Goal: Task Accomplishment & Management: Complete application form

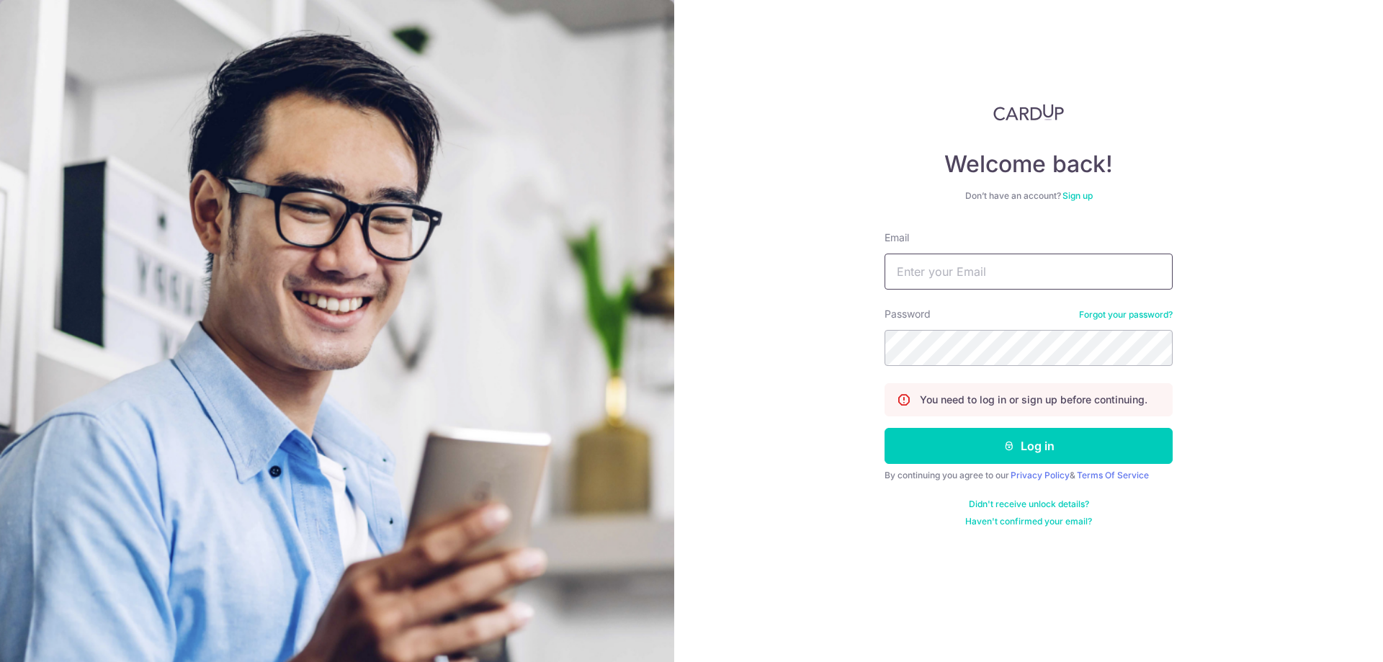
click at [946, 275] on input "Email" at bounding box center [1029, 272] width 288 height 36
type input "sasbilling@seasonbus.com"
click at [885, 428] on button "Log in" at bounding box center [1029, 446] width 288 height 36
click button "Log in"
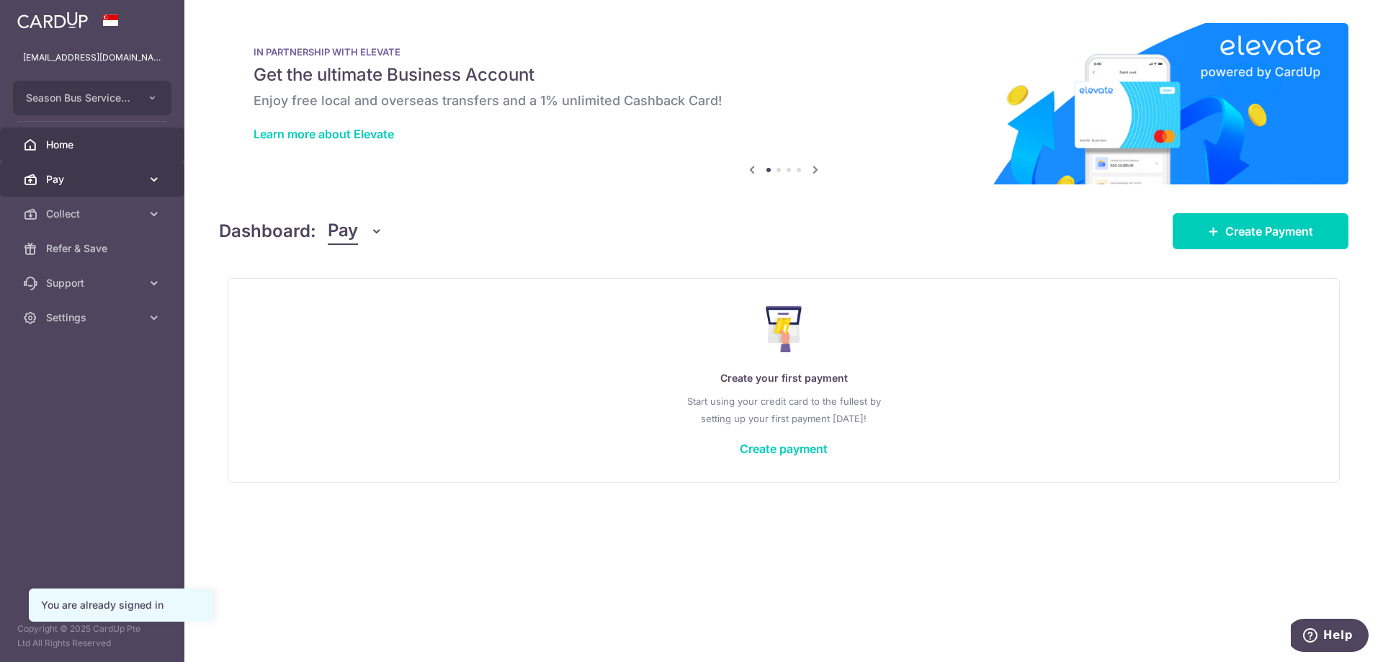
click at [91, 174] on span "Pay" at bounding box center [93, 179] width 95 height 14
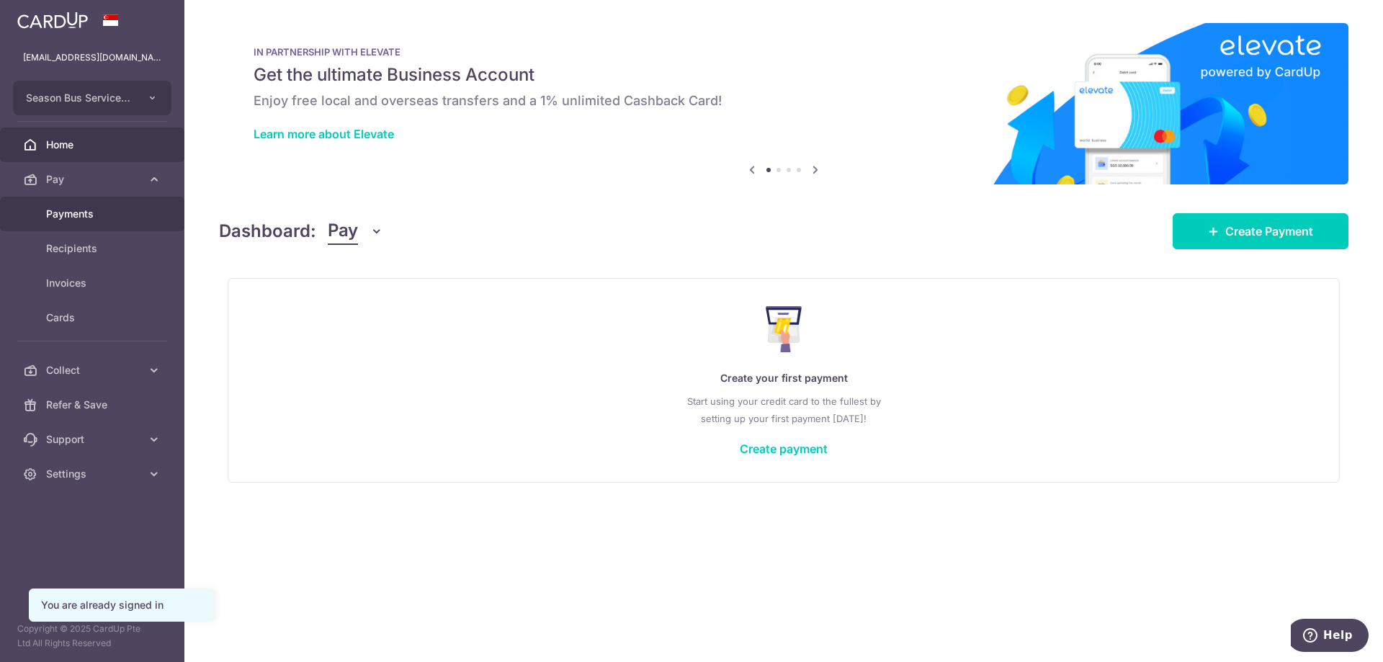
click at [81, 220] on span "Payments" at bounding box center [93, 214] width 95 height 14
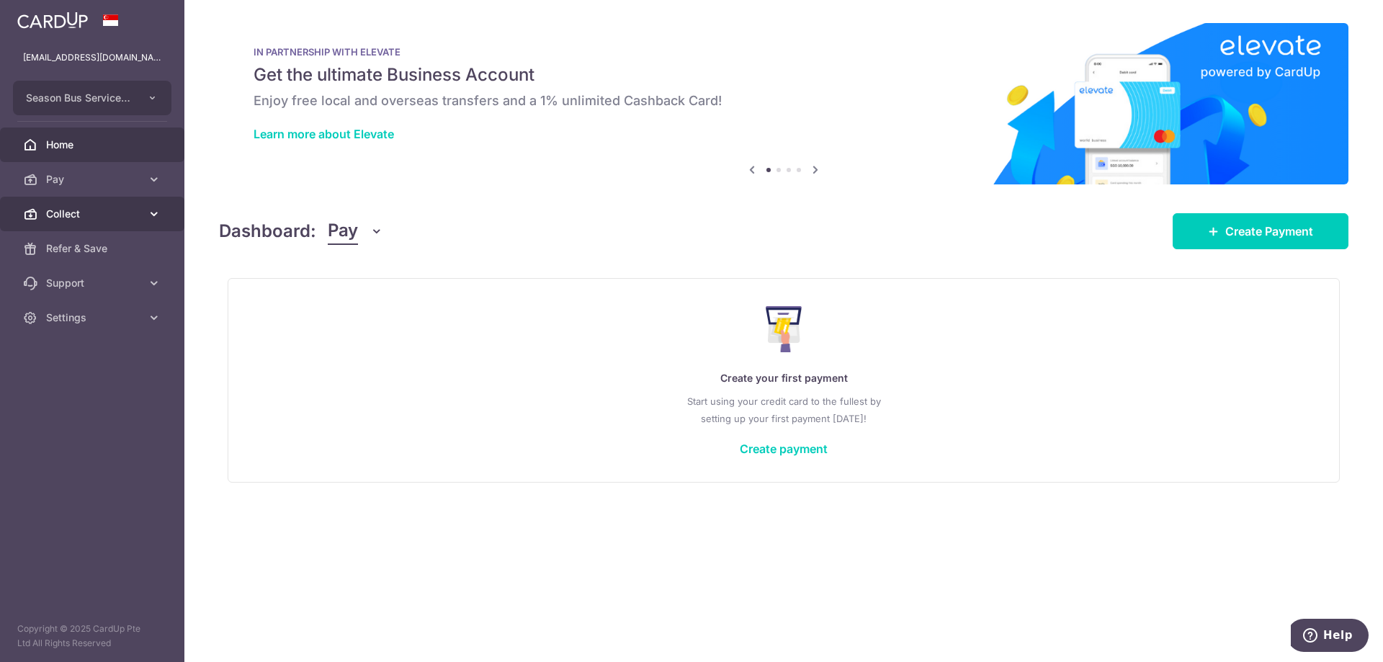
click at [79, 214] on span "Collect" at bounding box center [93, 214] width 95 height 14
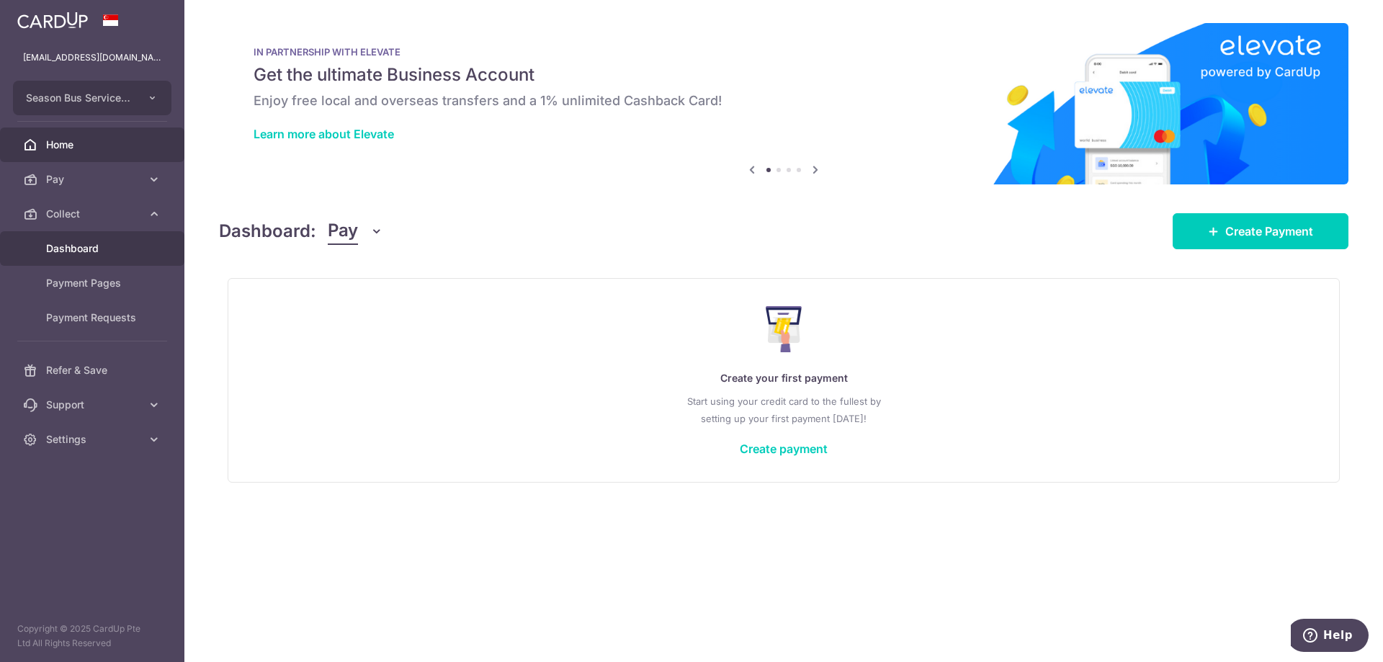
click at [102, 246] on span "Dashboard" at bounding box center [93, 248] width 95 height 14
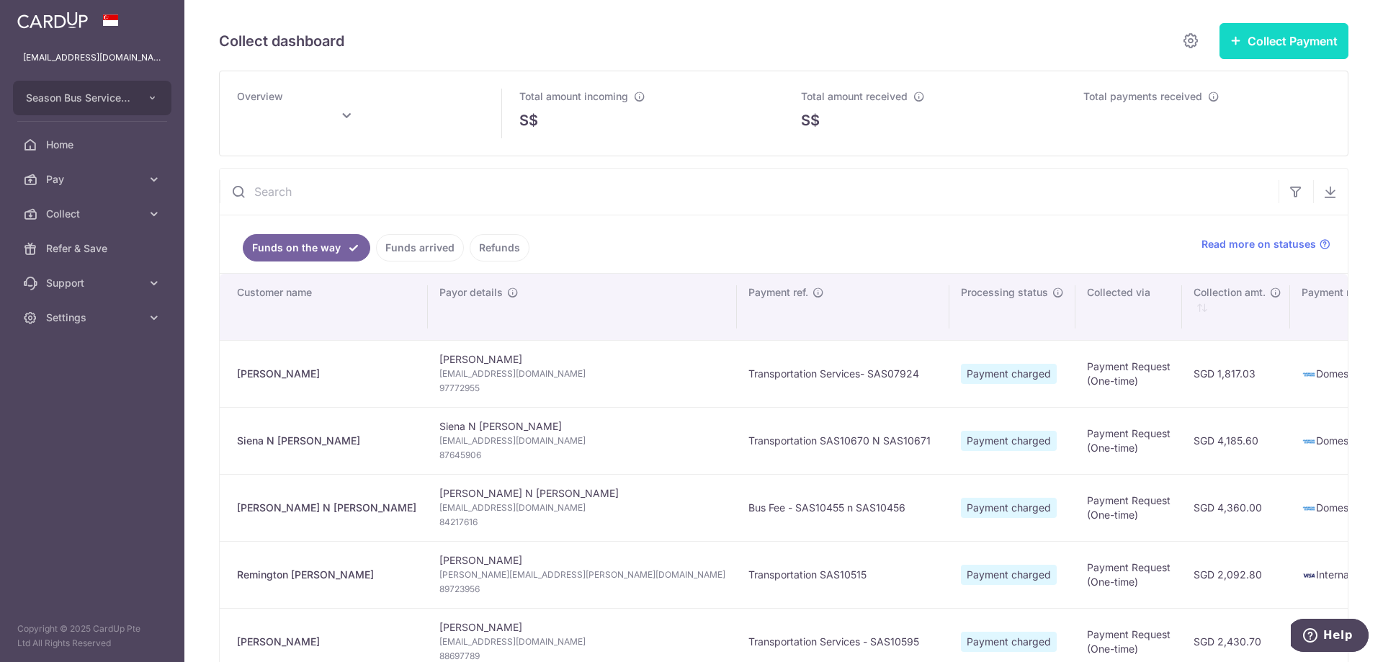
click at [1268, 45] on button "Collect Payment" at bounding box center [1284, 41] width 129 height 36
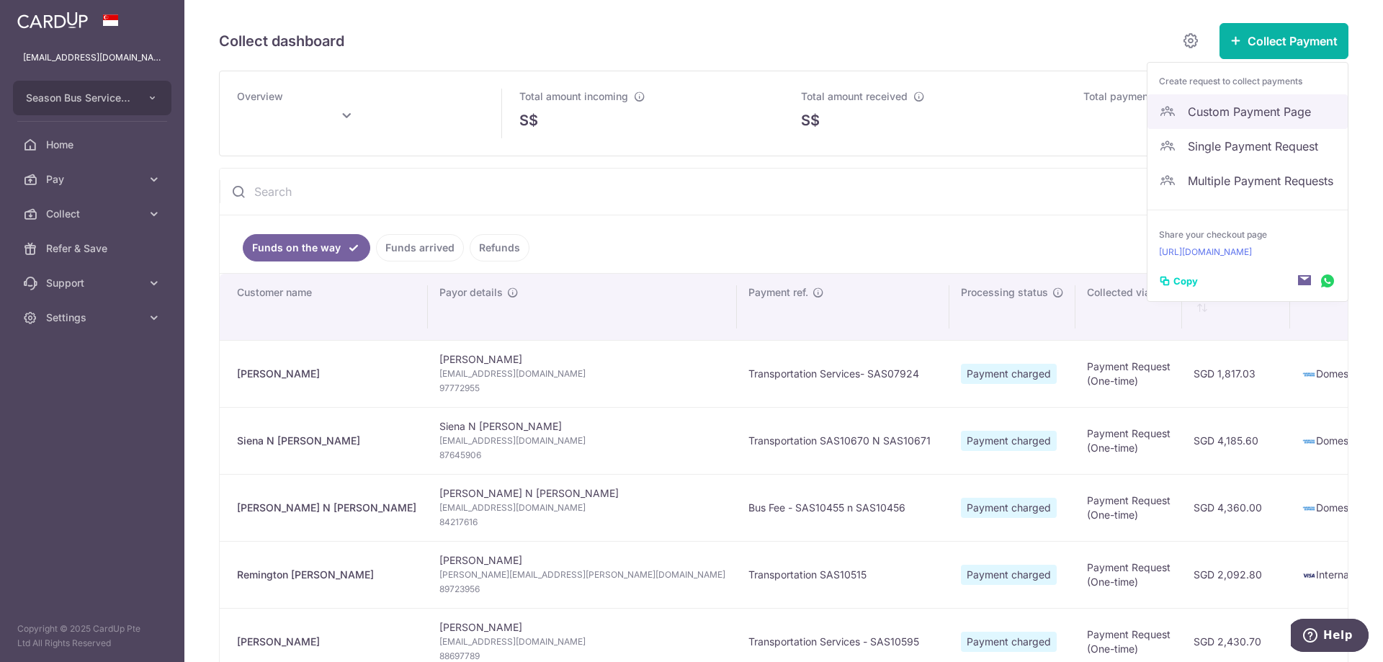
click at [1194, 106] on span "Custom Payment Page" at bounding box center [1262, 111] width 148 height 17
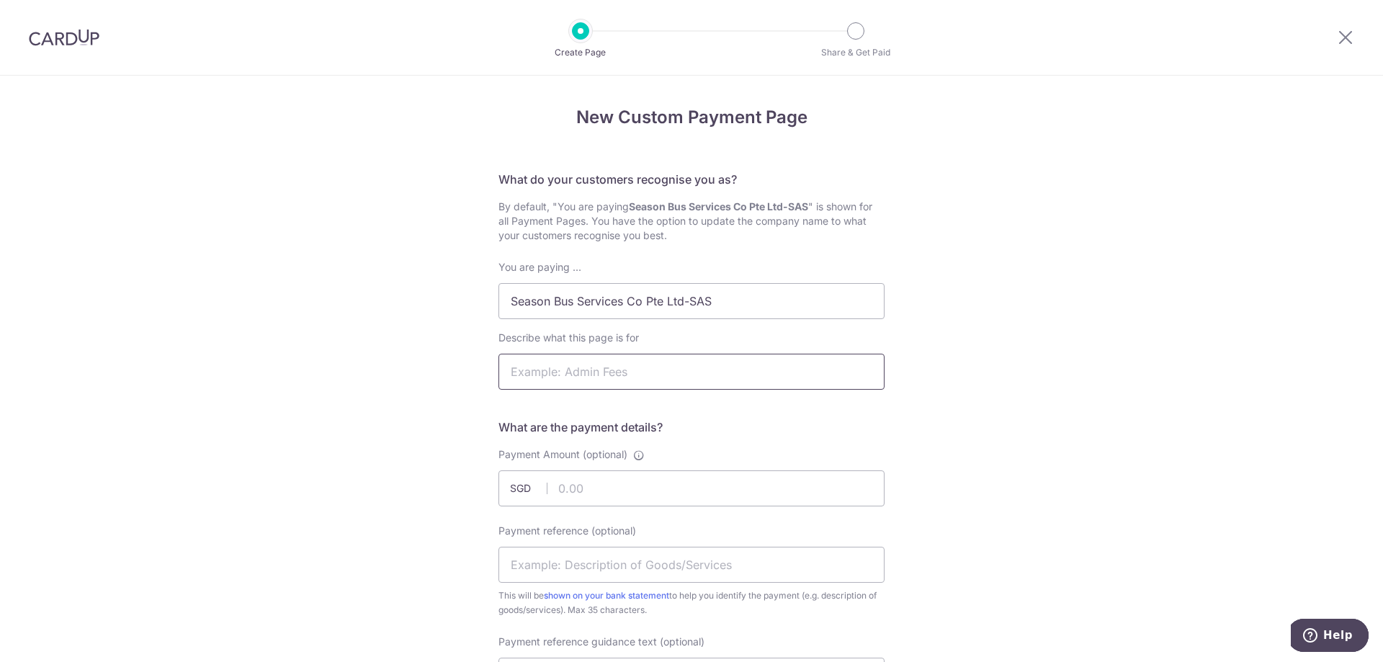
click at [676, 362] on input "Describe what this page is for" at bounding box center [691, 372] width 386 height 36
click at [632, 309] on input "Season Bus Services Co Pte Ltd-SAS" at bounding box center [691, 301] width 386 height 36
click at [745, 296] on input "Season Bus Services Co Pte Ltd-SAS" at bounding box center [691, 301] width 386 height 36
click at [629, 367] on input "Describe what this page is for" at bounding box center [691, 372] width 386 height 36
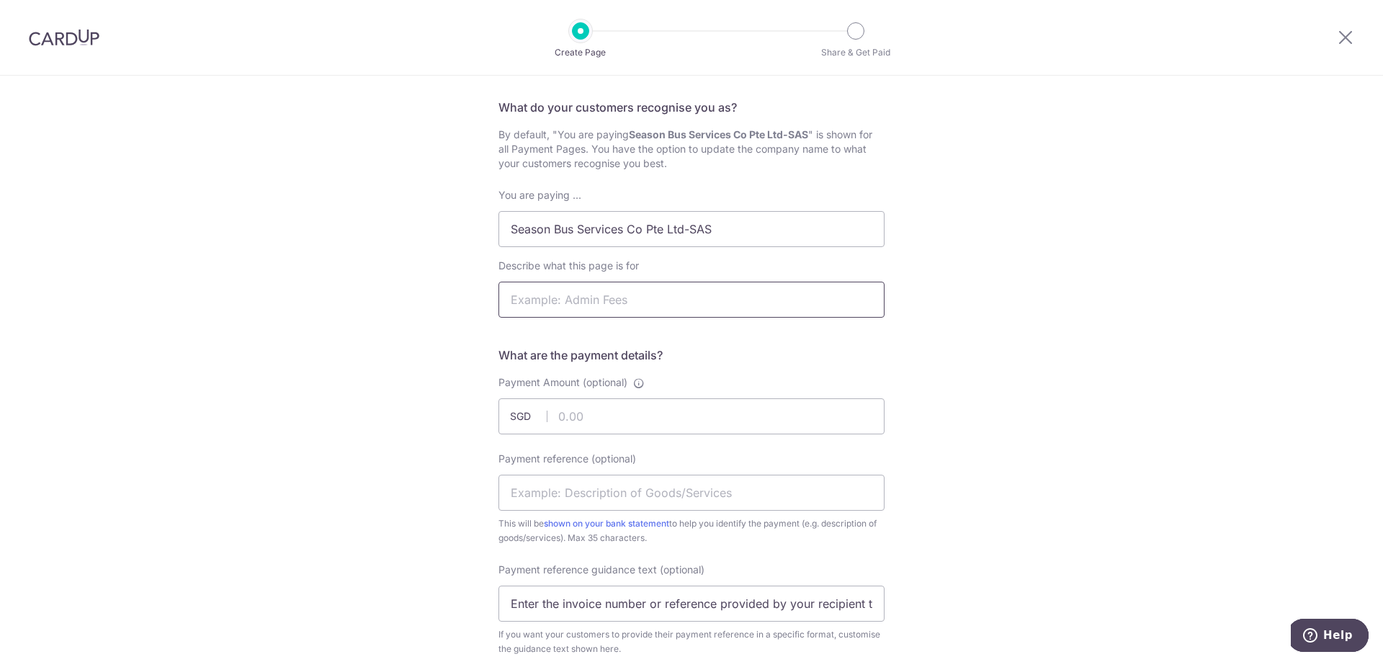
type input "Semester 1"
click at [587, 299] on input "Semester 1" at bounding box center [691, 300] width 386 height 36
click at [593, 414] on input "Payment Amount (optional)" at bounding box center [691, 416] width 386 height 36
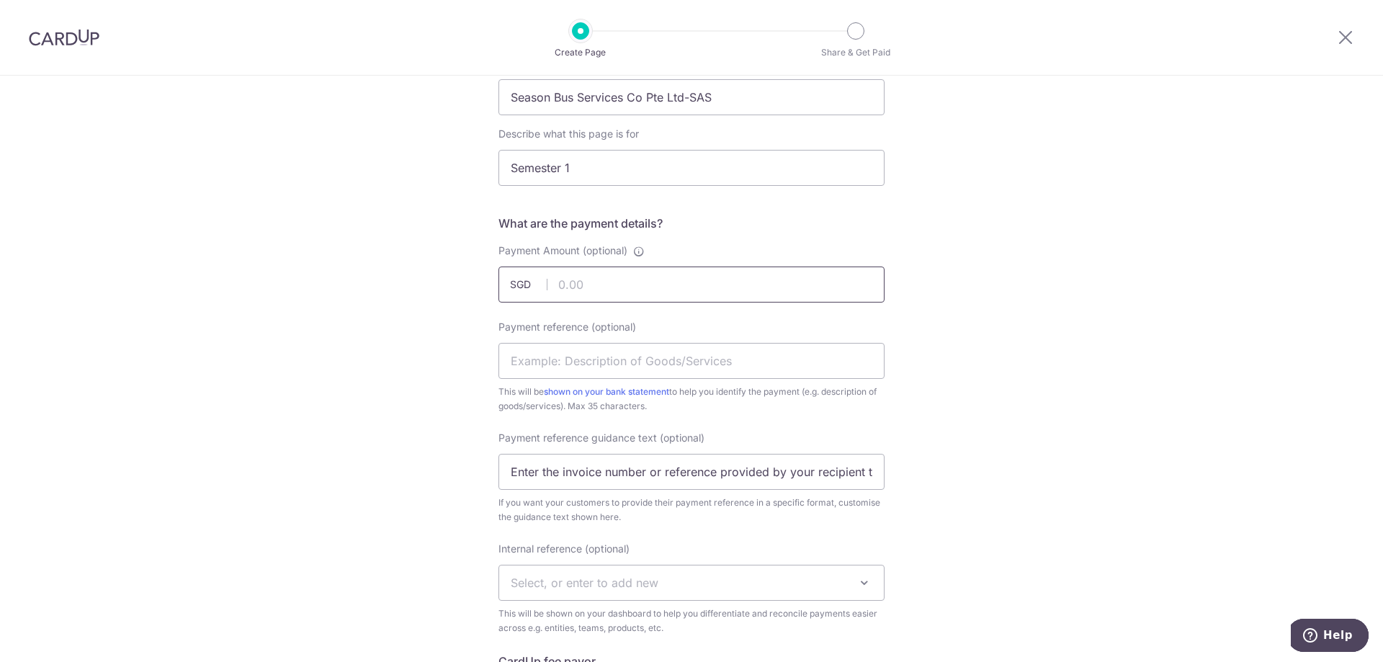
scroll to position [216, 0]
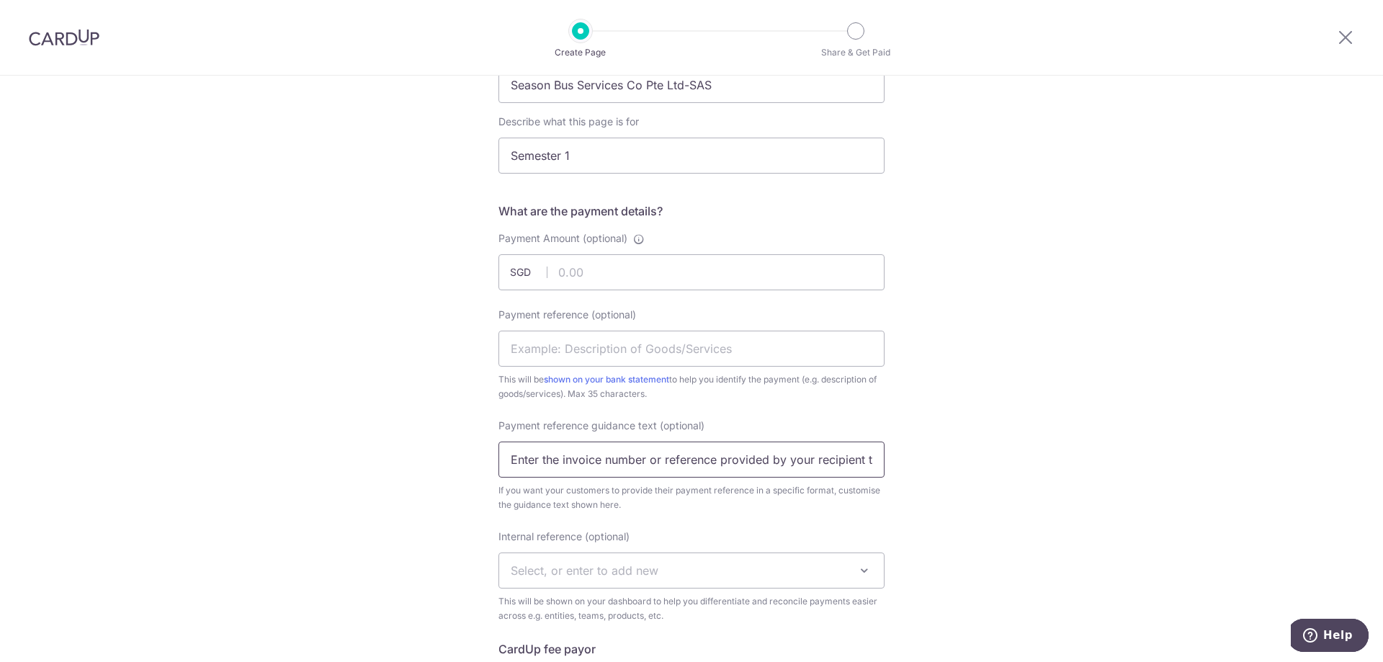
click at [539, 469] on input "Enter the invoice number or reference provided by your recipient to help them i…" at bounding box center [691, 460] width 386 height 36
click at [597, 349] on input "Payment reference (optional)" at bounding box center [691, 349] width 386 height 36
paste input "SAS10503 & SAS10504"
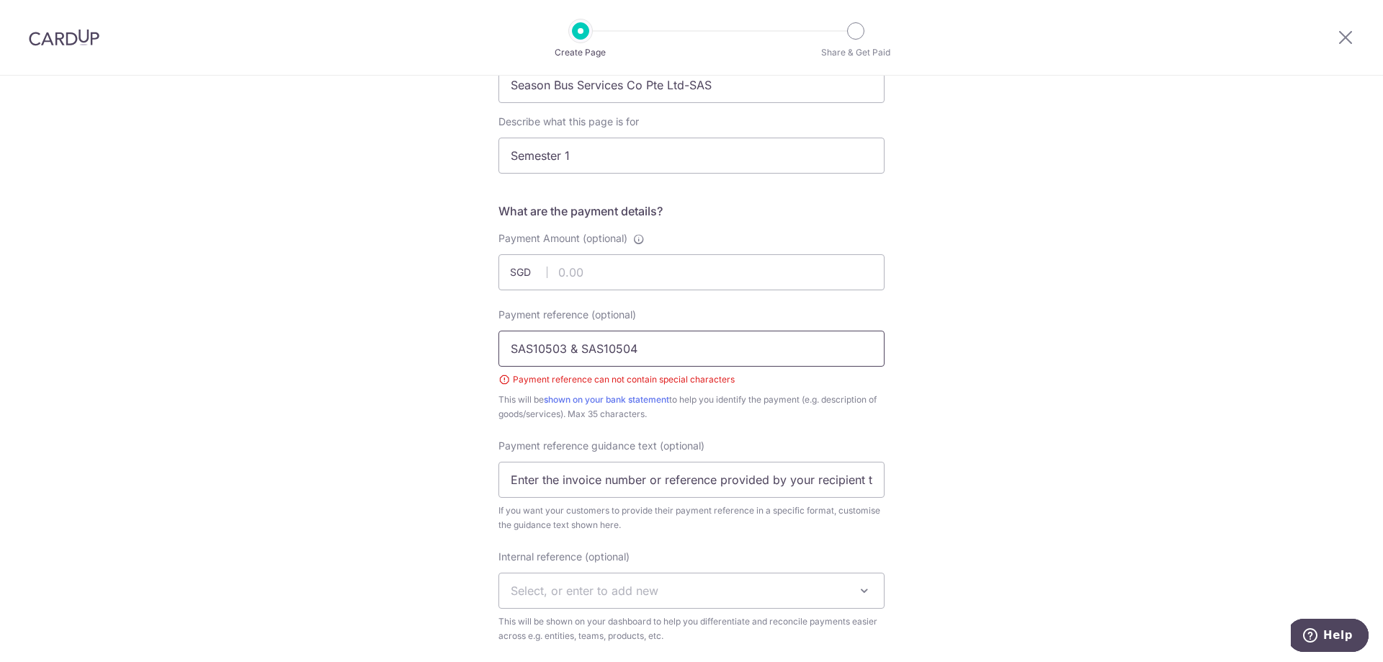
click at [648, 346] on input "SAS10503 & SAS10504" at bounding box center [691, 349] width 386 height 36
type input "SAS10503 & SAS10504"
click at [573, 269] on input "Payment Amount (optional)" at bounding box center [691, 272] width 386 height 36
click at [682, 290] on div "Payment Amount (optional) SGD" at bounding box center [691, 263] width 403 height 65
click at [681, 287] on input "Payment Amount (optional)" at bounding box center [691, 272] width 386 height 36
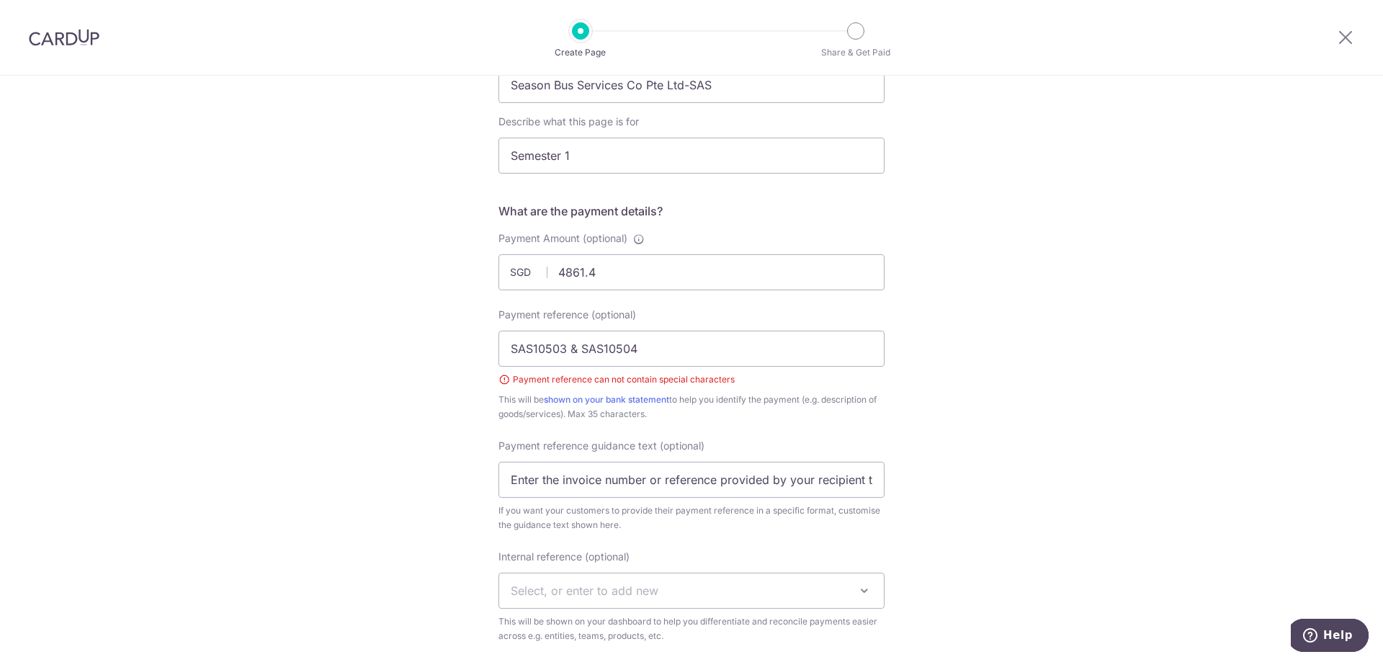
type input "4861.40"
click at [1044, 271] on div "New Custom Payment Page What do your customers recognise you as? By default, "Y…" at bounding box center [691, 469] width 1383 height 1219
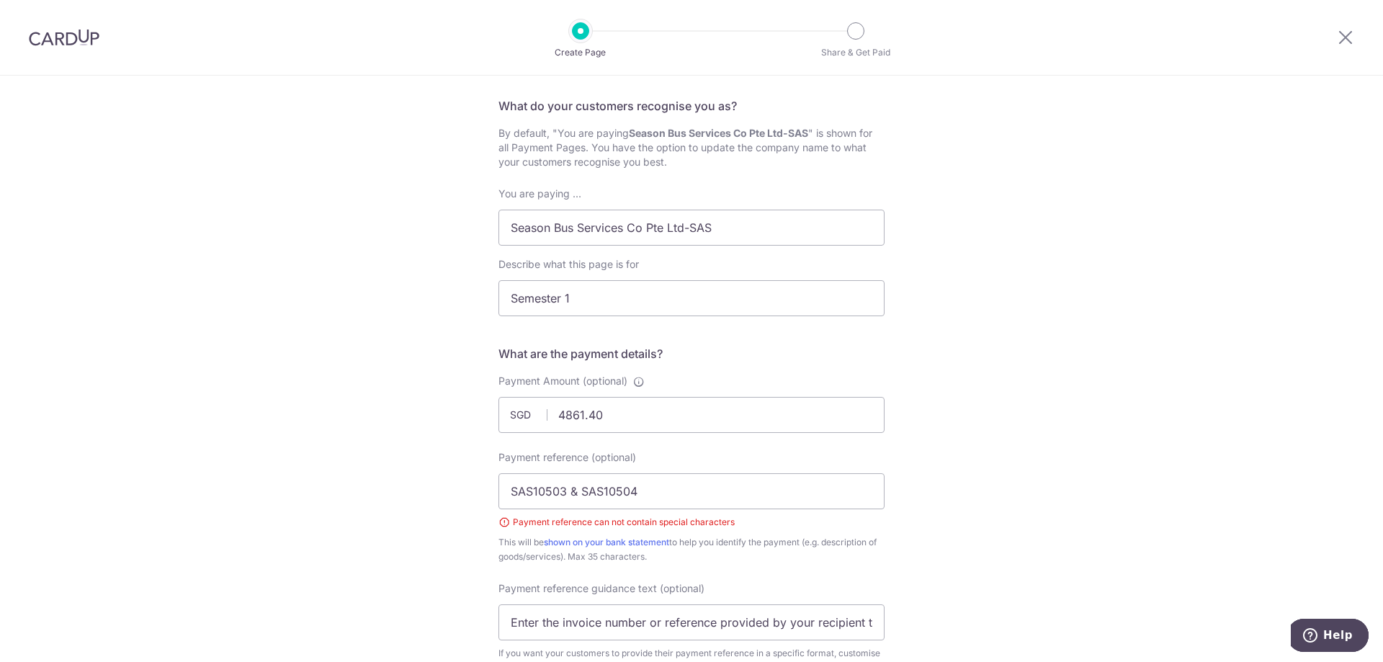
scroll to position [72, 0]
click at [607, 297] on input "Semester 1" at bounding box center [691, 300] width 386 height 36
type input "Semester 1 AC25/26"
click at [672, 492] on input "SAS10503 & SAS10504" at bounding box center [691, 493] width 386 height 36
click at [575, 493] on input "SAS10503 & SAS10504" at bounding box center [691, 493] width 386 height 36
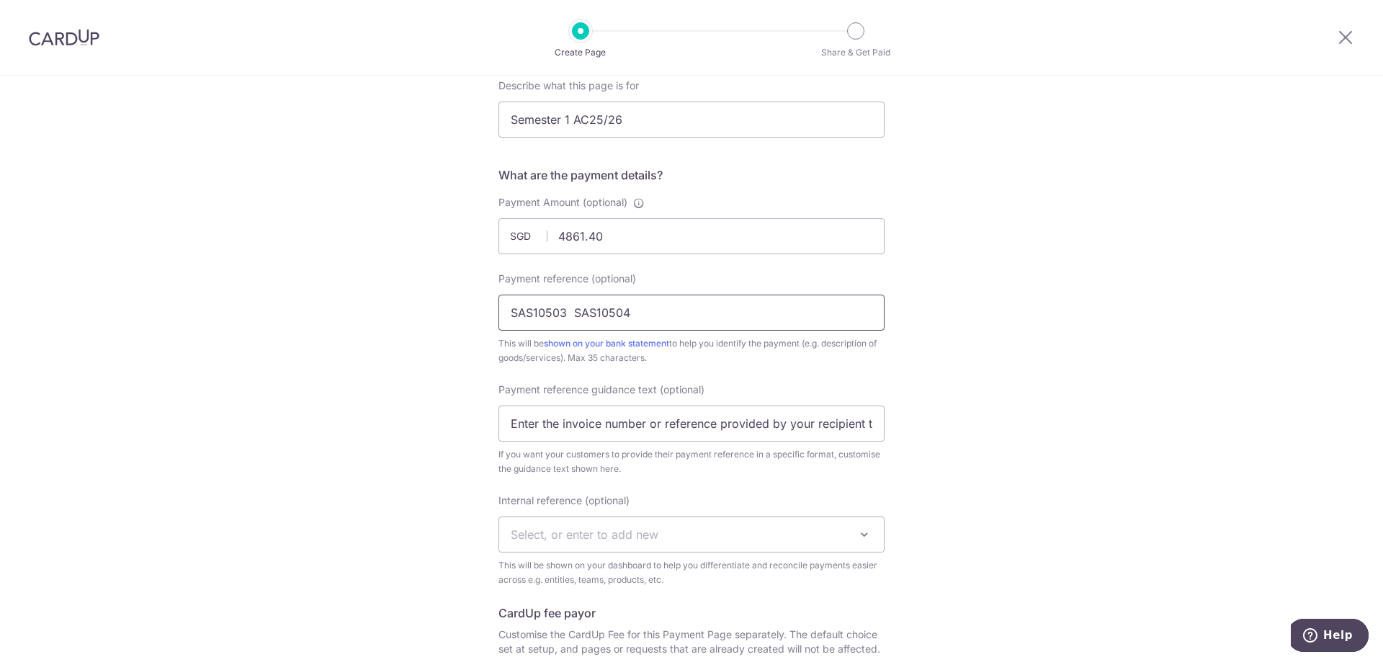
scroll to position [612, 0]
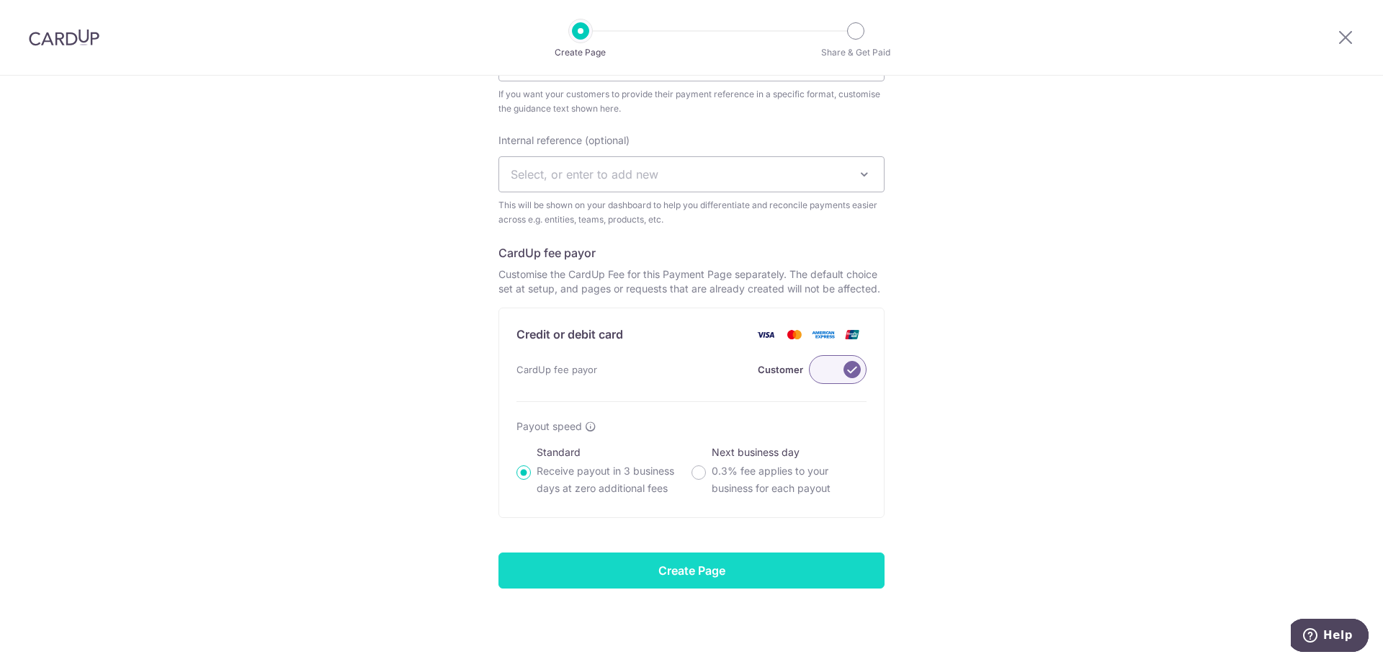
type input "SAS10503 SAS10504"
click at [669, 582] on input "Create Page" at bounding box center [691, 570] width 386 height 36
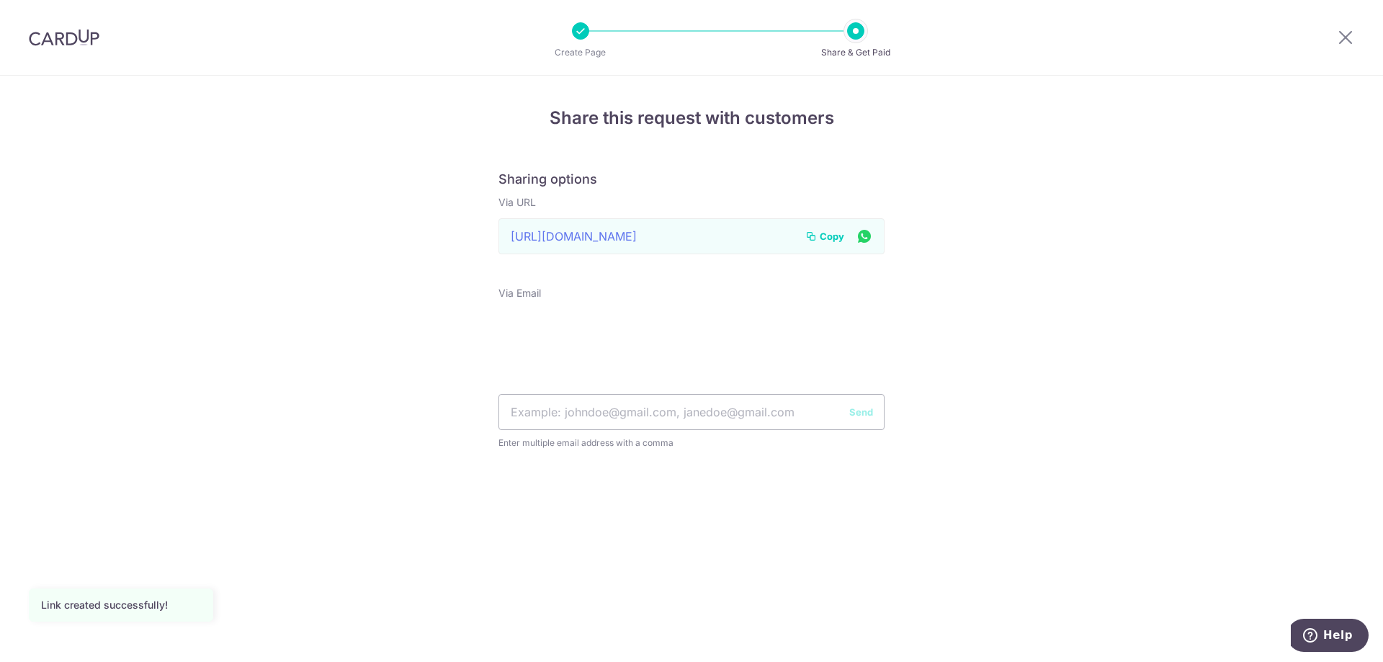
click at [823, 241] on span "Copy" at bounding box center [832, 236] width 24 height 14
click at [1346, 35] on icon at bounding box center [1345, 37] width 17 height 18
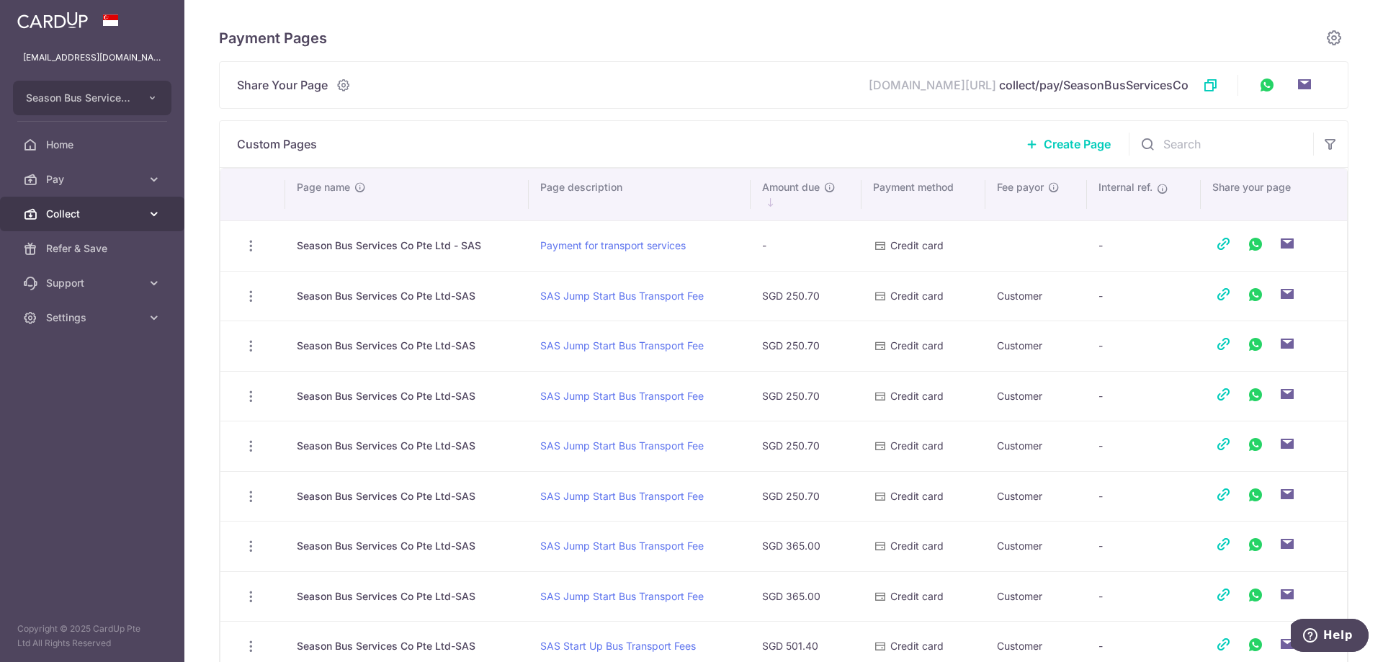
click at [81, 217] on span "Collect" at bounding box center [93, 214] width 95 height 14
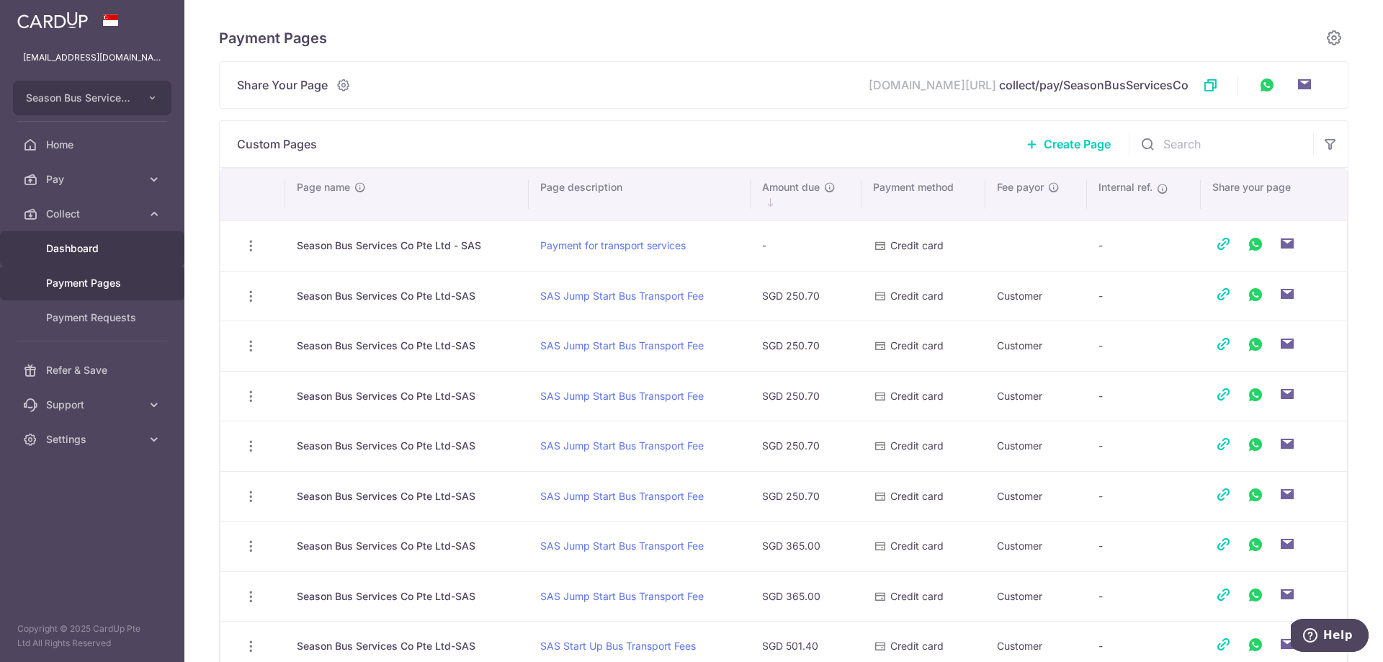
click at [105, 254] on span "Dashboard" at bounding box center [93, 248] width 95 height 14
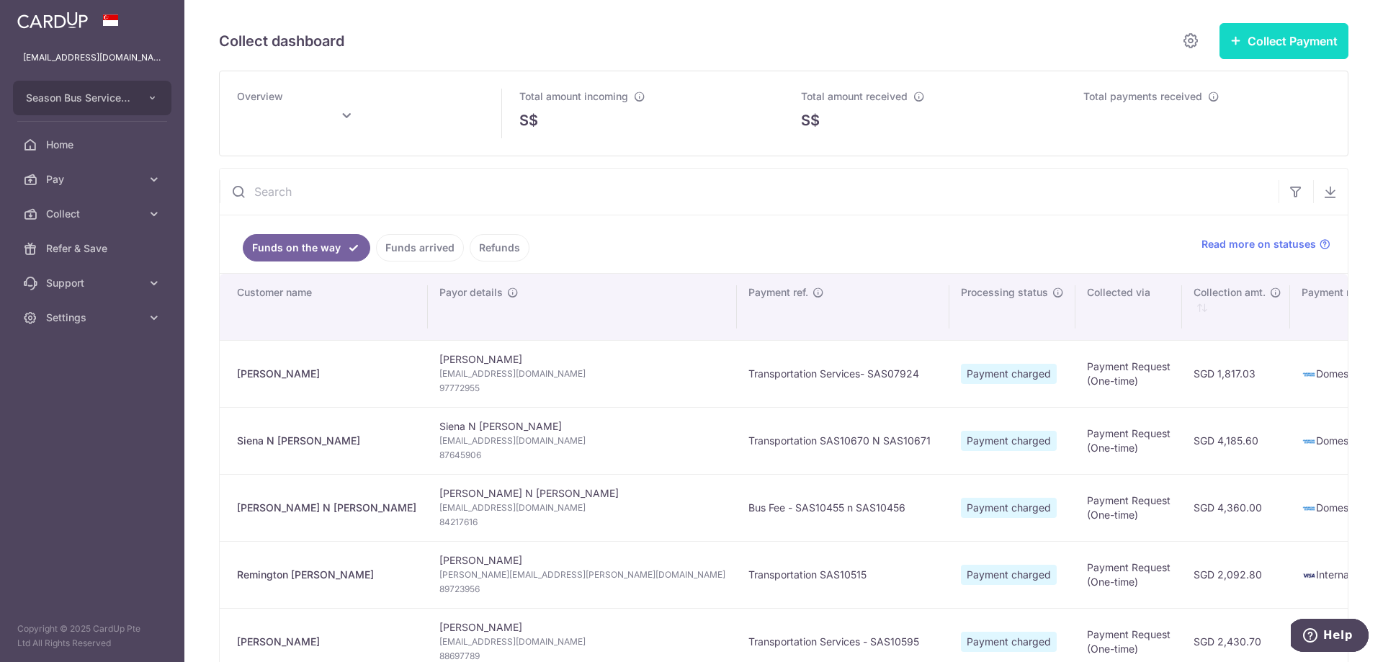
click at [1257, 51] on button "Collect Payment" at bounding box center [1284, 41] width 129 height 36
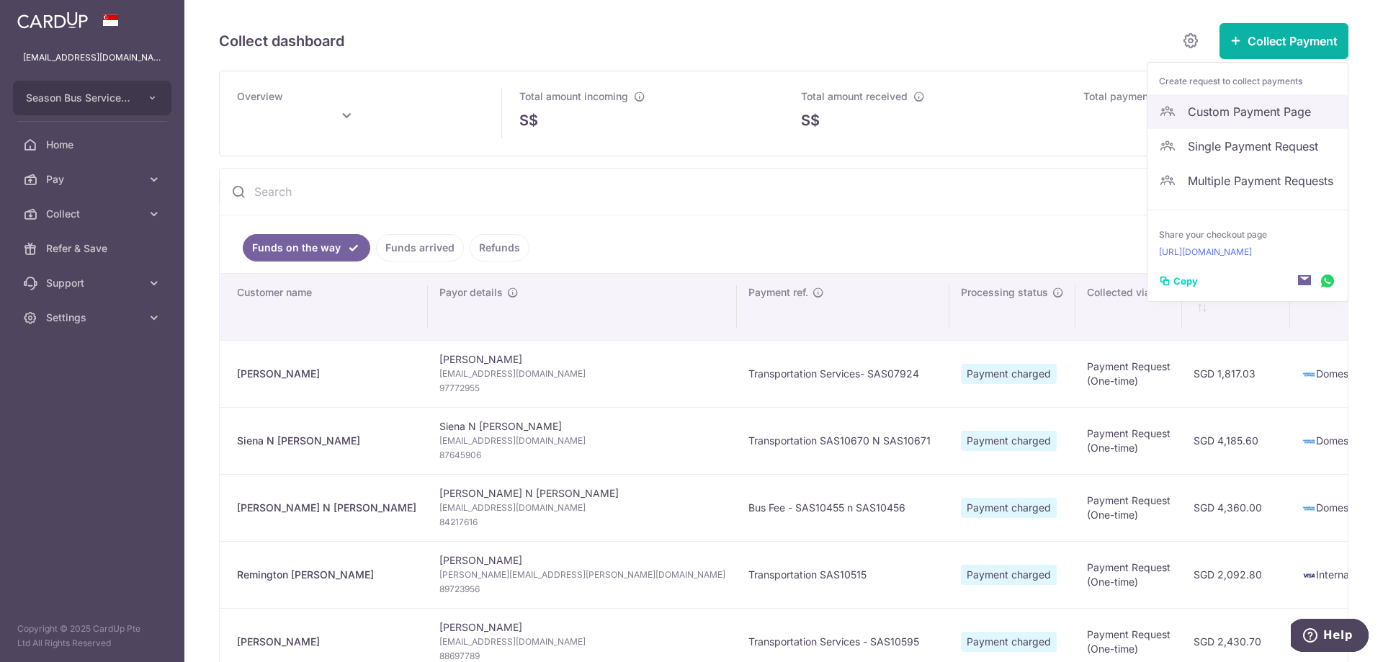
click at [1194, 122] on link "Custom Payment Page" at bounding box center [1247, 111] width 200 height 35
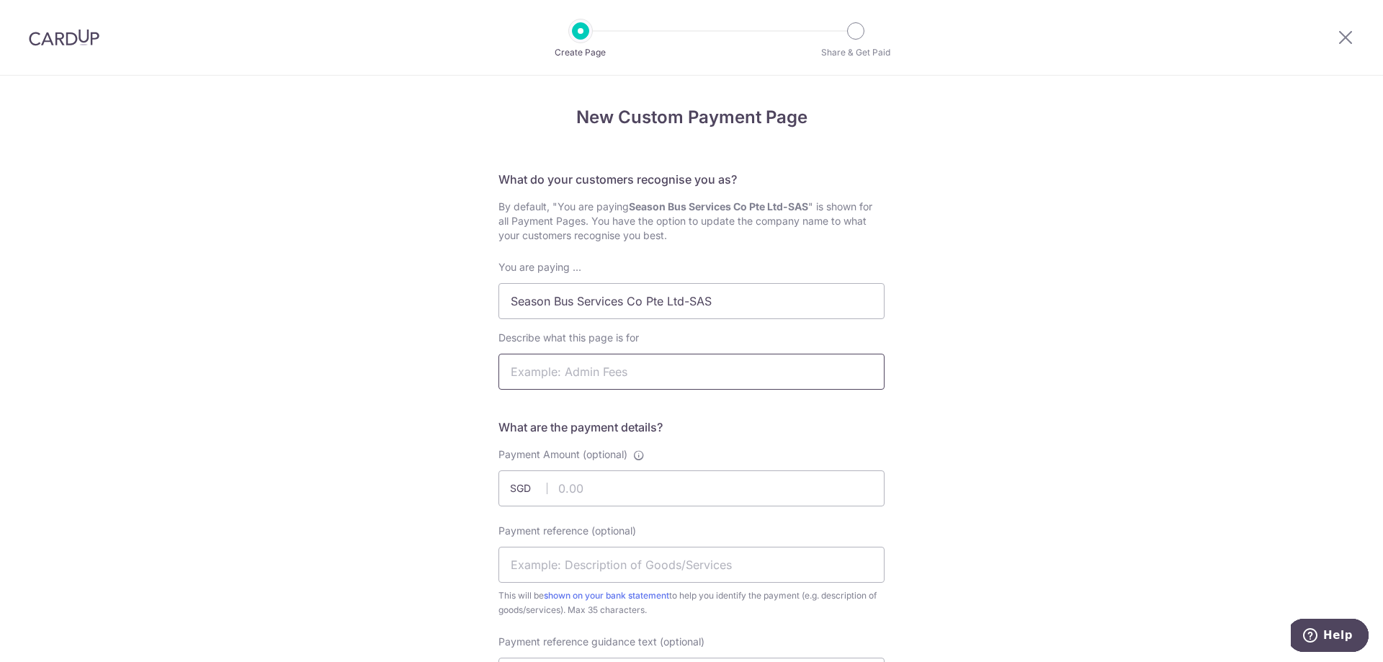
click at [591, 377] on input "Describe what this page is for" at bounding box center [691, 372] width 386 height 36
type input "Semester 1 AC25/26"
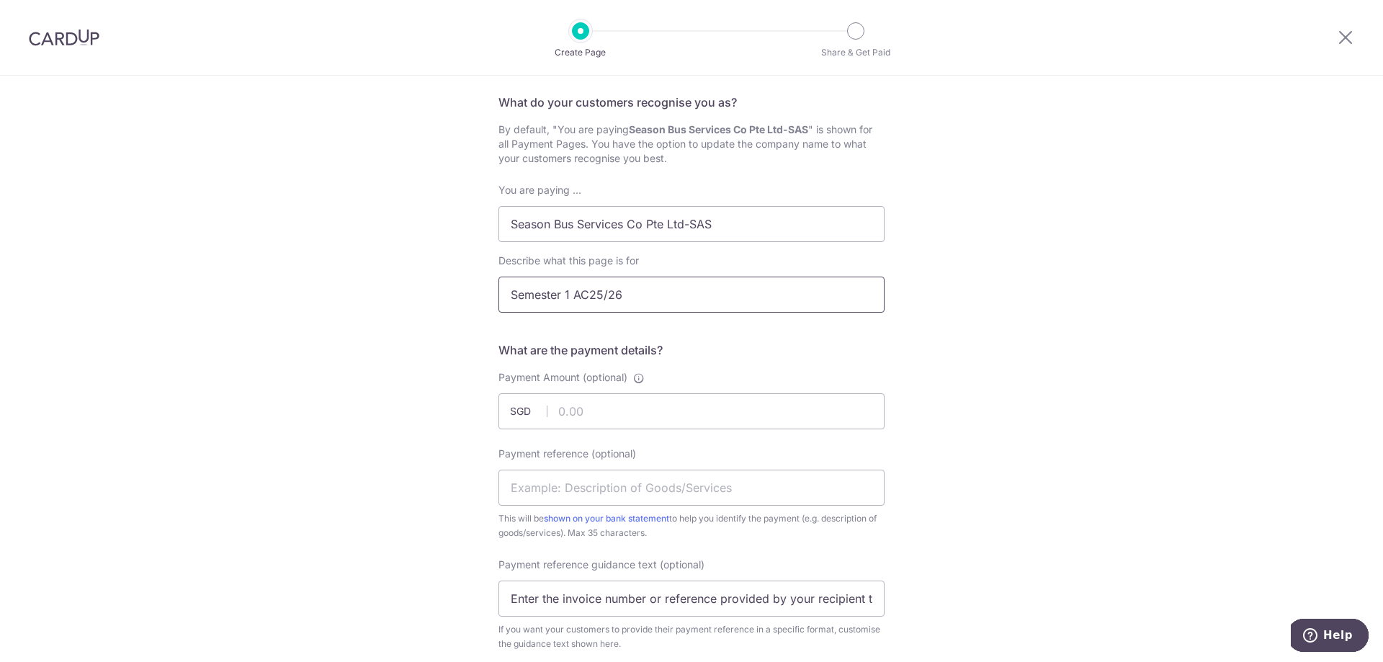
scroll to position [216, 0]
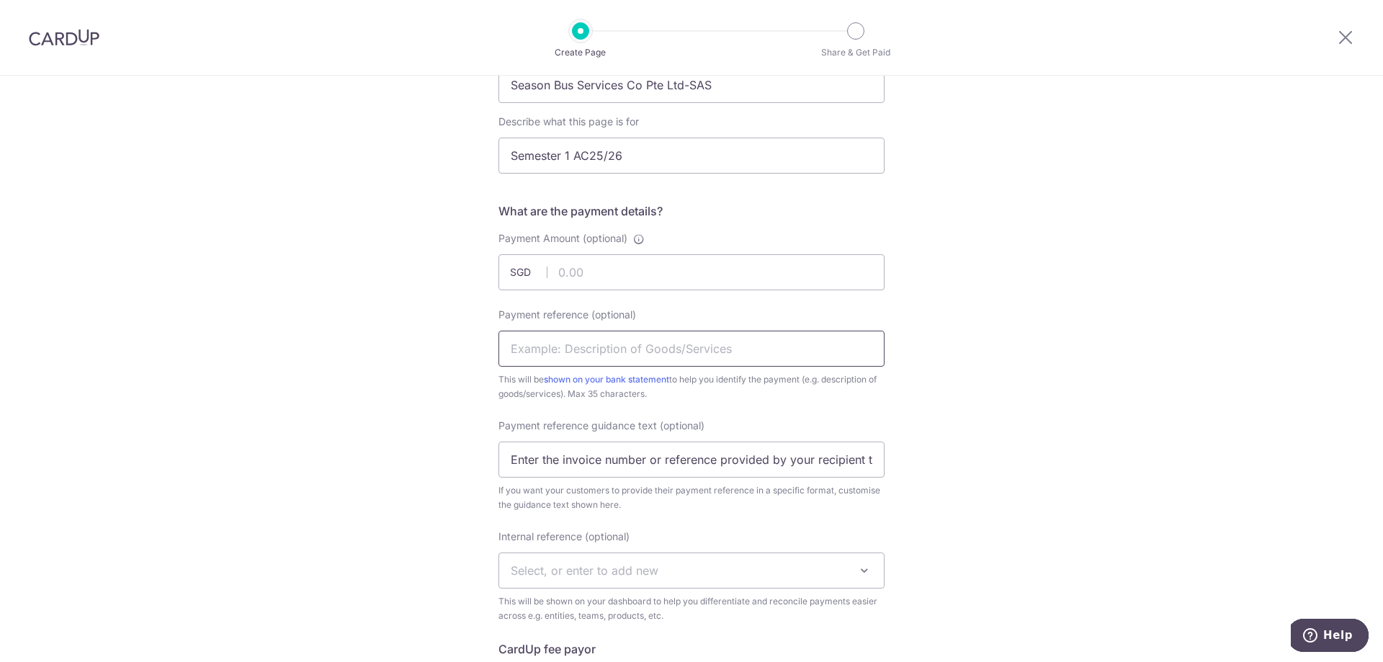
click at [662, 359] on input "Payment reference (optional)" at bounding box center [691, 349] width 386 height 36
paste input "SAS10463"
type input "SAS10463"
click at [618, 269] on input "Payment Amount (optional)" at bounding box center [691, 272] width 386 height 36
type input "2430.7"
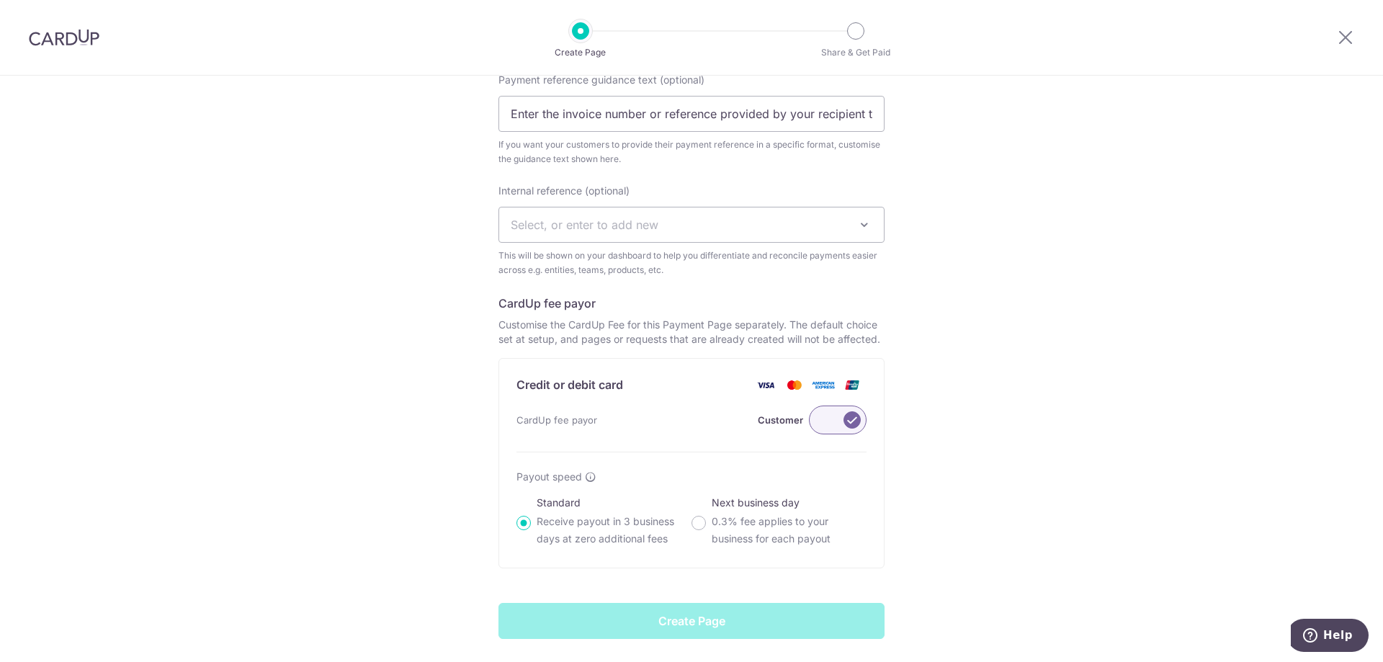
scroll to position [612, 0]
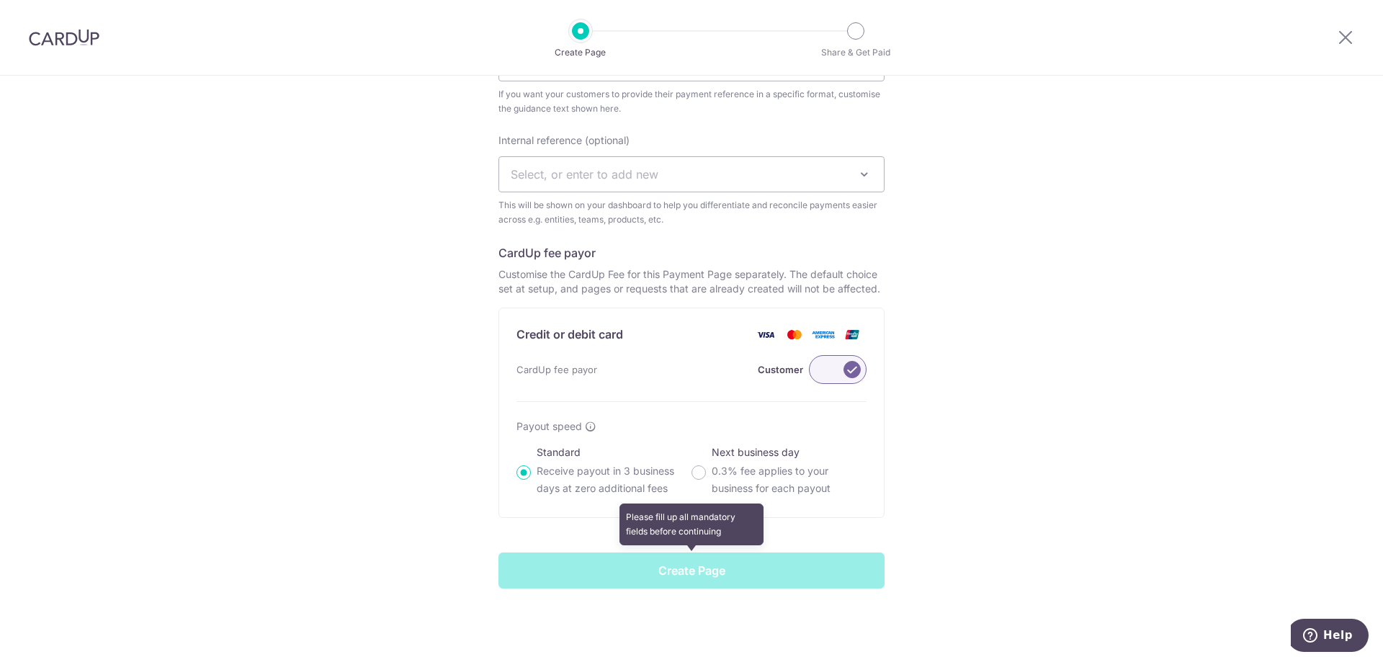
click at [609, 582] on span at bounding box center [691, 570] width 386 height 36
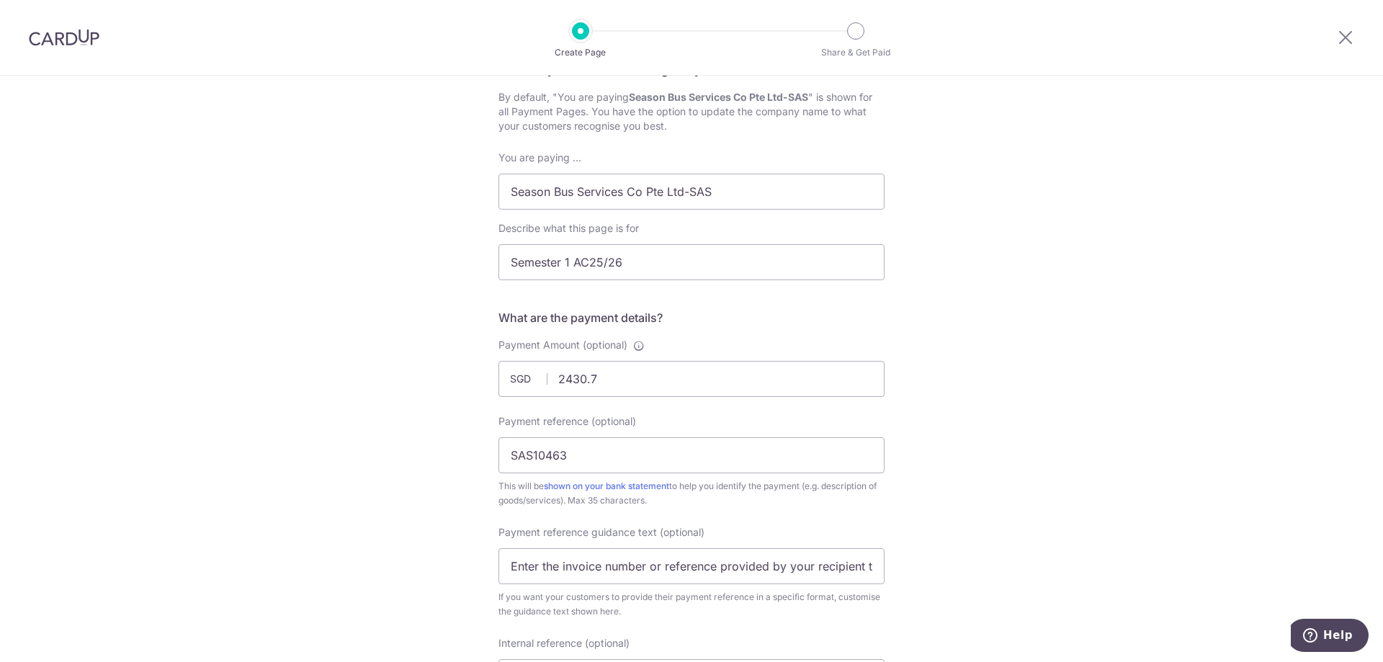
scroll to position [0, 0]
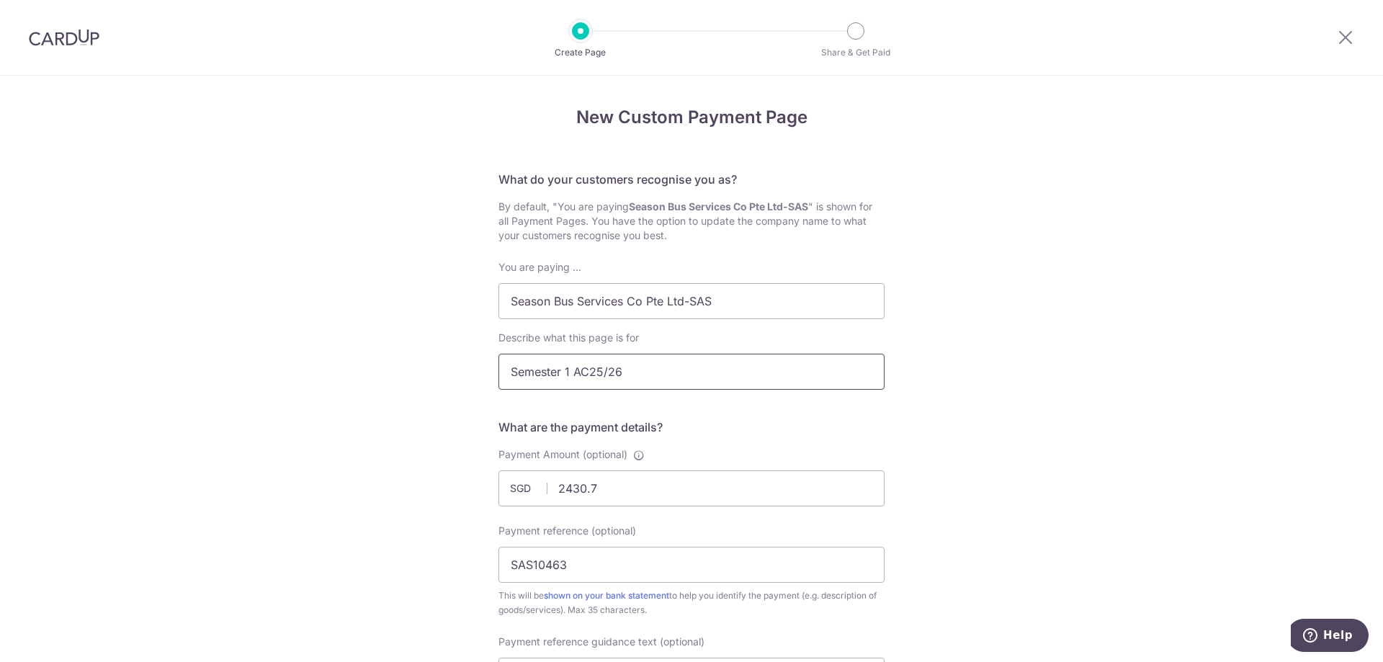
click at [653, 375] on input "Semester 1 AC25/26" at bounding box center [691, 372] width 386 height 36
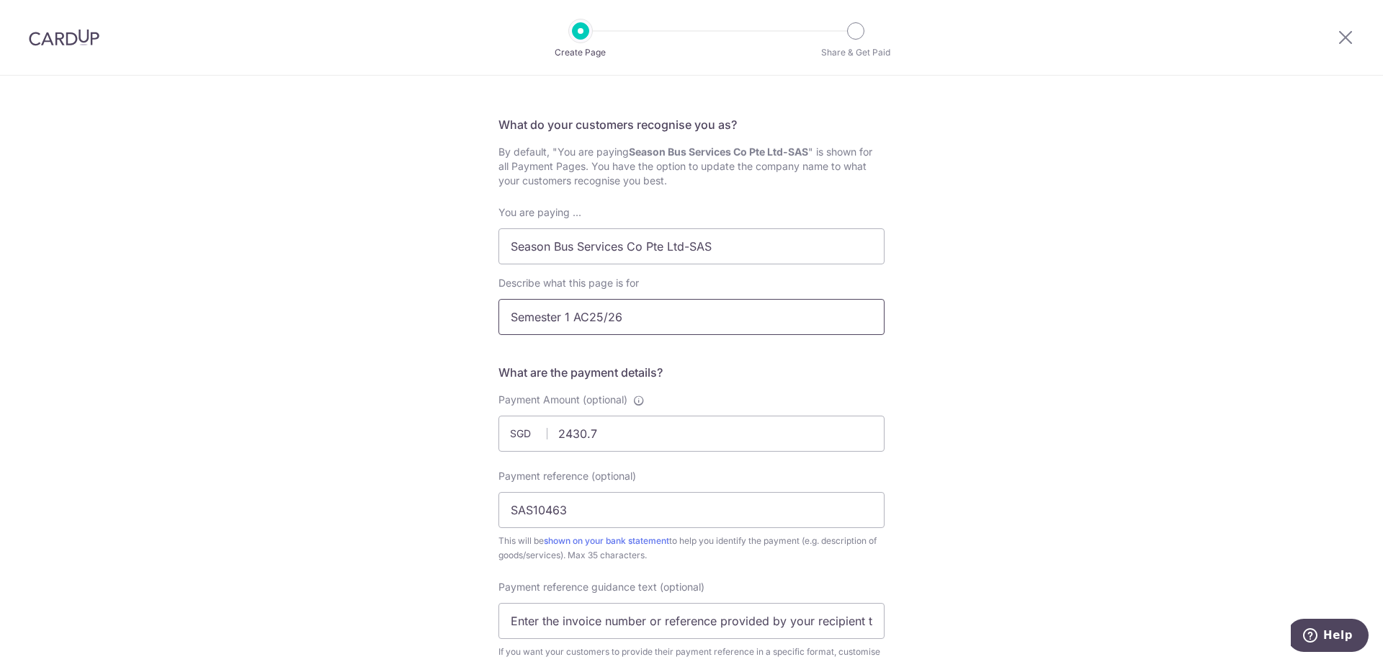
scroll to position [144, 0]
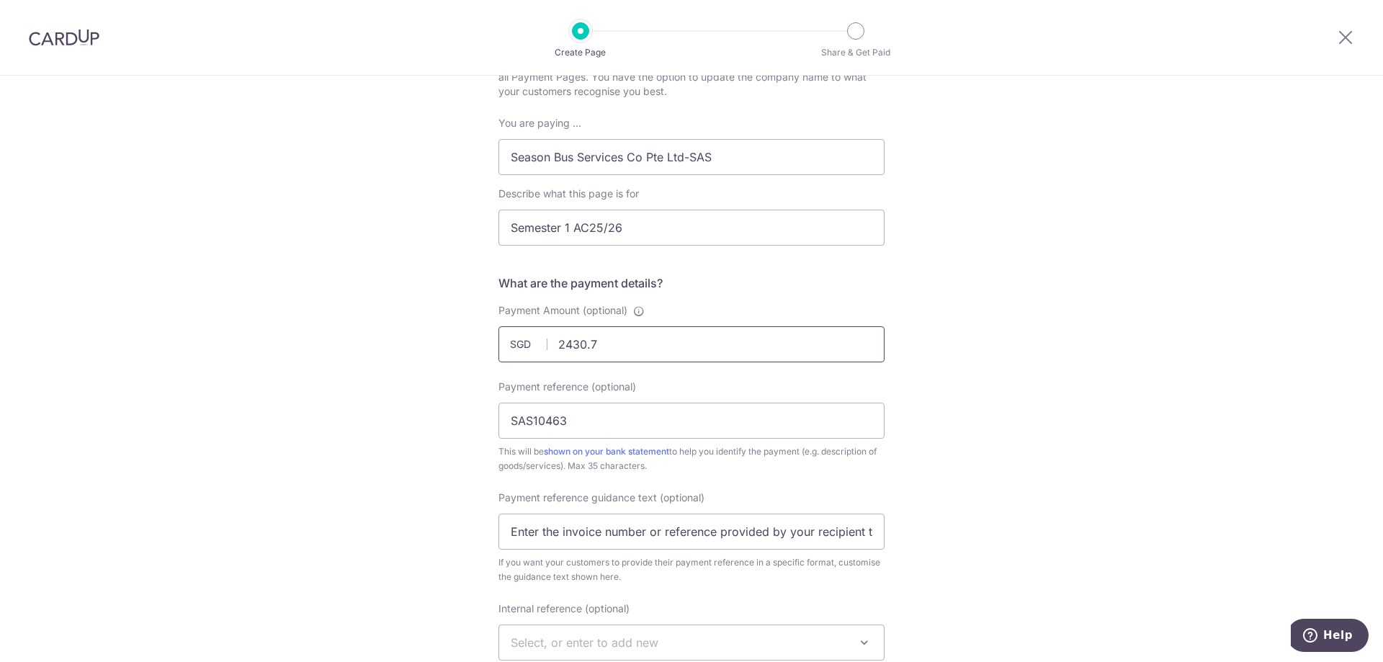
click at [622, 350] on input "2430.7" at bounding box center [691, 344] width 386 height 36
type input "2430.70"
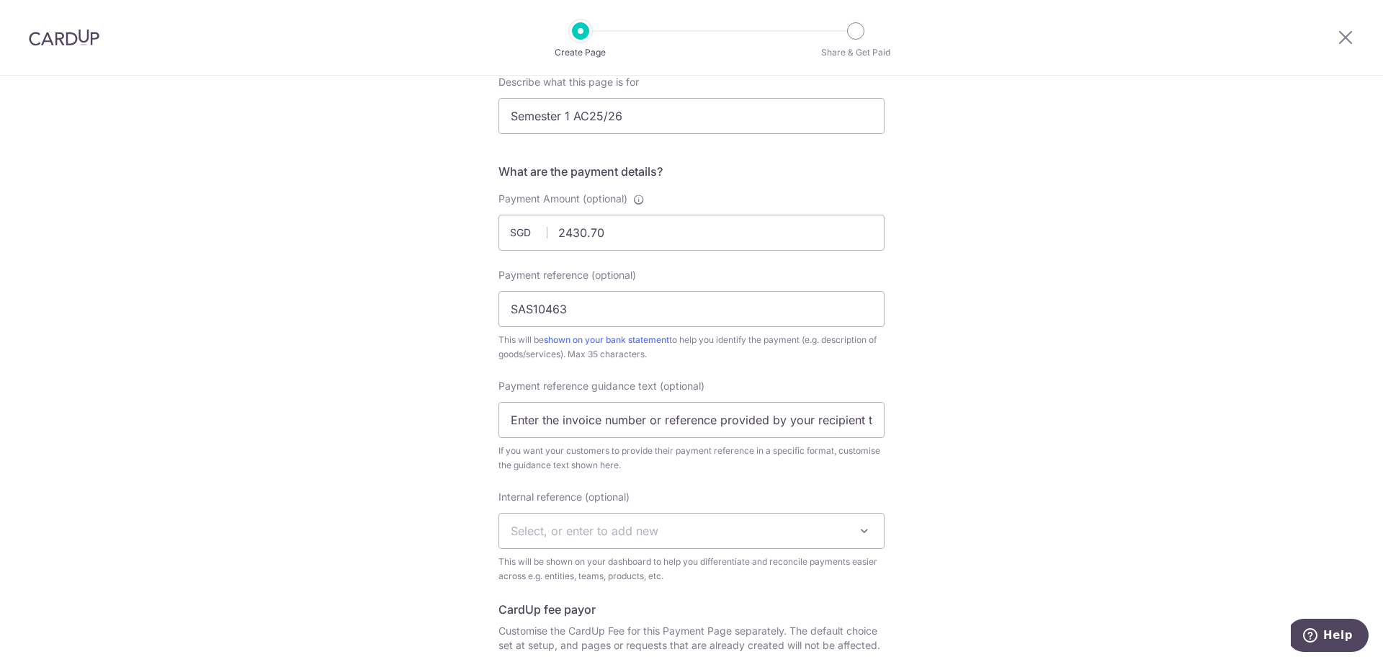
scroll to position [252, 0]
click at [594, 318] on input "SAS10463" at bounding box center [691, 313] width 386 height 36
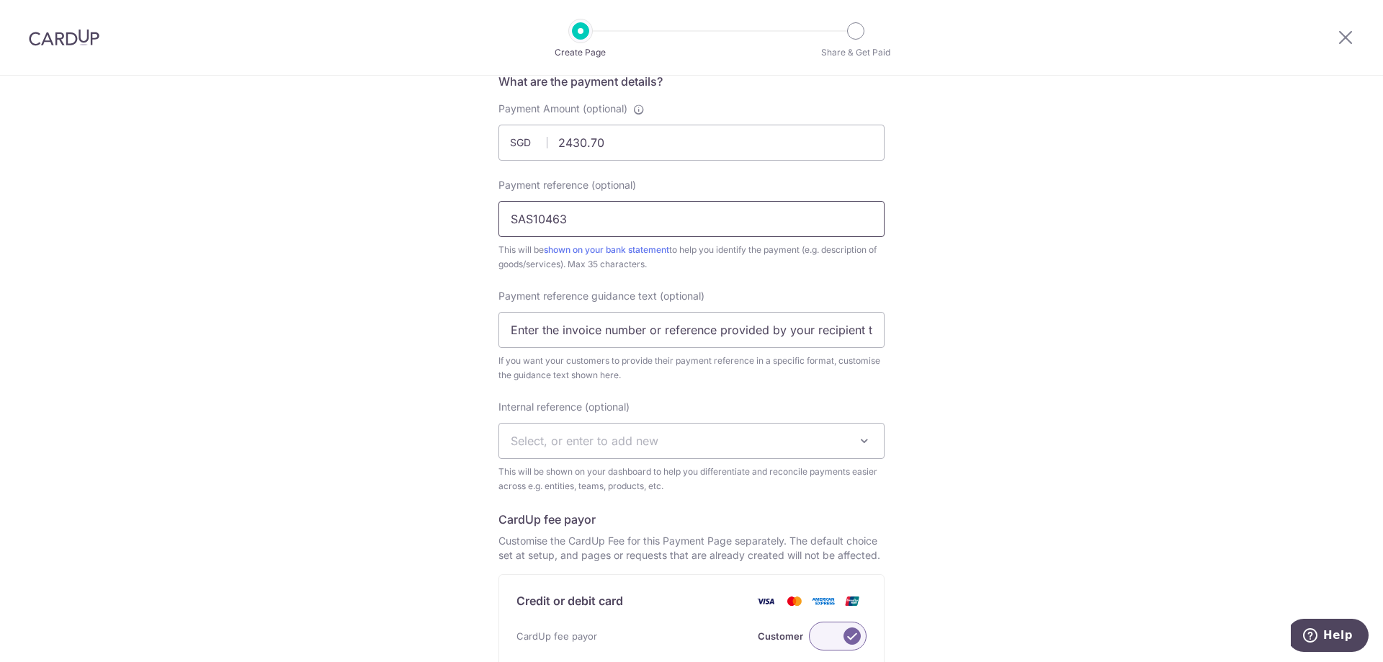
scroll to position [324, 0]
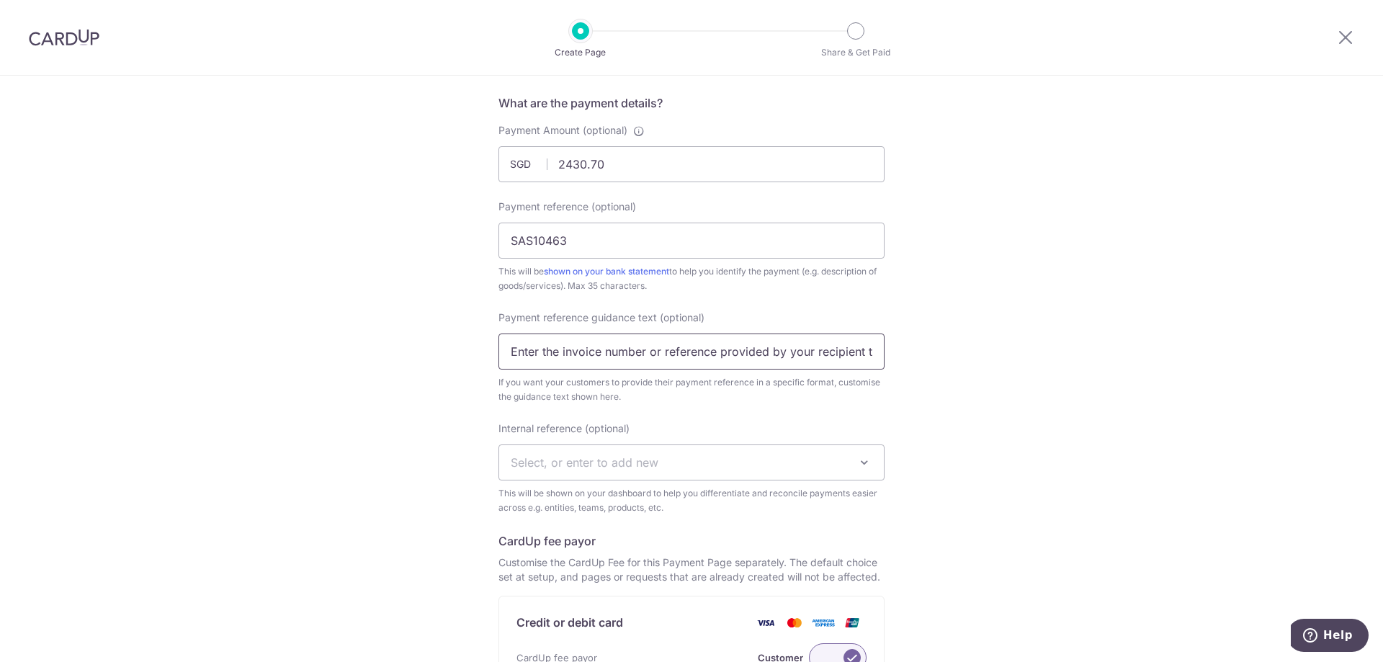
click at [605, 362] on input "Enter the invoice number or reference provided by your recipient to help them i…" at bounding box center [691, 352] width 386 height 36
click at [594, 231] on input "SAS10463" at bounding box center [691, 241] width 386 height 36
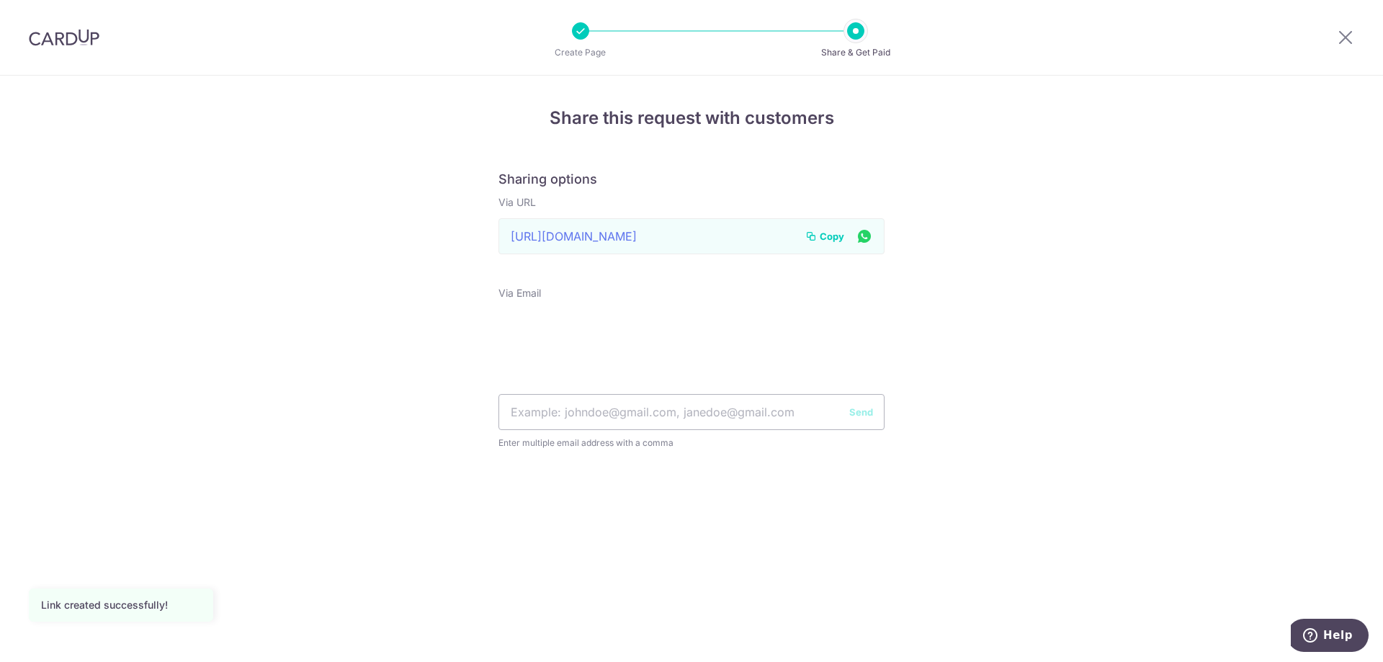
click at [825, 240] on span "Copy" at bounding box center [832, 236] width 24 height 14
drag, startPoint x: 738, startPoint y: 237, endPoint x: 808, endPoint y: 226, distance: 71.4
click at [808, 226] on input "https://app.cardup.co/collect/pay/87e5f478633" at bounding box center [691, 236] width 386 height 36
click at [828, 236] on span "Copy" at bounding box center [832, 236] width 24 height 14
click at [1346, 34] on icon at bounding box center [1345, 37] width 17 height 18
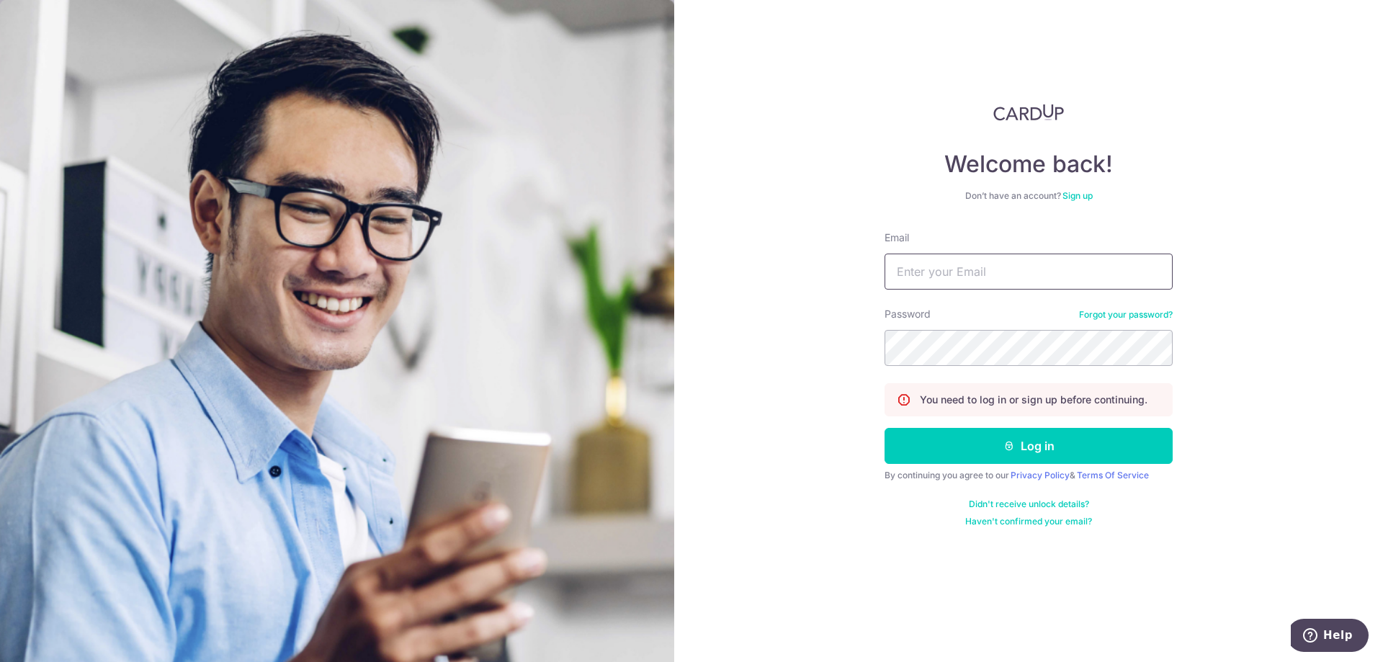
click at [948, 271] on input "Email" at bounding box center [1029, 272] width 288 height 36
type input "[EMAIL_ADDRESS][DOMAIN_NAME]"
click at [885, 428] on button "Log in" at bounding box center [1029, 446] width 288 height 36
click at [1047, 452] on button "Log in" at bounding box center [1029, 446] width 288 height 36
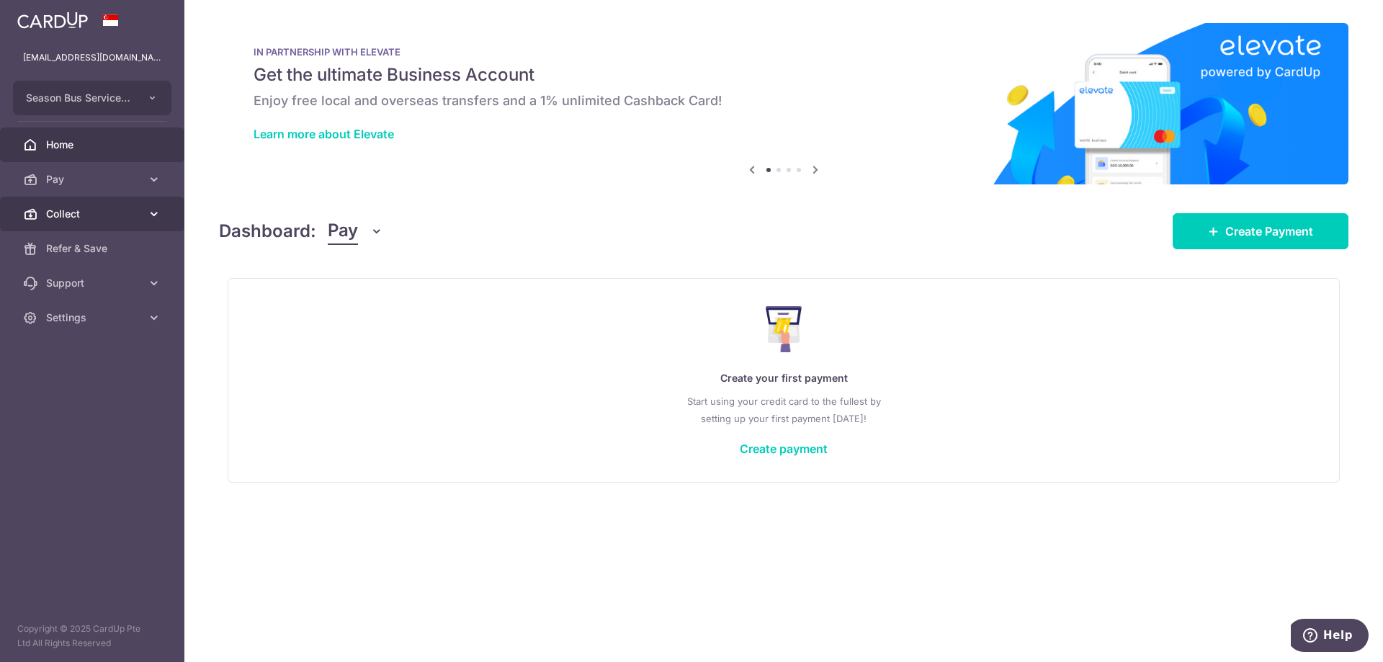
click at [115, 205] on link "Collect" at bounding box center [92, 214] width 184 height 35
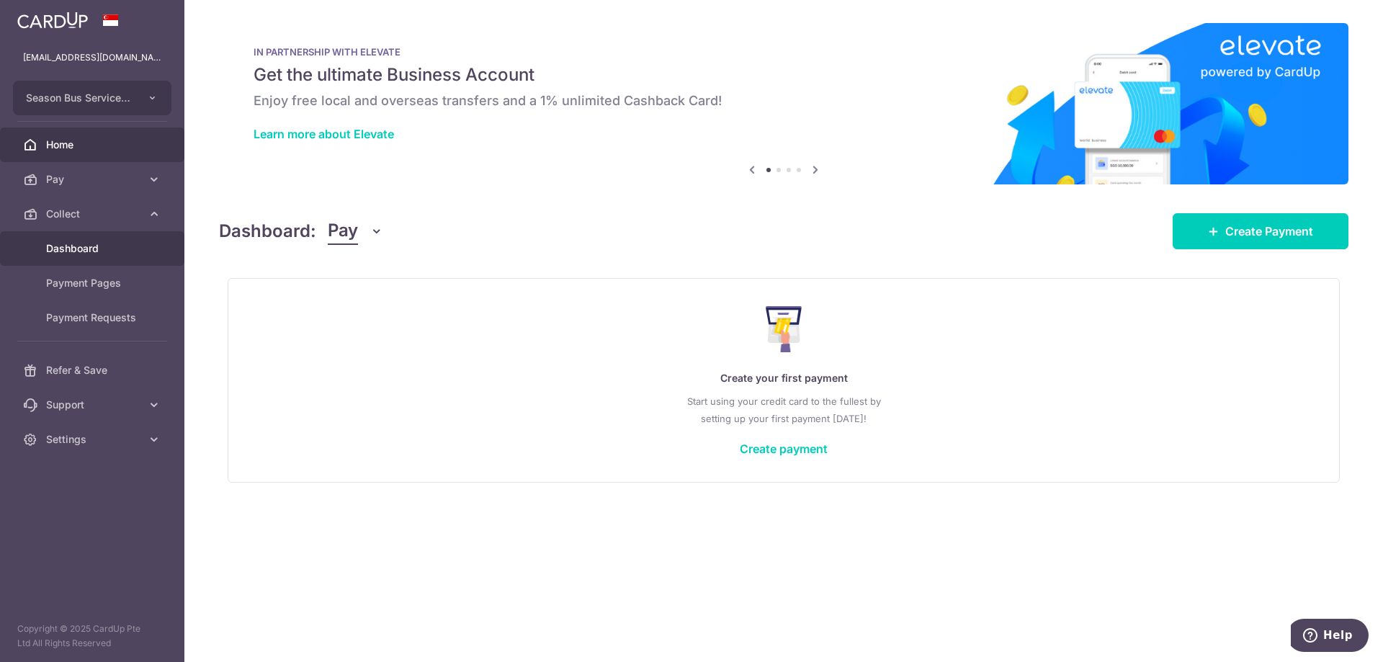
click at [112, 240] on link "Dashboard" at bounding box center [92, 248] width 184 height 35
click at [94, 253] on span "Dashboard" at bounding box center [93, 248] width 95 height 14
click at [97, 243] on span "Dashboard" at bounding box center [93, 248] width 95 height 14
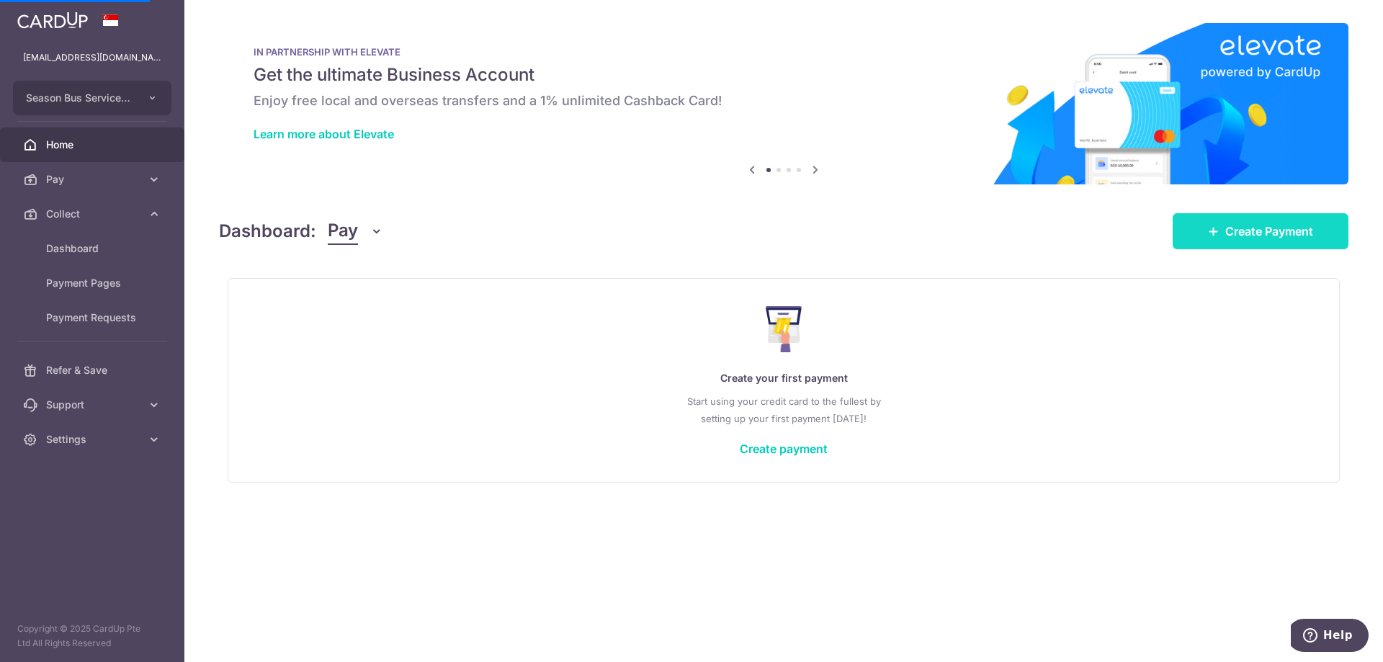
click at [1217, 228] on icon at bounding box center [1214, 231] width 12 height 12
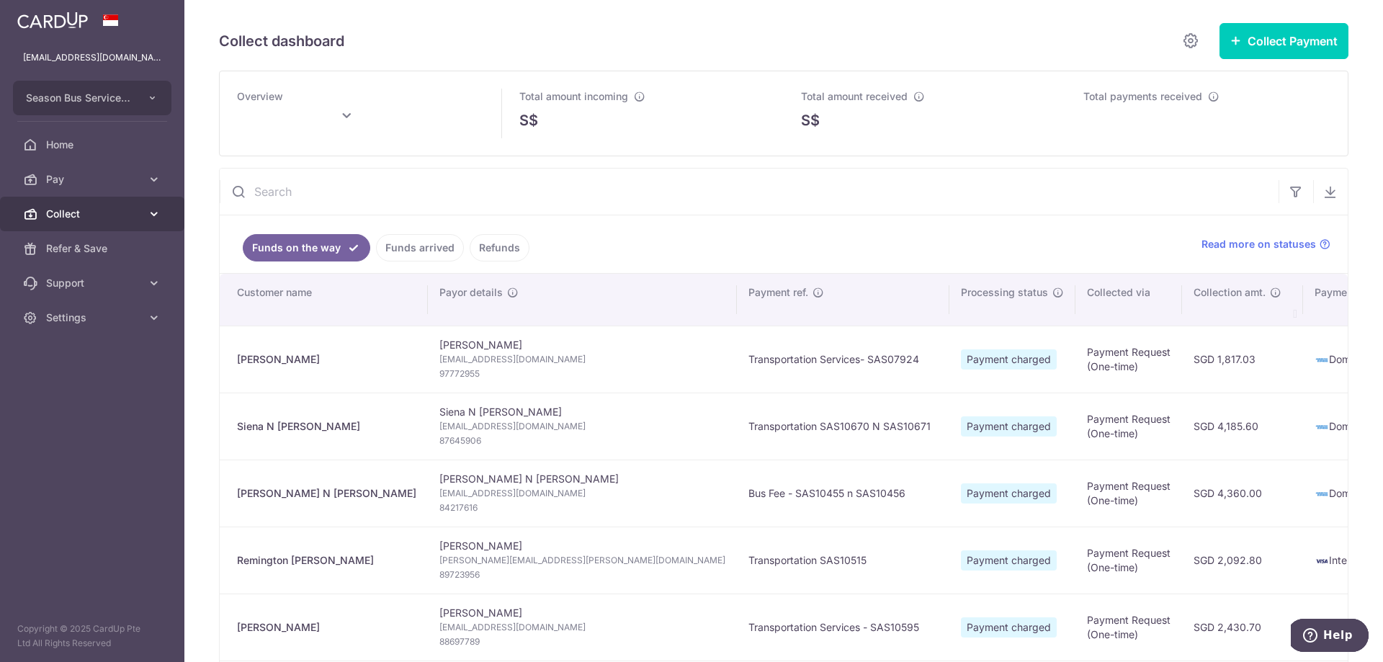
click at [76, 207] on span "Collect" at bounding box center [93, 214] width 95 height 14
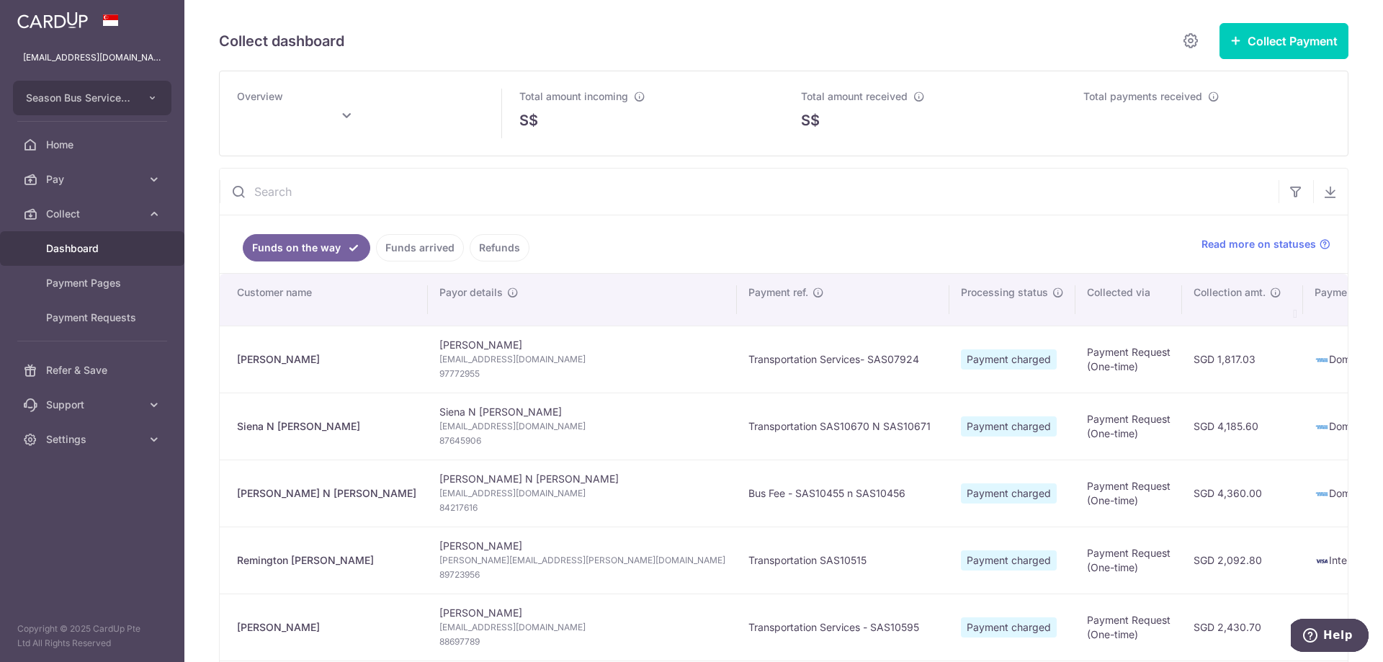
click at [87, 247] on span "Dashboard" at bounding box center [93, 248] width 95 height 14
click at [1261, 53] on button "Collect Payment" at bounding box center [1284, 41] width 129 height 36
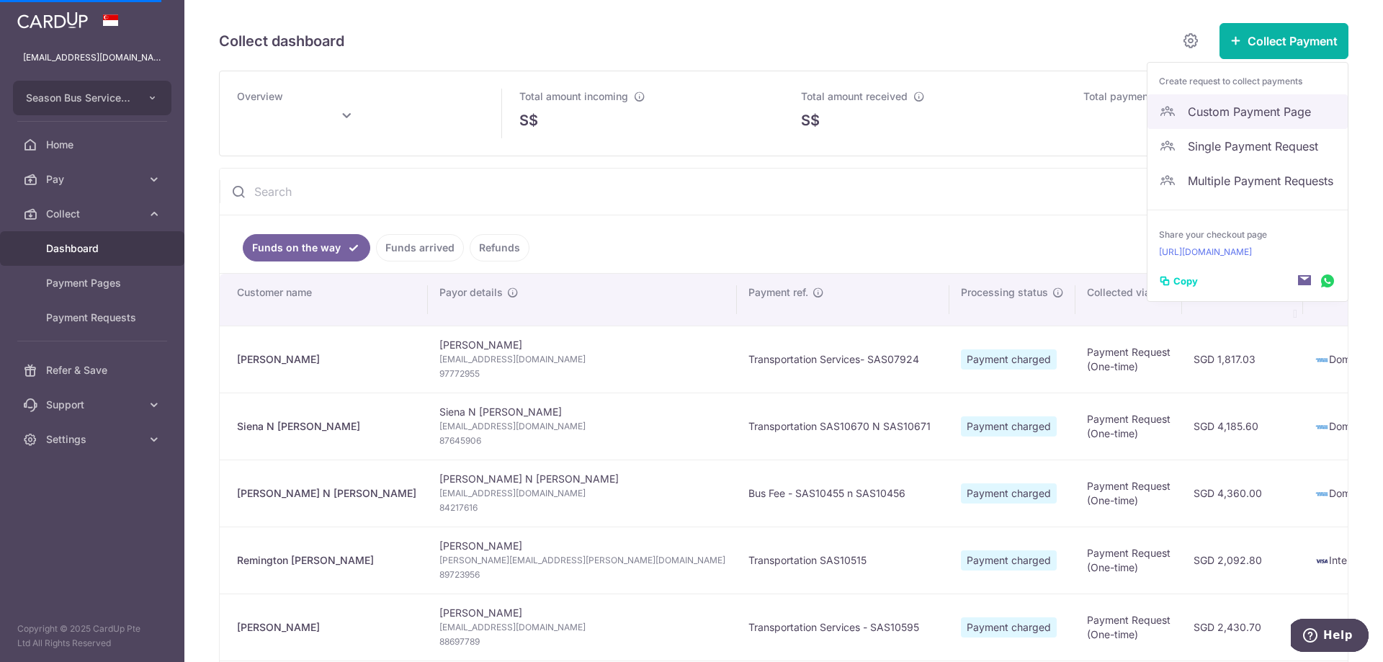
click at [1214, 108] on span "Custom Payment Page" at bounding box center [1262, 111] width 148 height 17
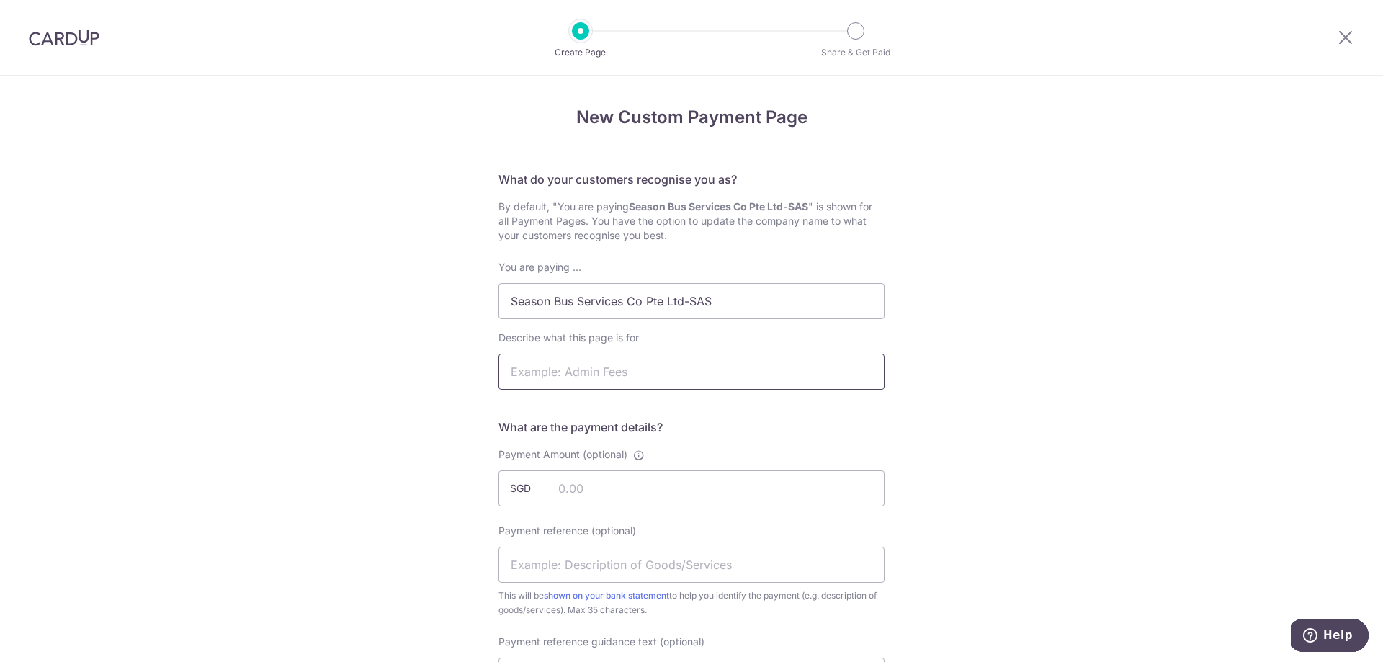
click at [601, 375] on input "Describe what this page is for" at bounding box center [691, 372] width 386 height 36
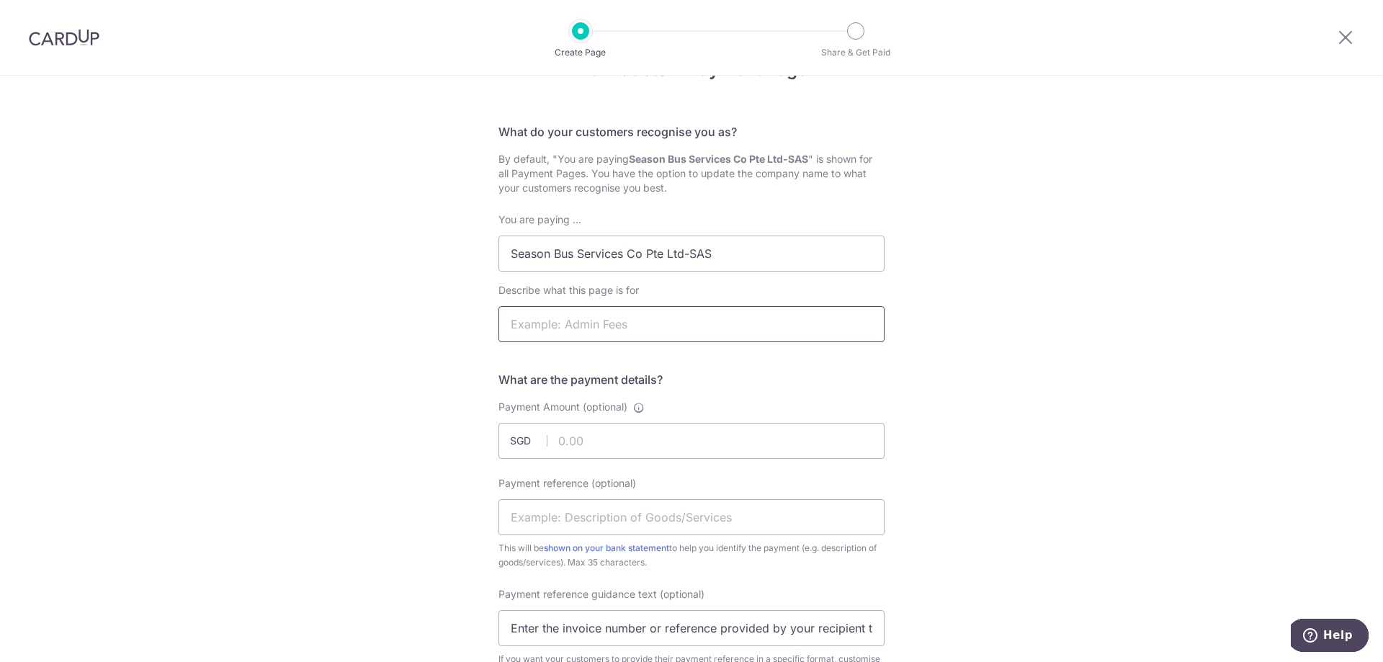
scroll to position [72, 0]
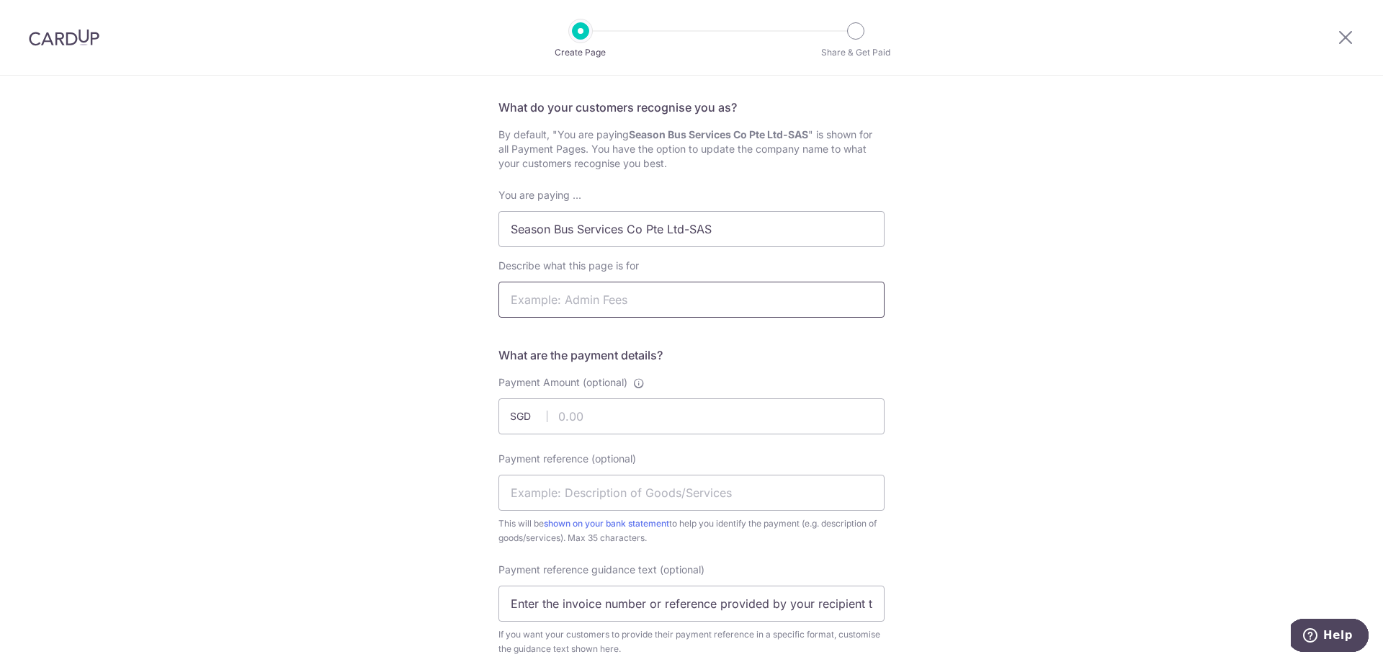
type input "Semester 1 AC25/26"
click at [589, 411] on input "Payment Amount (optional)" at bounding box center [691, 416] width 386 height 36
type input "4283.70"
drag, startPoint x: 643, startPoint y: 421, endPoint x: 492, endPoint y: 408, distance: 151.0
click at [449, 417] on div "New Custom Payment Page What do your customers recognise you as? By default, "Y…" at bounding box center [691, 603] width 1383 height 1199
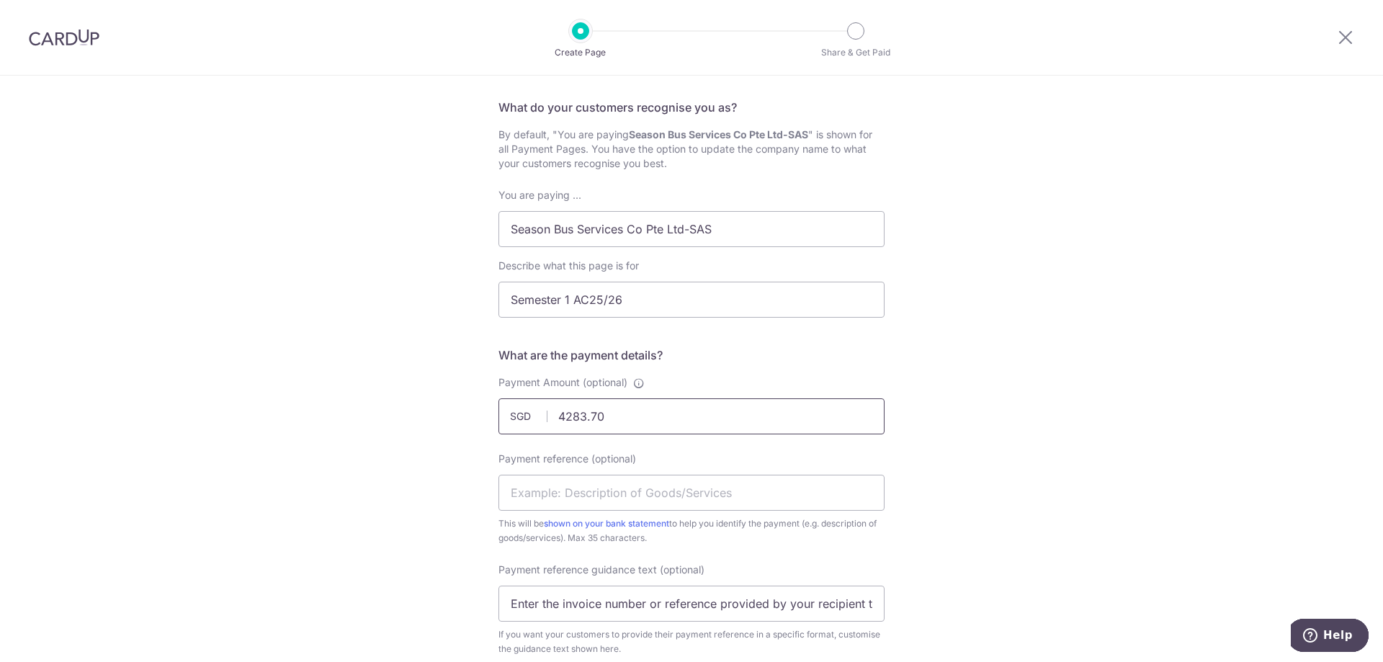
click at [627, 412] on input "4283.70" at bounding box center [691, 416] width 386 height 36
click at [631, 411] on input "Payment Amount (optional)" at bounding box center [691, 416] width 386 height 36
click at [650, 291] on input "Semester 1 AC25/26" at bounding box center [691, 300] width 386 height 36
drag, startPoint x: 635, startPoint y: 413, endPoint x: 479, endPoint y: 413, distance: 156.3
click at [476, 413] on div "New Custom Payment Page What do your customers recognise you as? By default, "Y…" at bounding box center [691, 603] width 1383 height 1199
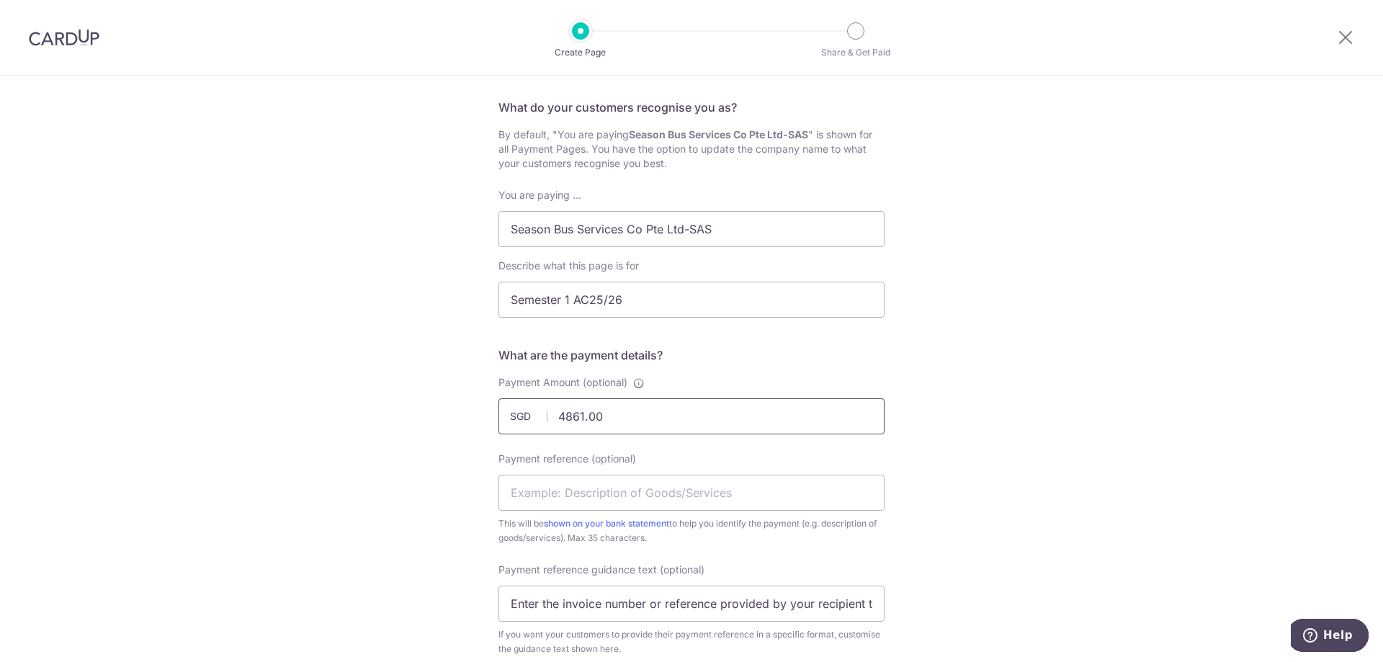
paste input "4"
type input "4861.40"
drag, startPoint x: 576, startPoint y: 498, endPoint x: 602, endPoint y: 483, distance: 30.0
click at [576, 498] on input "Payment reference (optional)" at bounding box center [691, 493] width 386 height 36
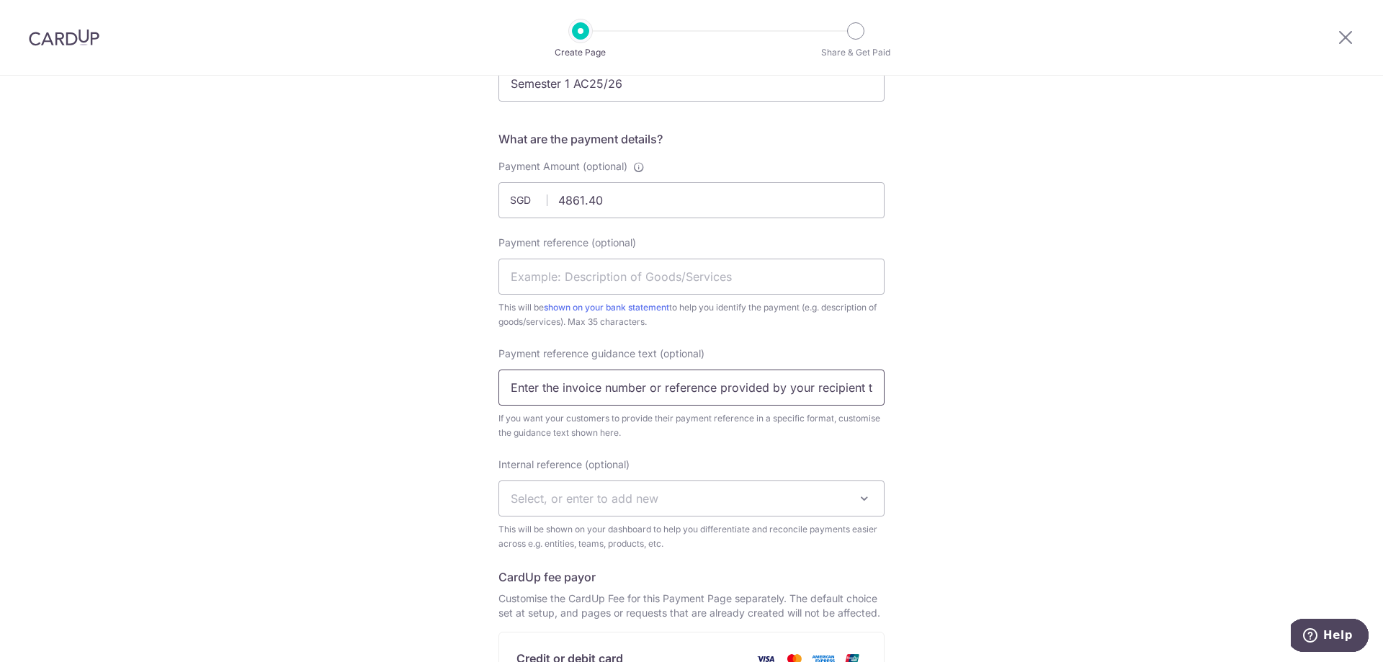
click at [589, 386] on input "Enter the invoice number or reference provided by your recipient to help them i…" at bounding box center [691, 388] width 386 height 36
drag, startPoint x: 502, startPoint y: 387, endPoint x: 981, endPoint y: 403, distance: 479.3
click at [981, 403] on div "New Custom Payment Page What do your customers recognise you as? By default, "Y…" at bounding box center [691, 387] width 1383 height 1199
paste input "[PERSON_NAME] N Ellora"
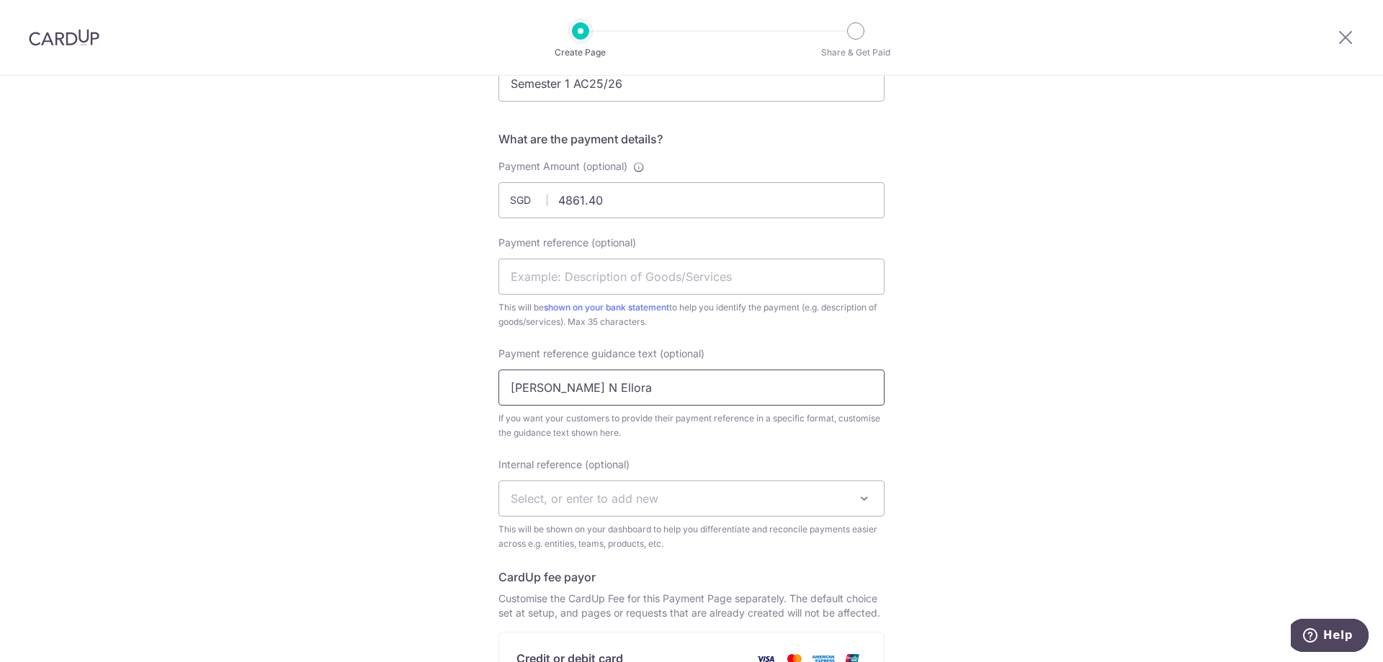
scroll to position [0, 0]
type input "[PERSON_NAME] N Ellora"
click at [582, 274] on input "Payment reference (optional)" at bounding box center [691, 277] width 386 height 36
click at [577, 277] on input "Payment reference (optional)" at bounding box center [691, 277] width 386 height 36
paste input "SAS10503 & SAS10504"
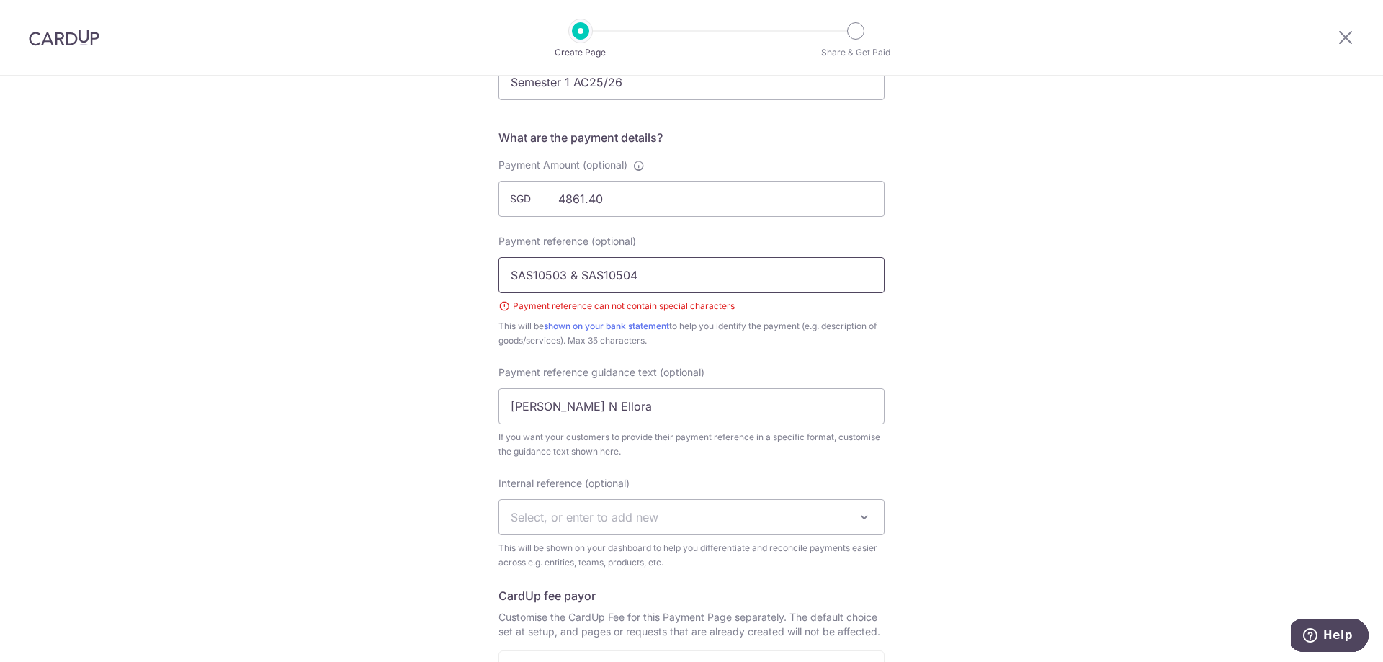
scroll to position [288, 0]
click at [575, 275] on input "SAS10503 & SAS10504" at bounding box center [691, 277] width 386 height 36
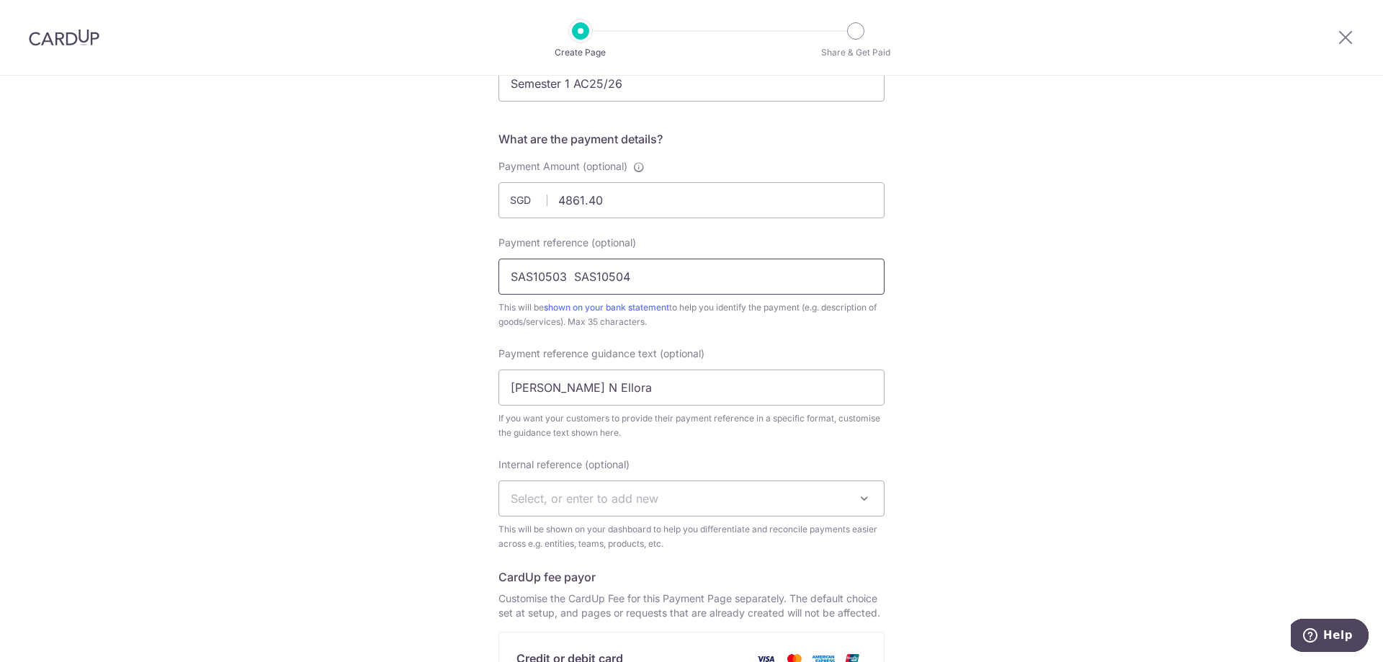
click at [638, 273] on input "SAS10503 SAS10504" at bounding box center [691, 277] width 386 height 36
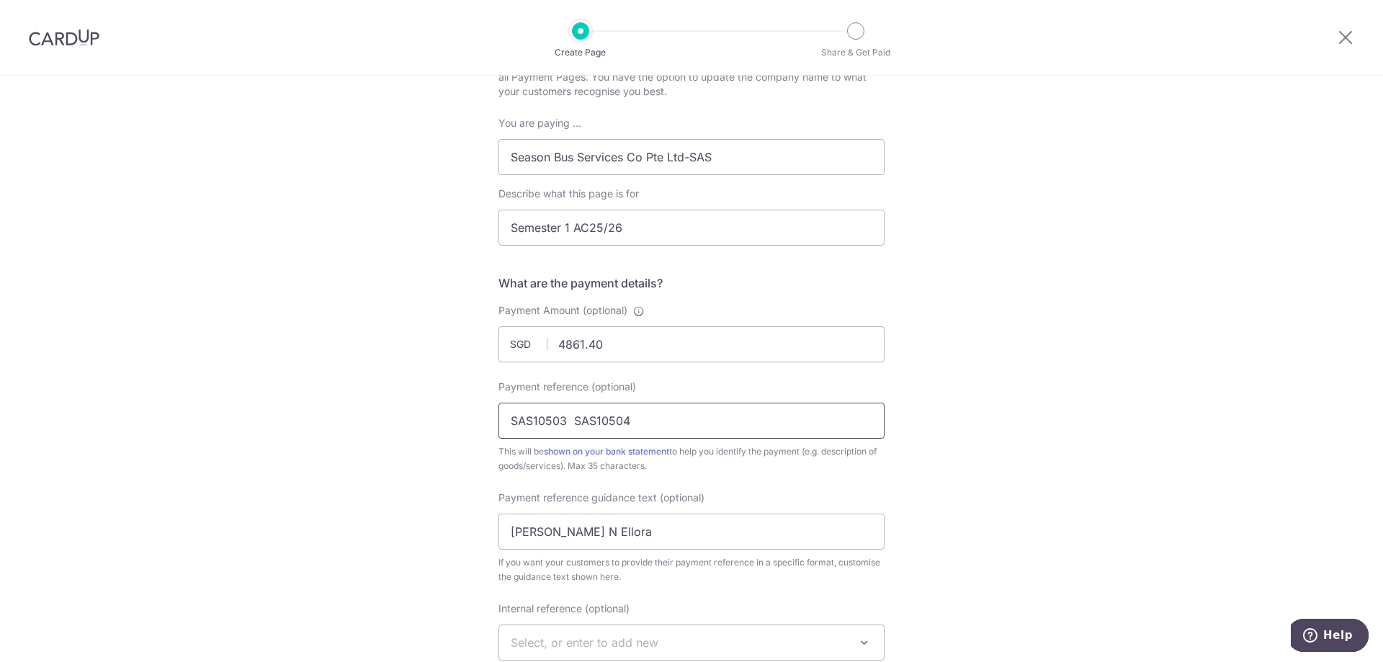
scroll to position [0, 0]
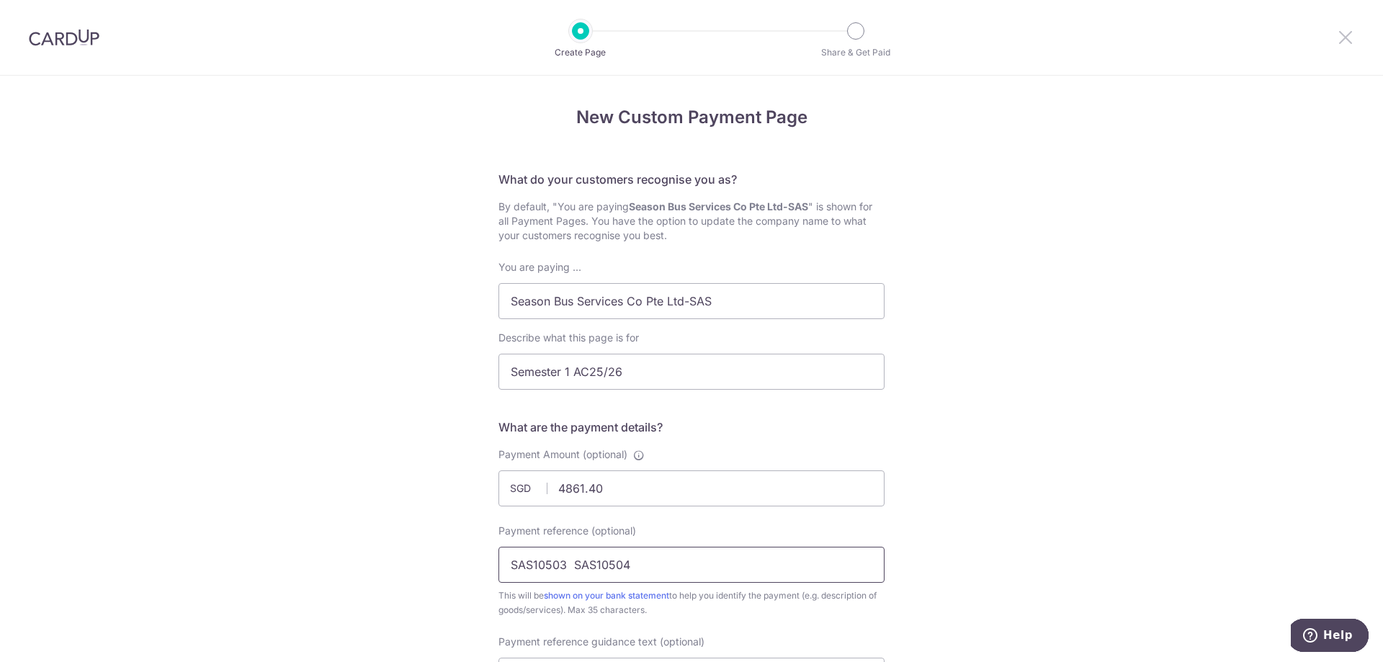
type input "SAS10503 SAS10504"
click at [1353, 38] on icon at bounding box center [1345, 37] width 17 height 18
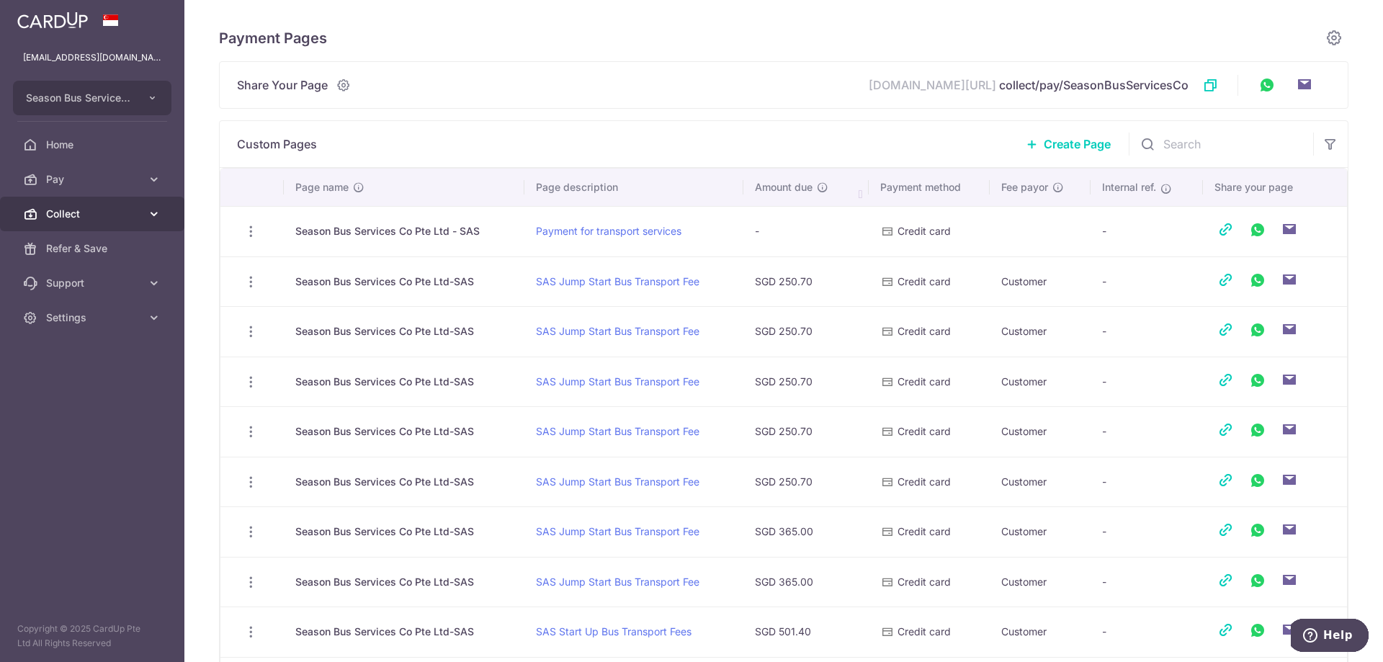
click at [106, 210] on span "Collect" at bounding box center [93, 214] width 95 height 14
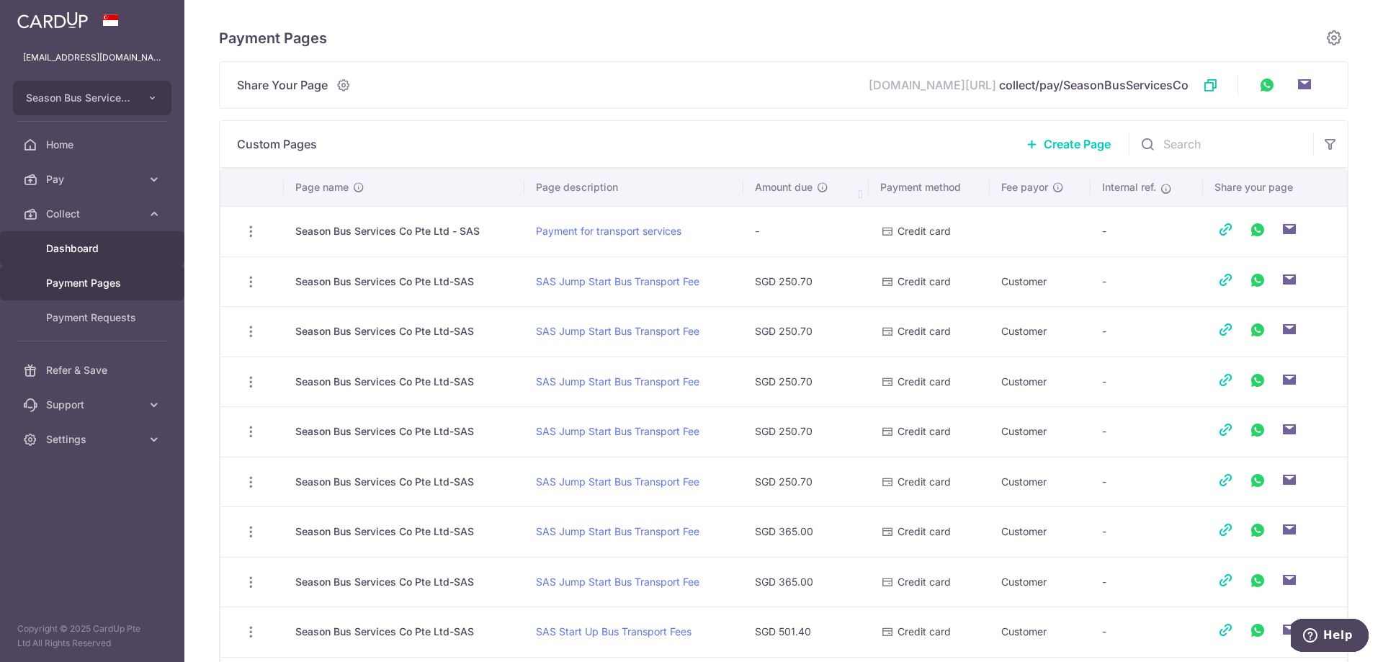
click at [113, 251] on span "Dashboard" at bounding box center [93, 248] width 95 height 14
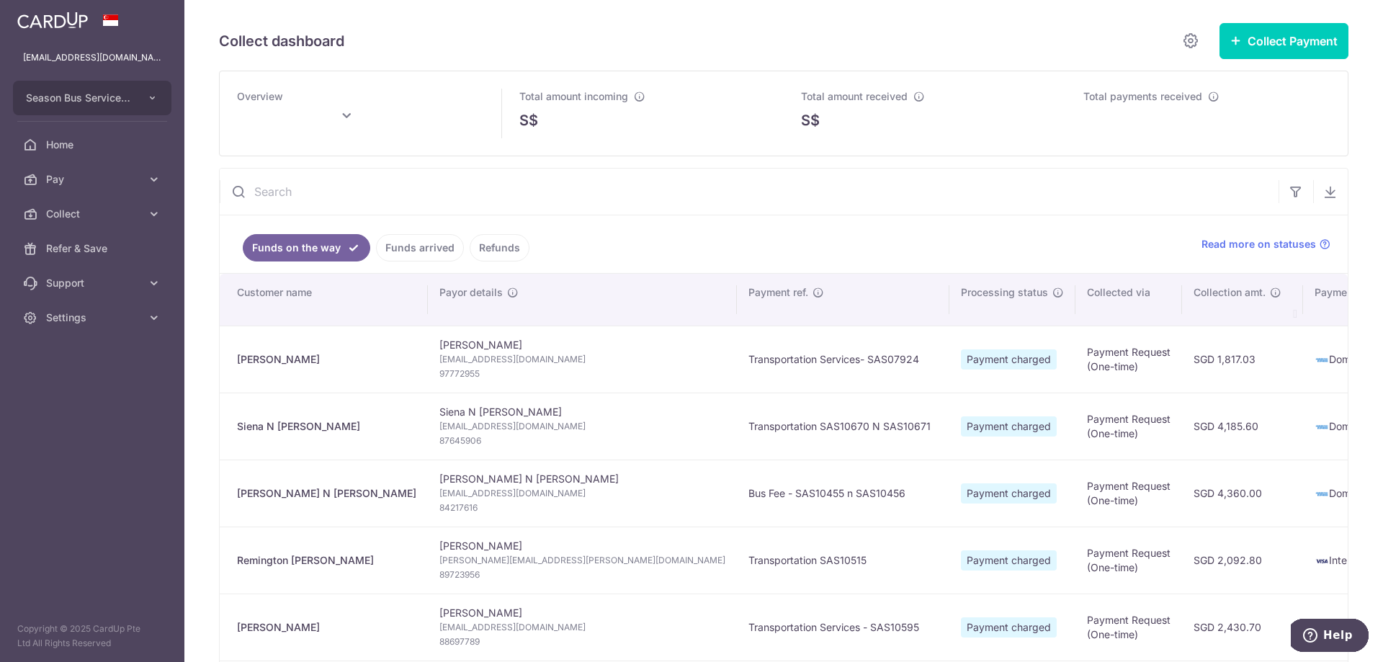
click at [292, 186] on input "text" at bounding box center [749, 192] width 1059 height 46
paste input "[URL][DOMAIN_NAME]"
type input "[URL][DOMAIN_NAME]"
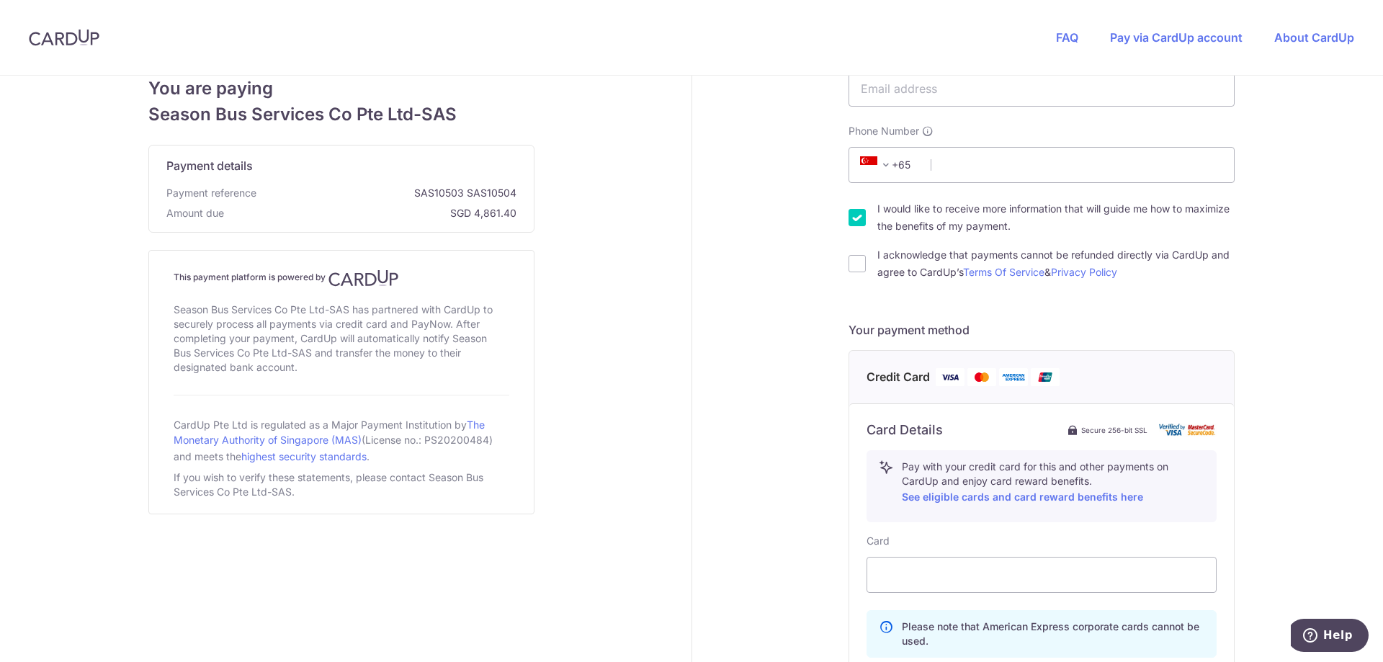
scroll to position [144, 0]
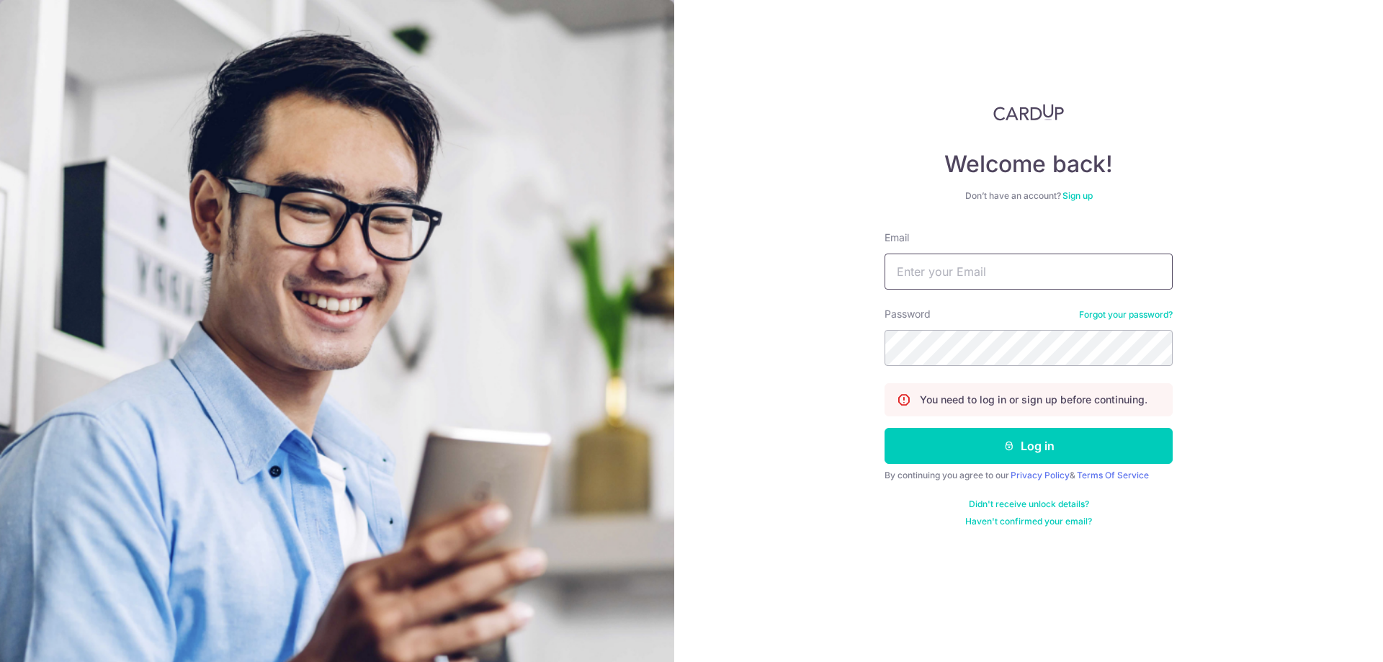
click at [962, 267] on input "Email" at bounding box center [1029, 272] width 288 height 36
type input "[EMAIL_ADDRESS][DOMAIN_NAME]"
click at [885, 428] on button "Log in" at bounding box center [1029, 446] width 288 height 36
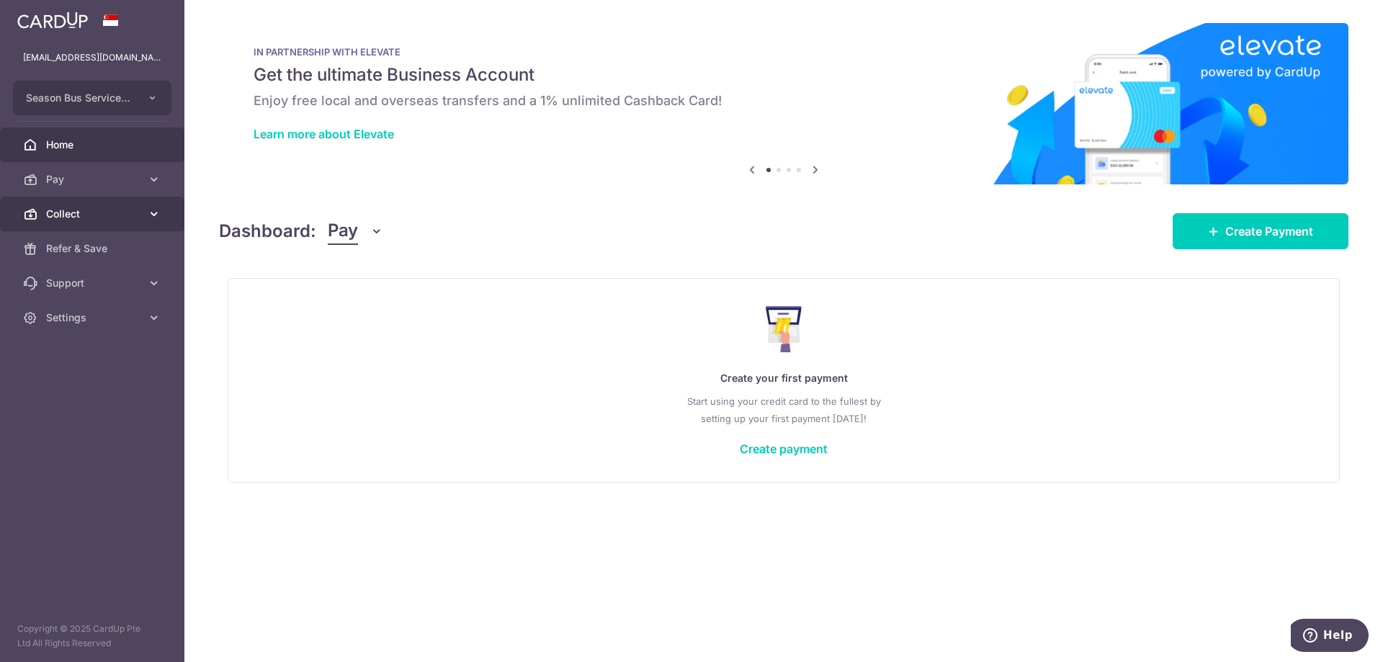
click at [127, 217] on span "Collect" at bounding box center [93, 214] width 95 height 14
click at [489, 203] on div "× Pause Schedule Pause all future payments in this series Pause just this one p…" at bounding box center [783, 331] width 1199 height 662
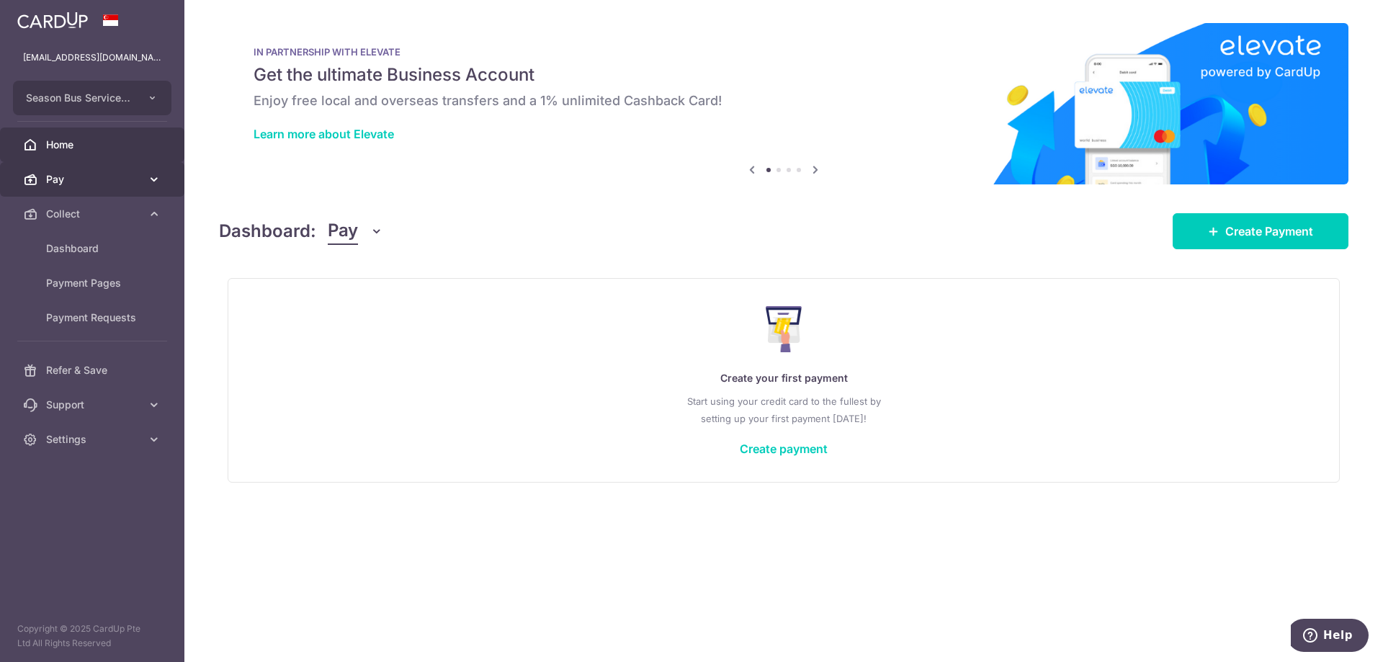
click at [92, 181] on span "Pay" at bounding box center [93, 179] width 95 height 14
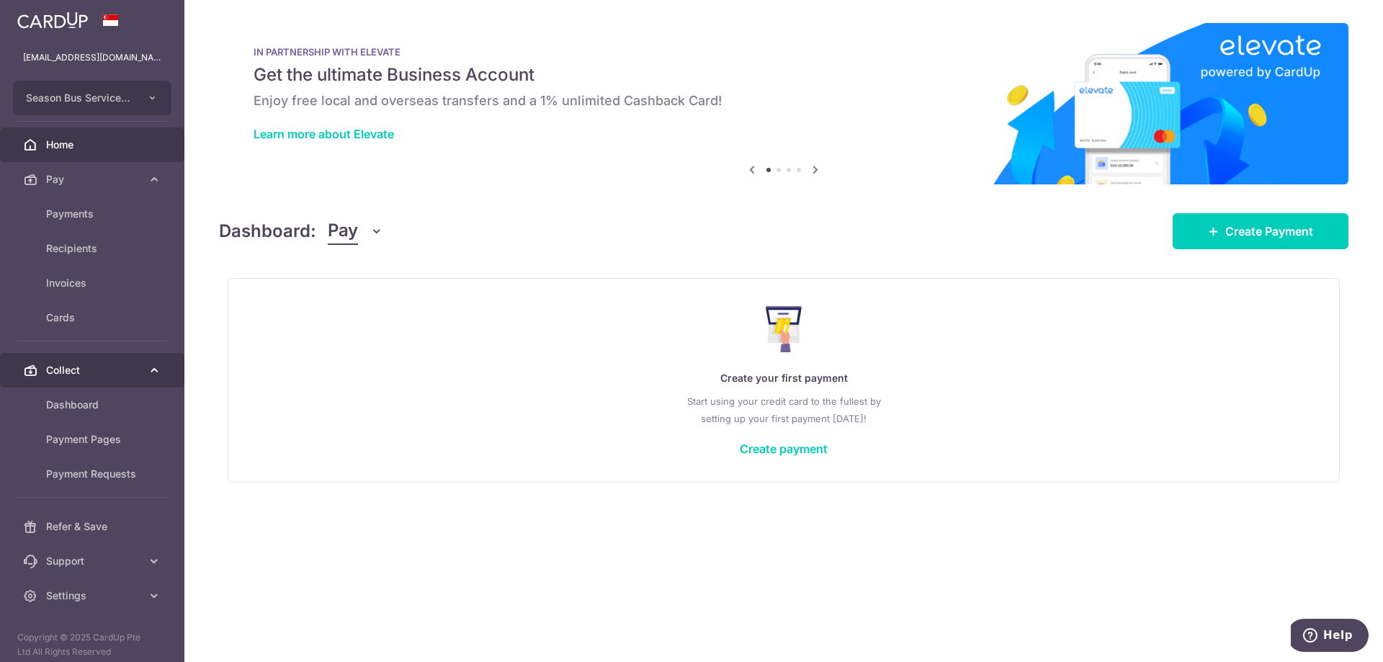
click at [98, 370] on span "Collect" at bounding box center [93, 370] width 95 height 14
click at [102, 370] on span "Collect" at bounding box center [93, 370] width 95 height 14
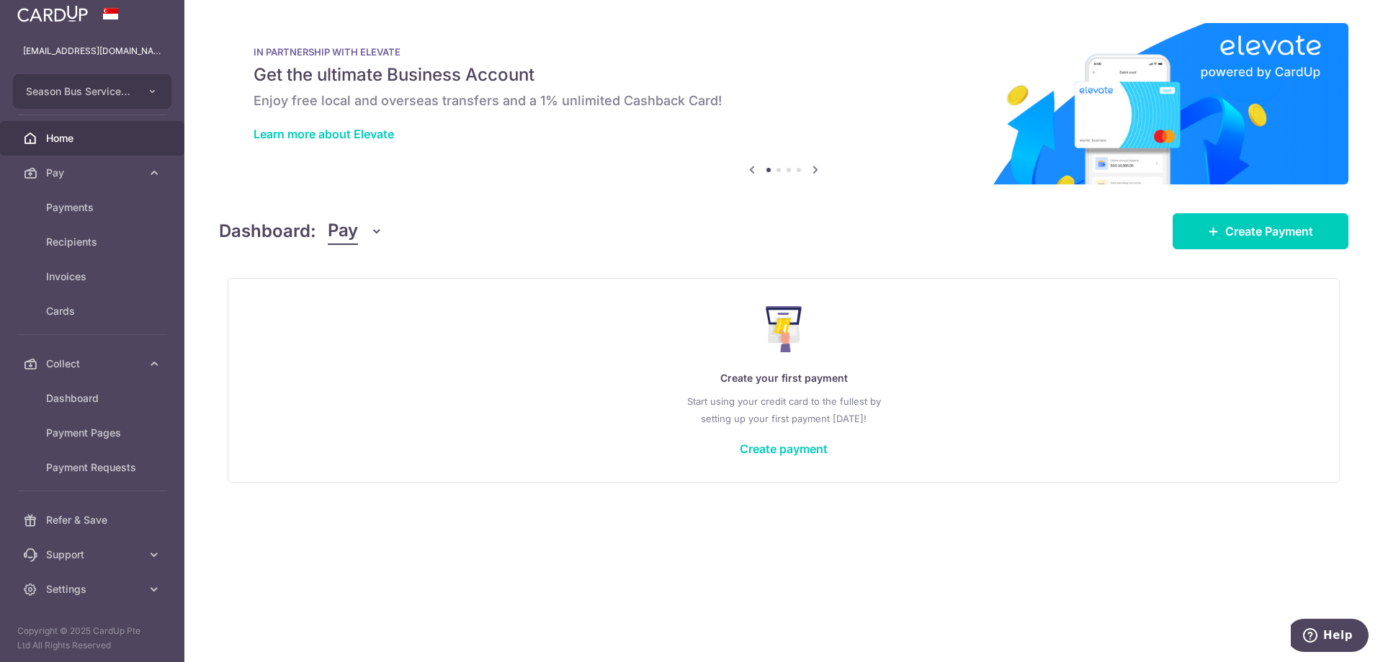
scroll to position [9, 0]
click at [107, 178] on link "Pay" at bounding box center [92, 170] width 184 height 35
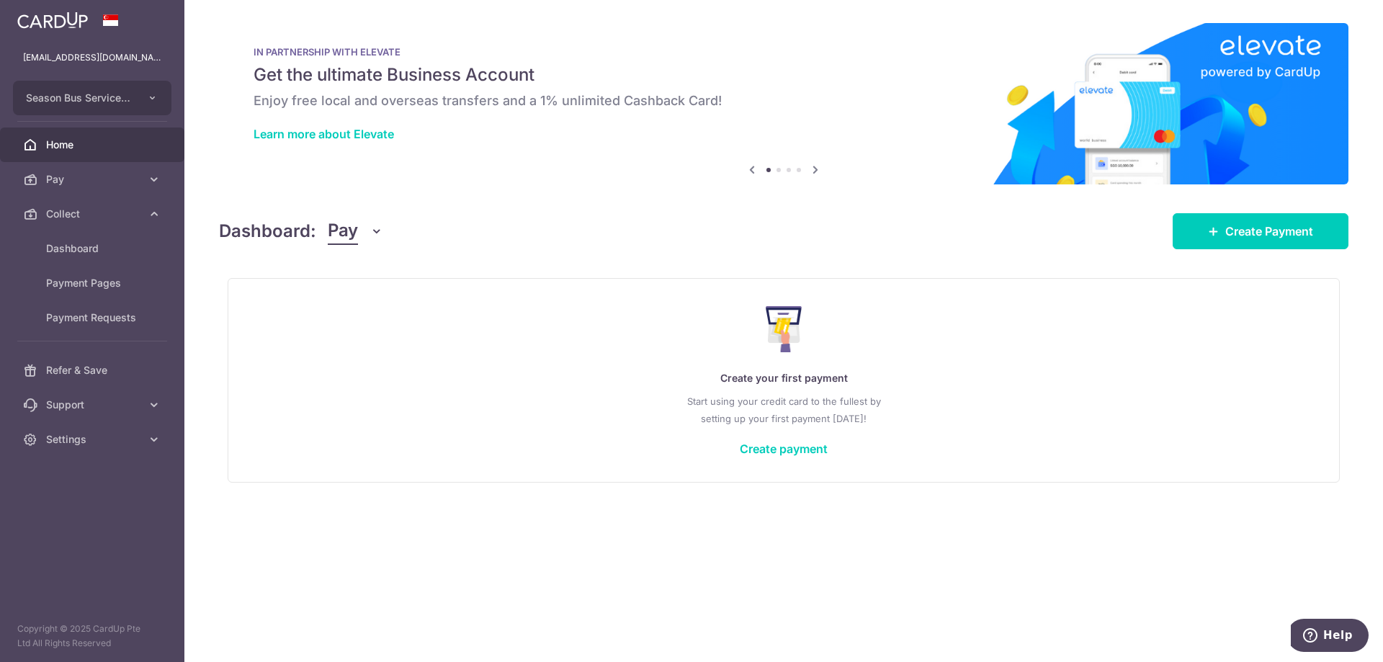
scroll to position [0, 0]
click at [98, 219] on span "Collect" at bounding box center [93, 214] width 95 height 14
drag, startPoint x: 100, startPoint y: 216, endPoint x: 100, endPoint y: 225, distance: 8.6
click at [100, 216] on span "Collect" at bounding box center [93, 214] width 95 height 14
click at [95, 254] on span "Dashboard" at bounding box center [93, 248] width 95 height 14
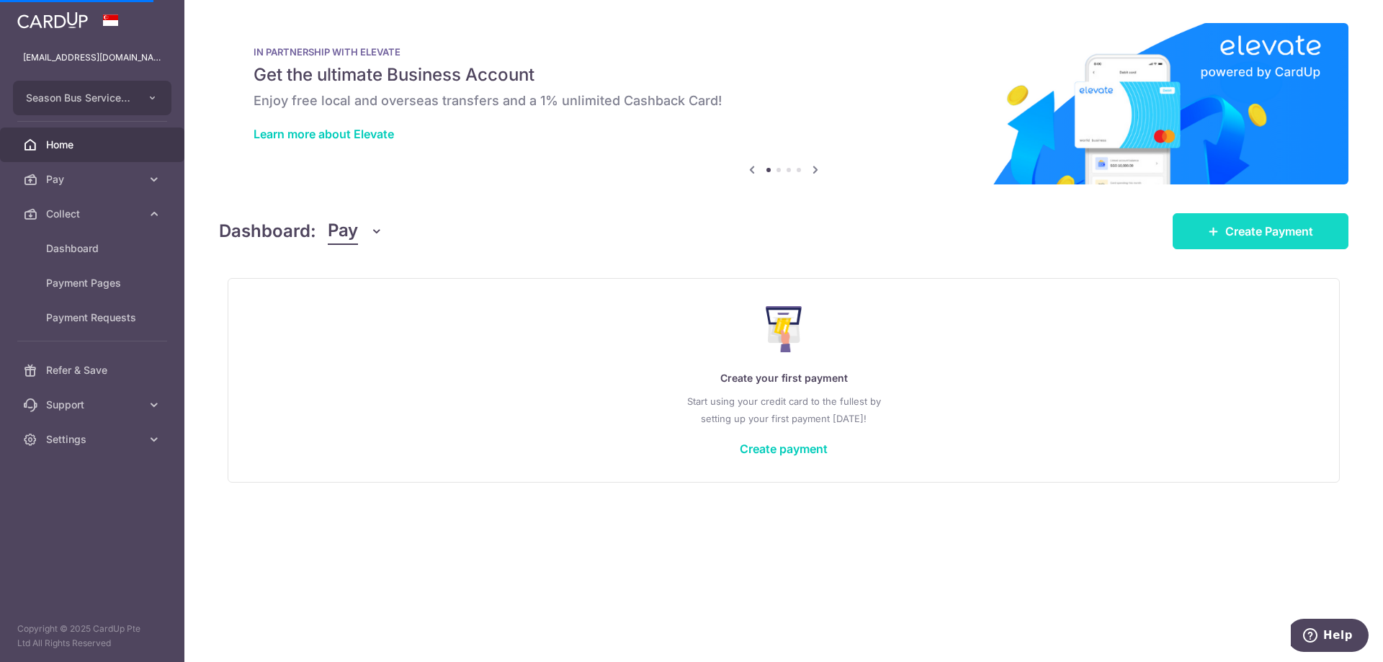
click at [1248, 236] on span "Create Payment" at bounding box center [1269, 231] width 88 height 17
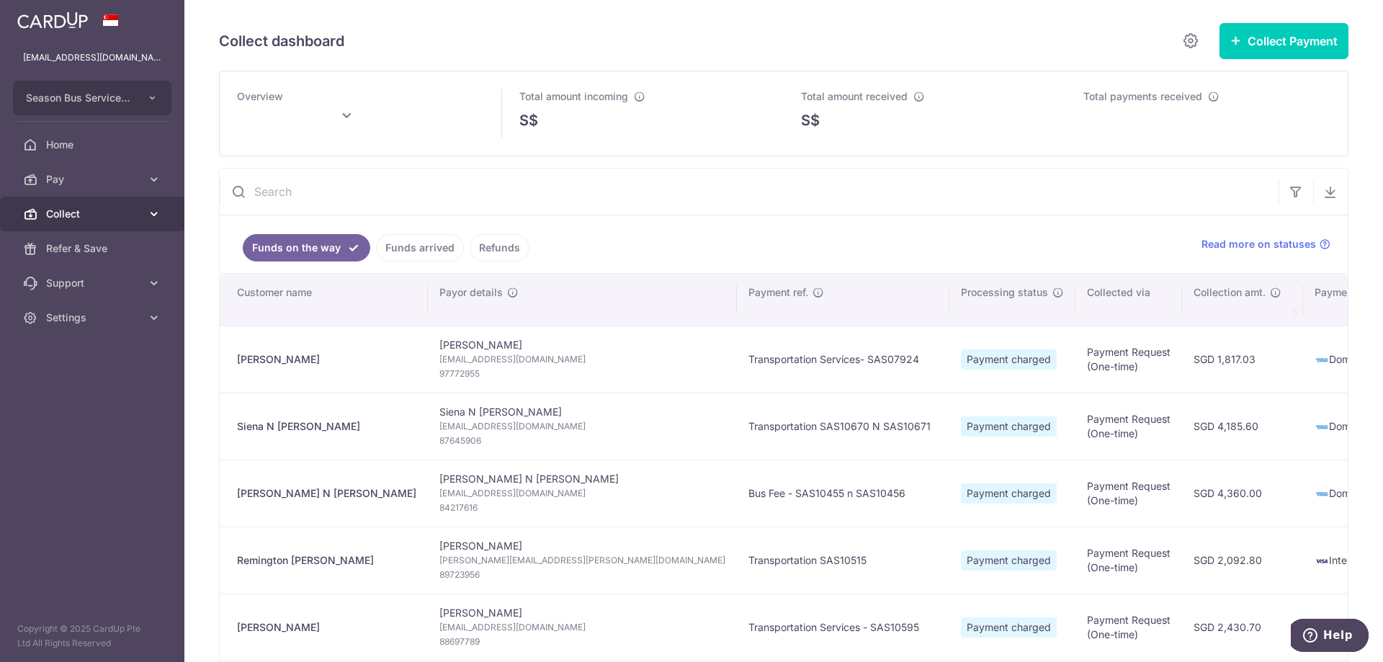
click at [118, 210] on span "Collect" at bounding box center [93, 214] width 95 height 14
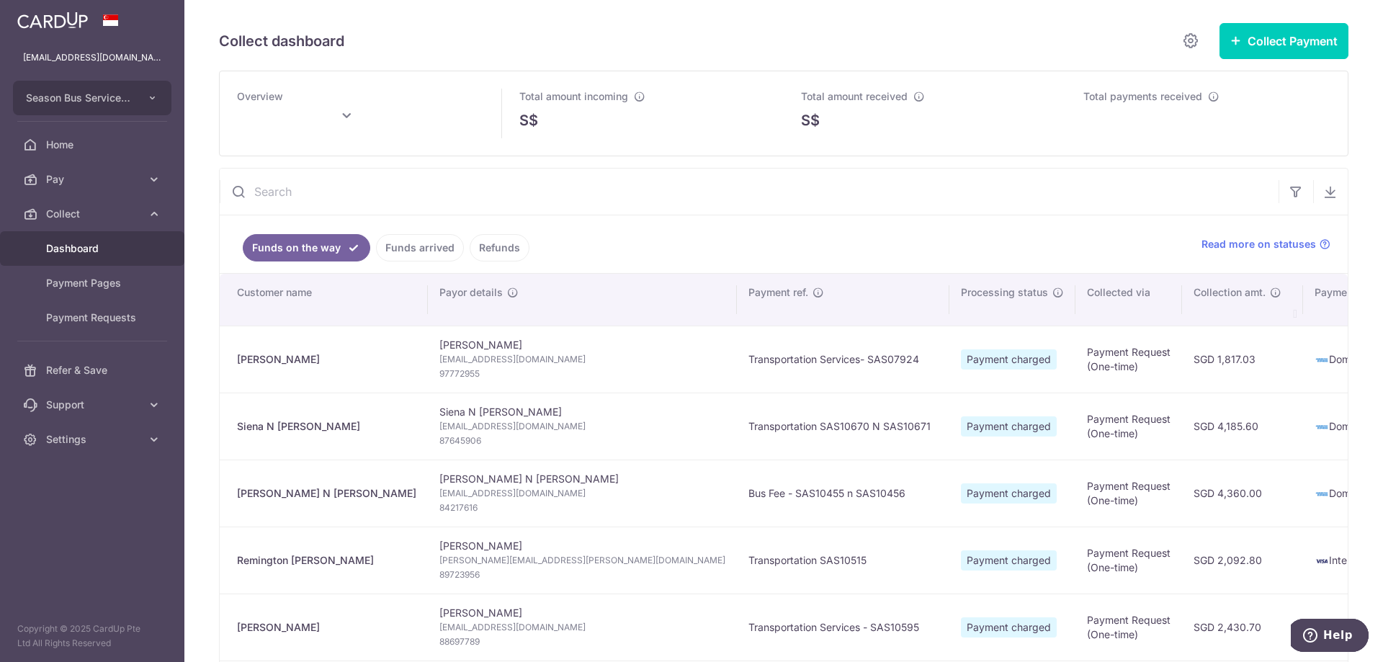
type input "August 2025"
click at [1235, 50] on button "Collect Payment" at bounding box center [1284, 41] width 129 height 36
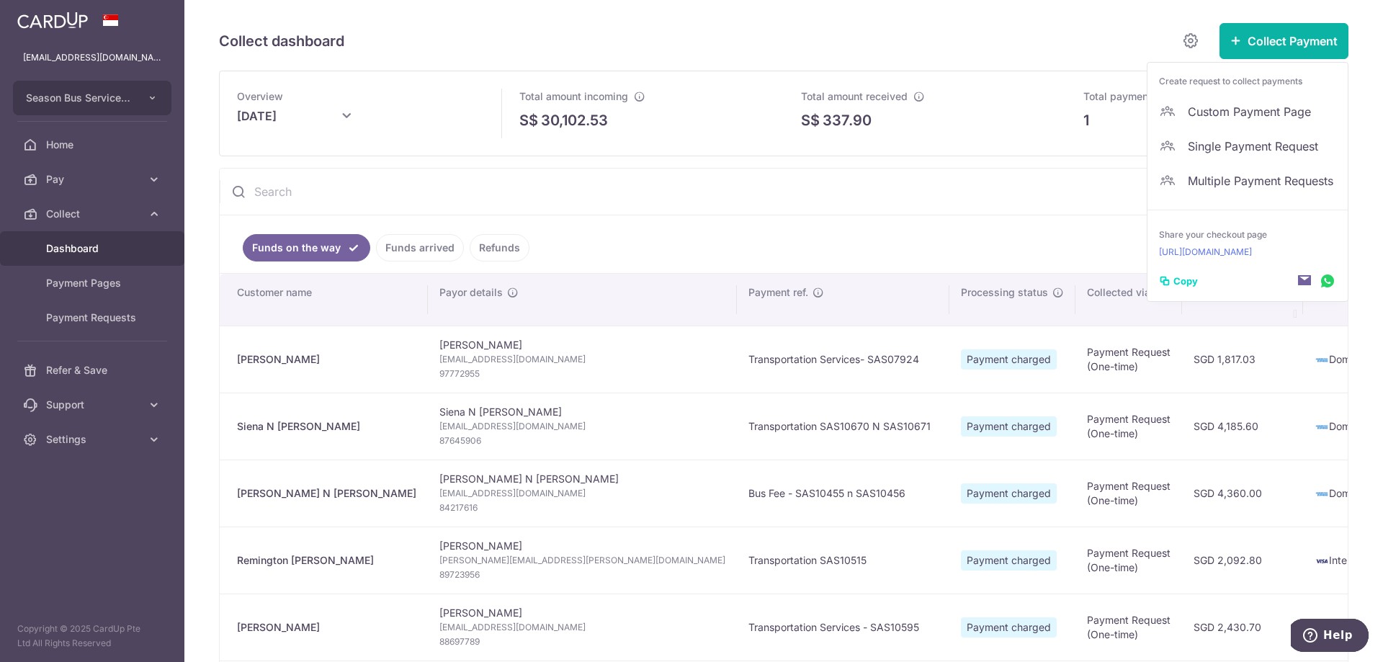
click at [965, 230] on ul "Funds on the way Funds arrived Refunds" at bounding box center [702, 244] width 965 height 58
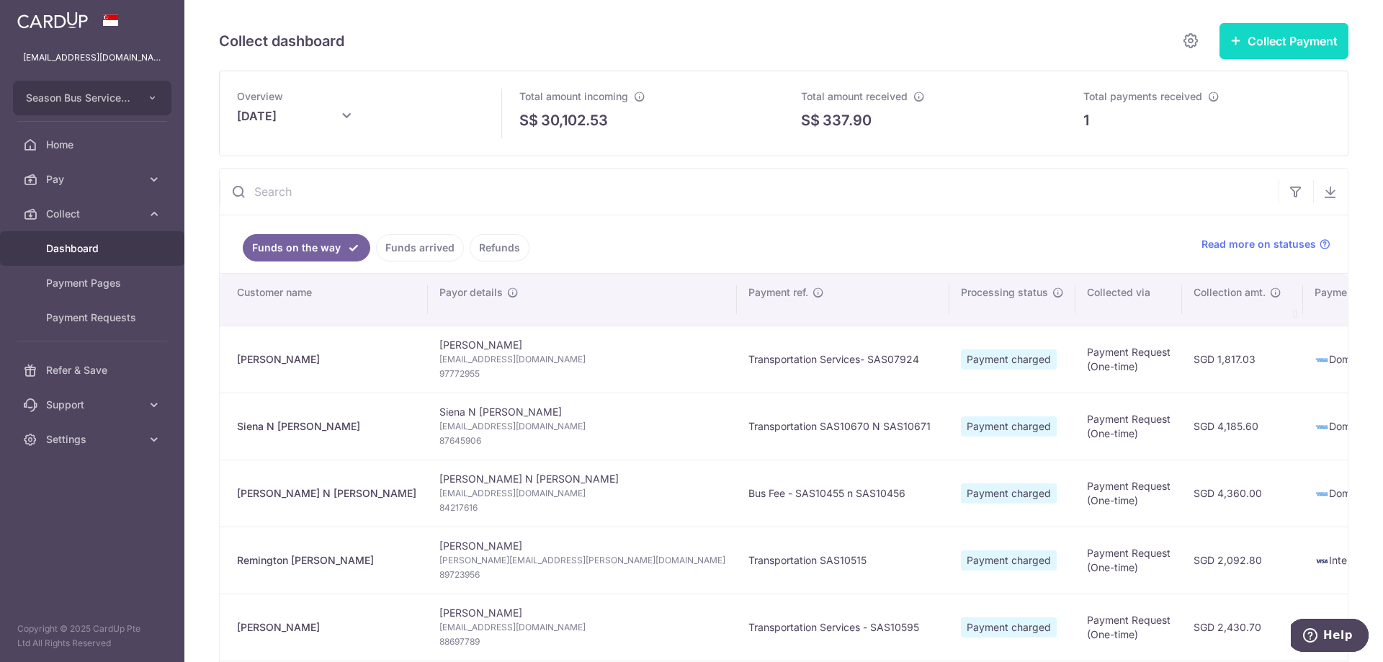
click at [1278, 51] on button "Collect Payment" at bounding box center [1284, 41] width 129 height 36
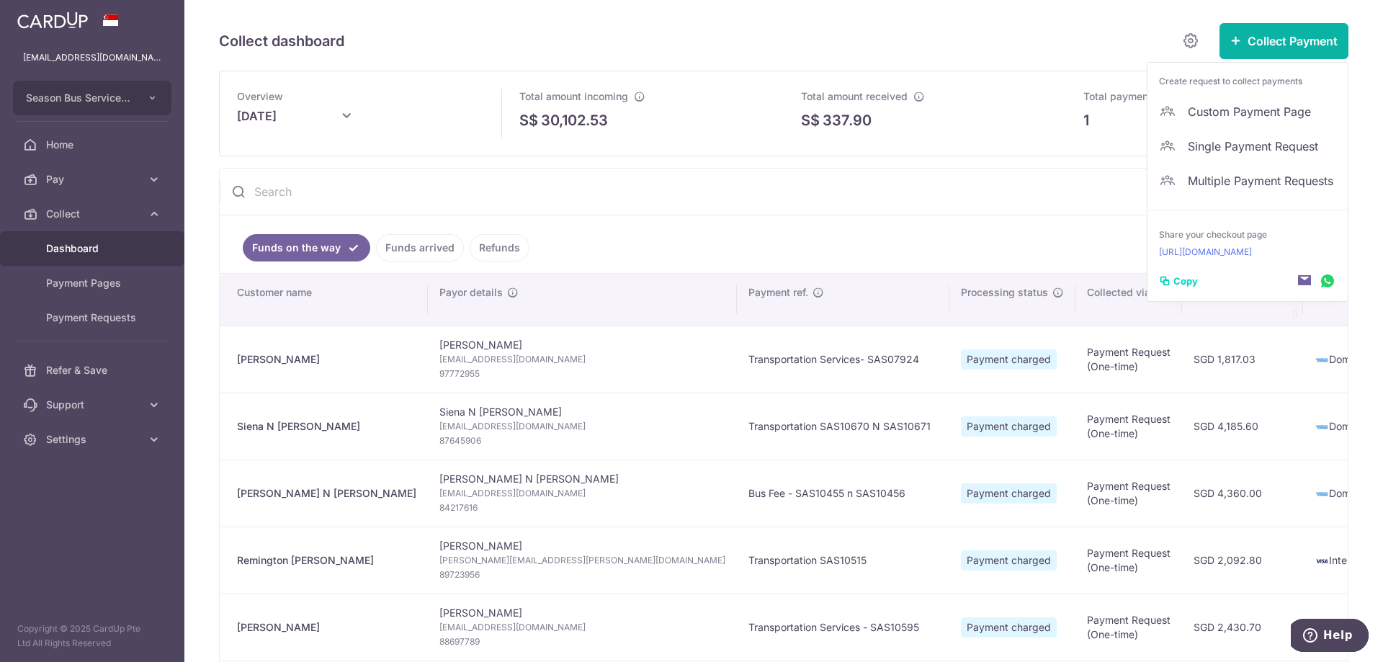
click at [905, 192] on input "text" at bounding box center [749, 192] width 1059 height 46
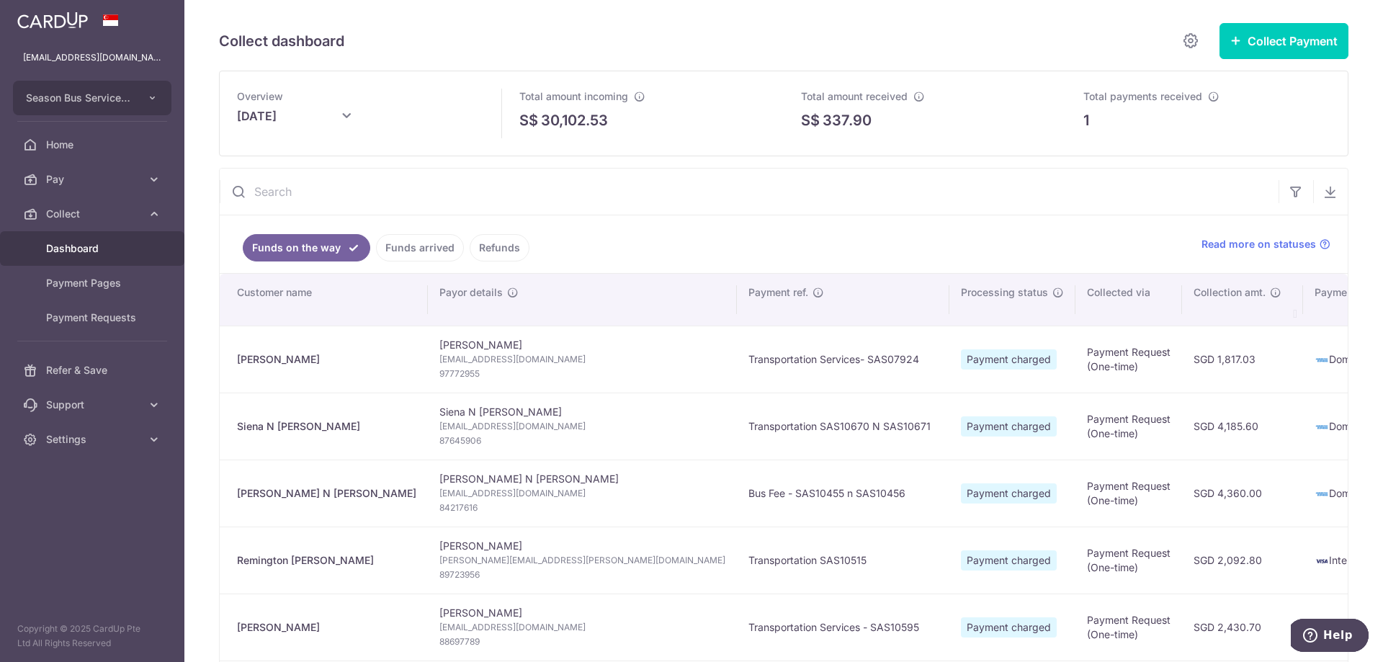
click at [358, 186] on input "text" at bounding box center [749, 192] width 1059 height 46
click at [787, 212] on input "text" at bounding box center [749, 192] width 1059 height 46
click at [82, 308] on link "Payment Requests" at bounding box center [92, 317] width 184 height 35
click at [115, 308] on link "Payment Requests" at bounding box center [92, 317] width 184 height 35
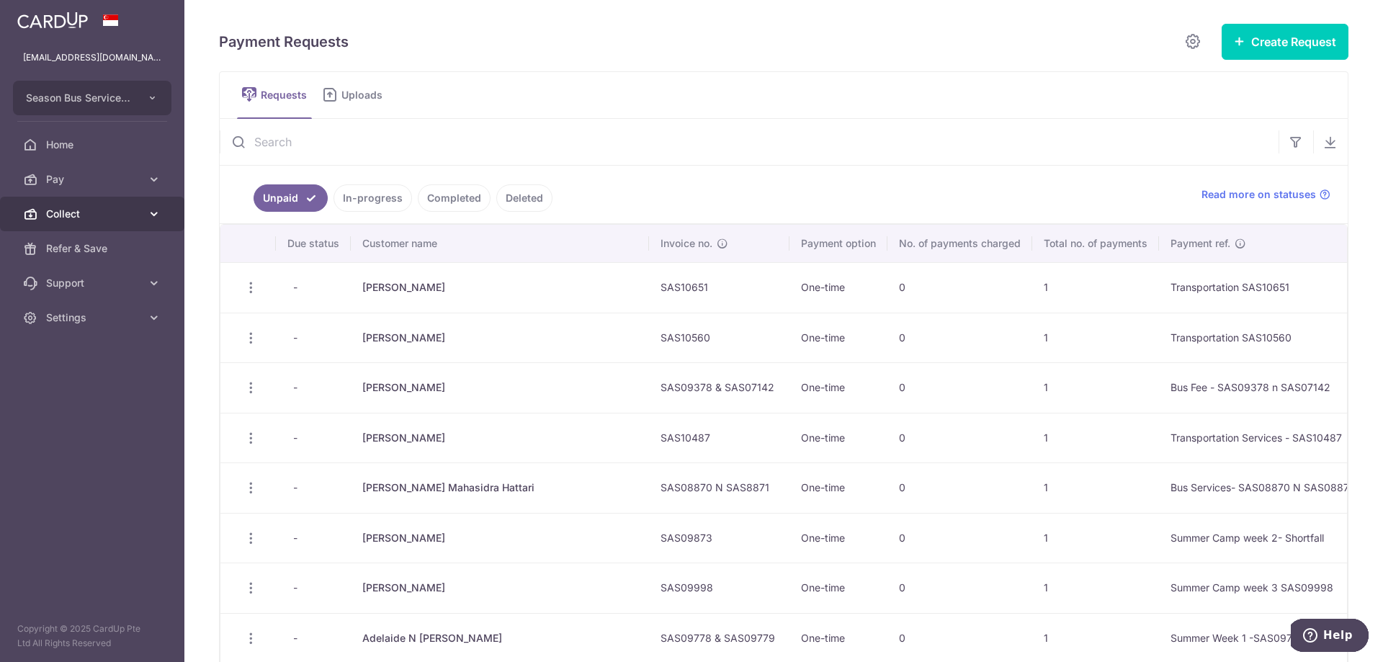
click at [132, 220] on span "Collect" at bounding box center [93, 214] width 95 height 14
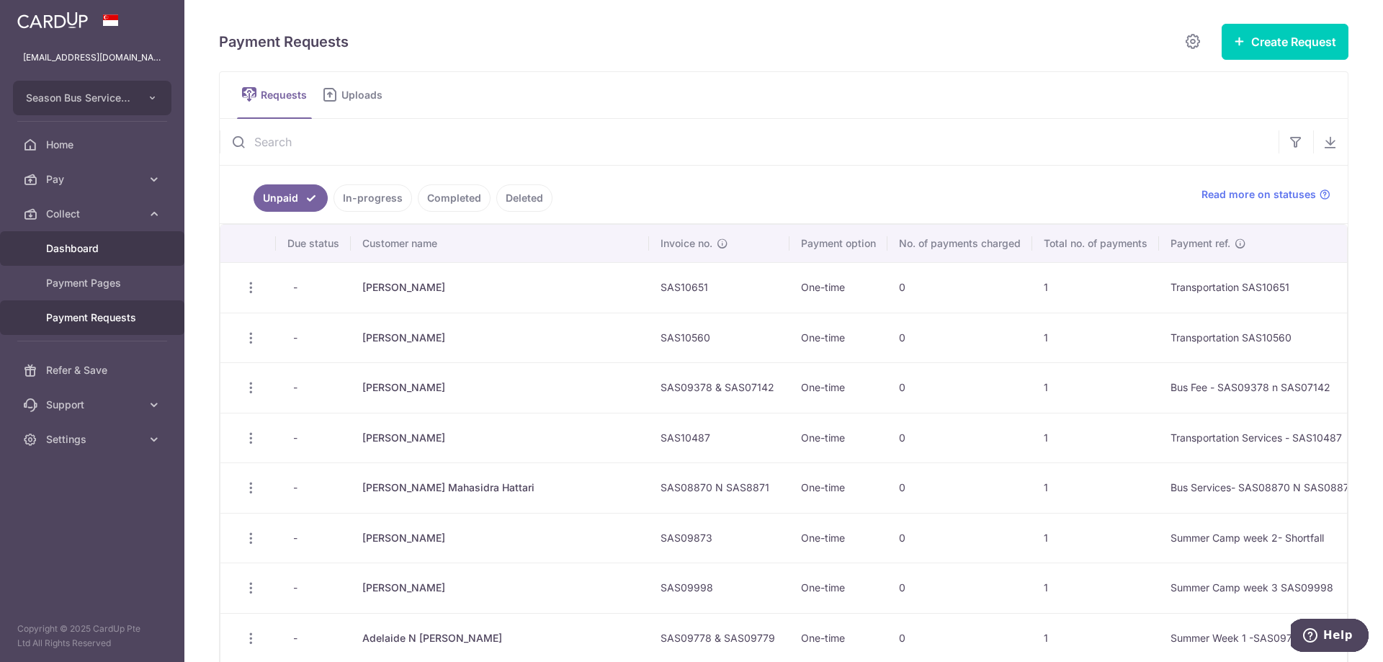
click at [122, 250] on span "Dashboard" at bounding box center [93, 248] width 95 height 14
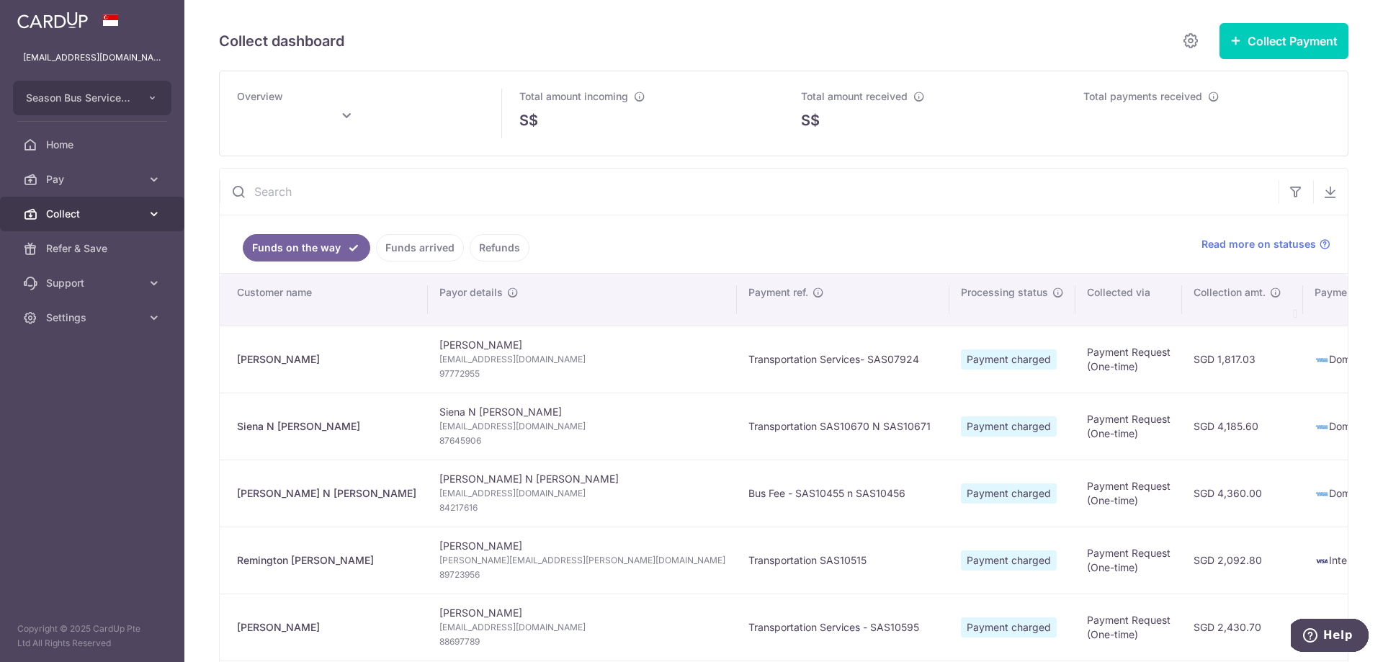
click at [110, 219] on span "Collect" at bounding box center [93, 214] width 95 height 14
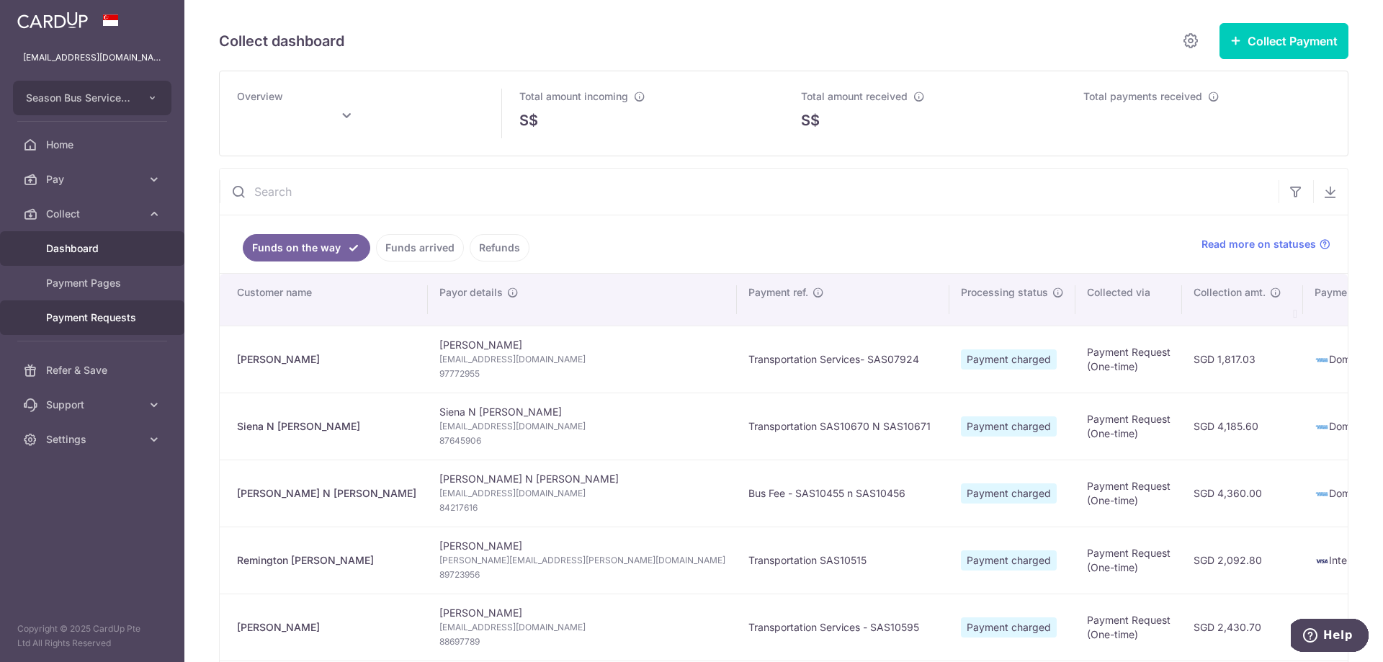
click at [63, 319] on span "Payment Requests" at bounding box center [93, 317] width 95 height 14
type input "August 2025"
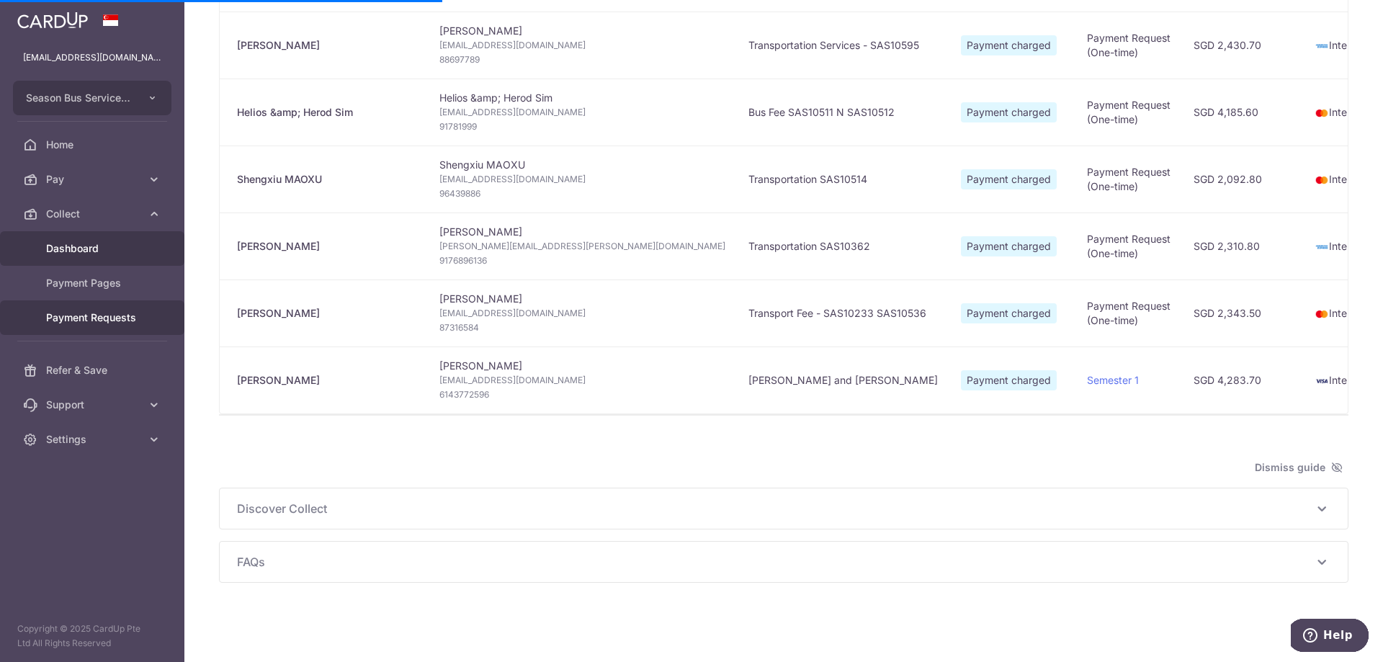
scroll to position [157, 0]
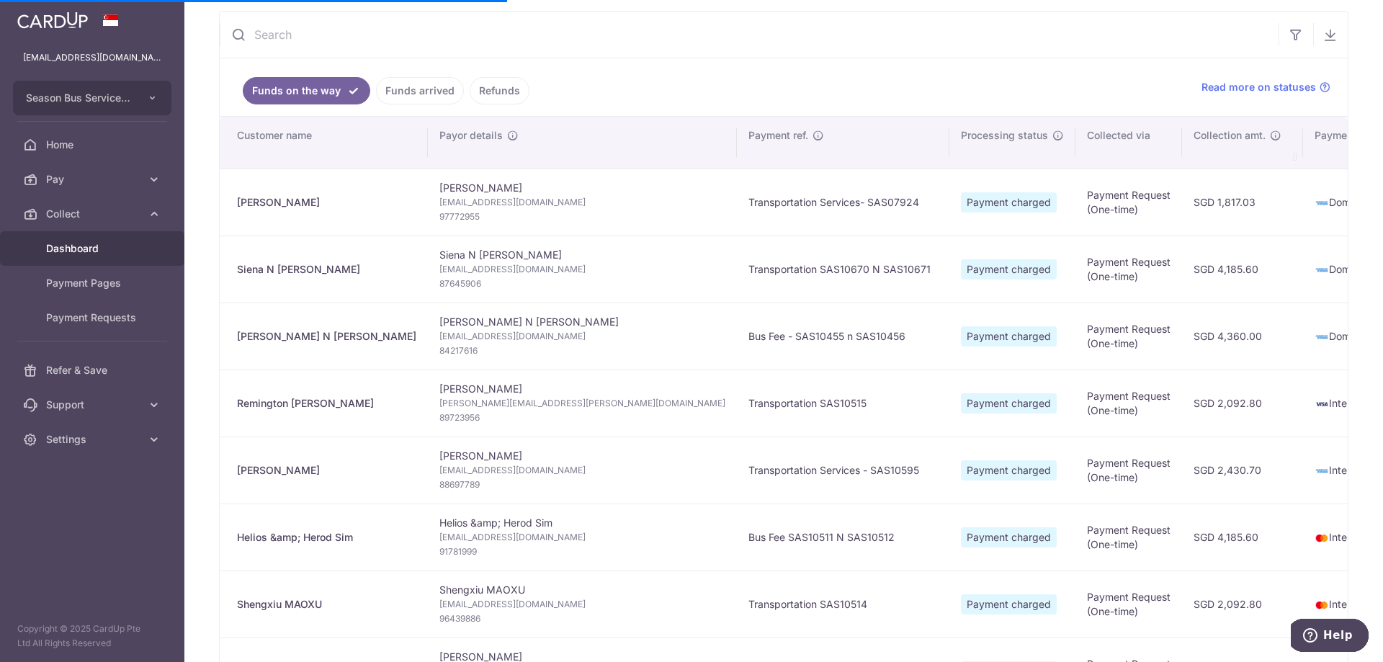
click at [395, 90] on link "Funds arrived" at bounding box center [420, 90] width 88 height 27
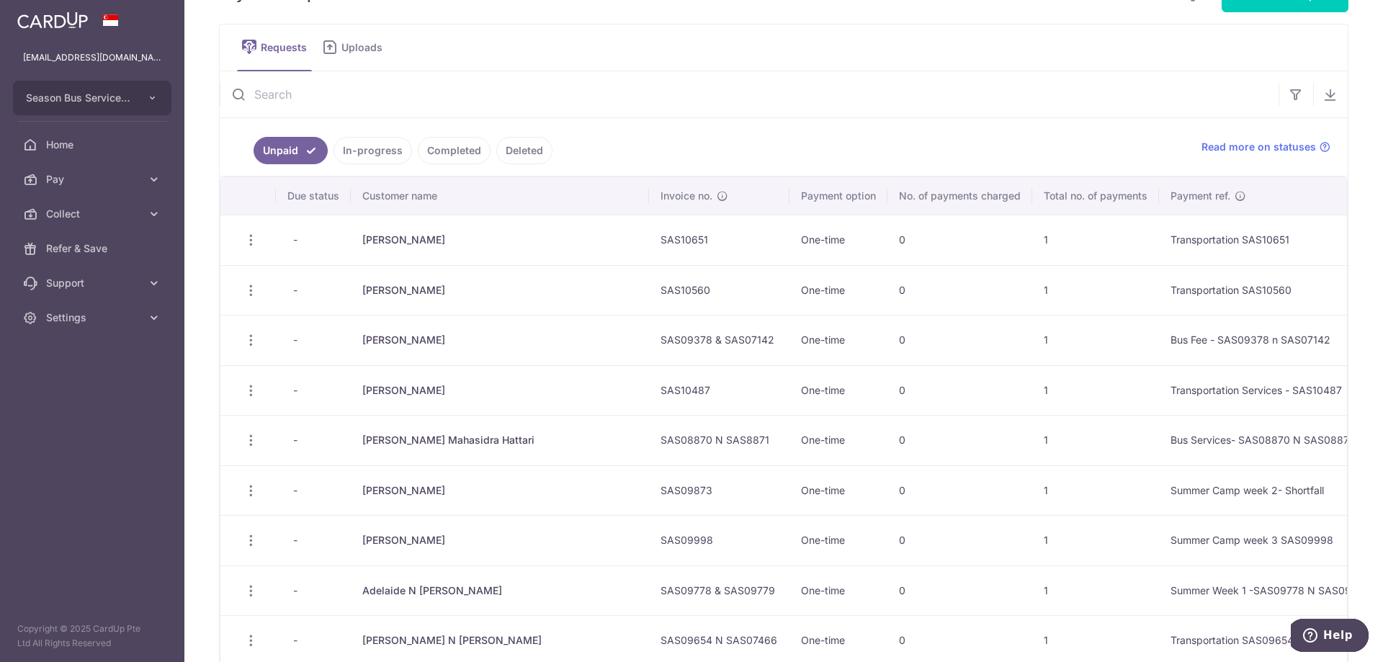
scroll to position [0, 0]
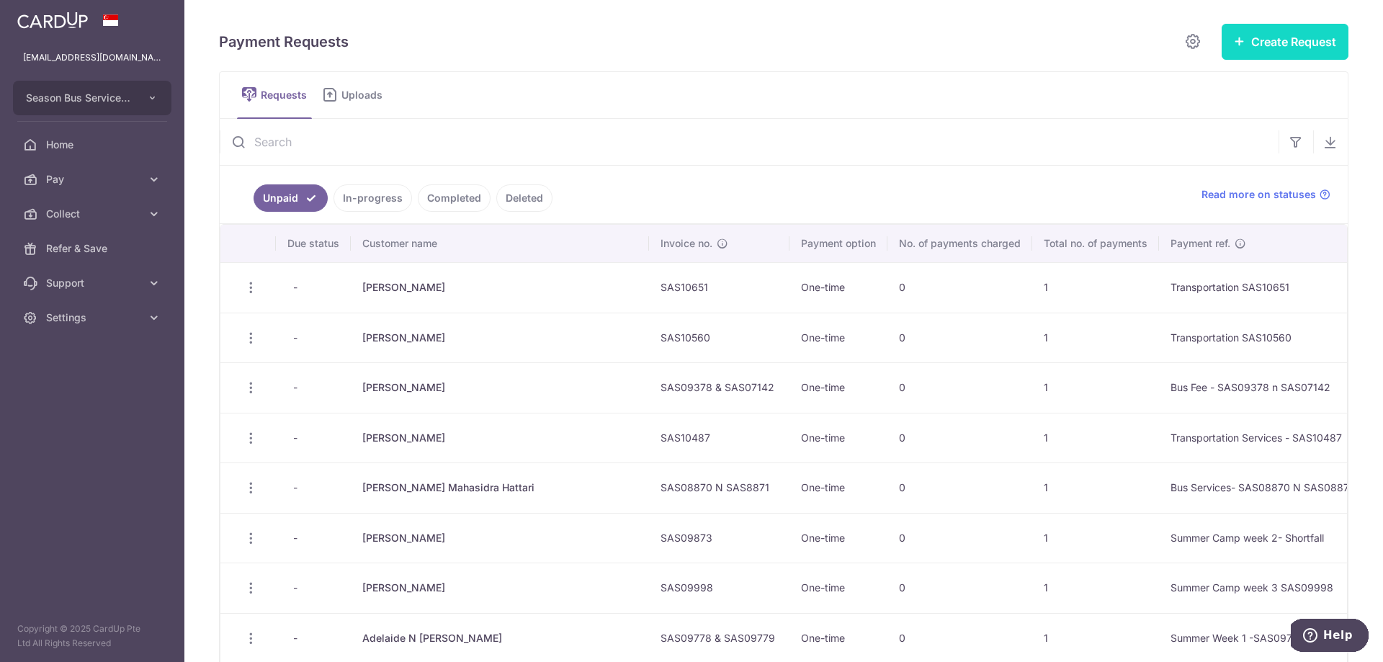
click at [1268, 32] on button "Create Request" at bounding box center [1285, 42] width 127 height 36
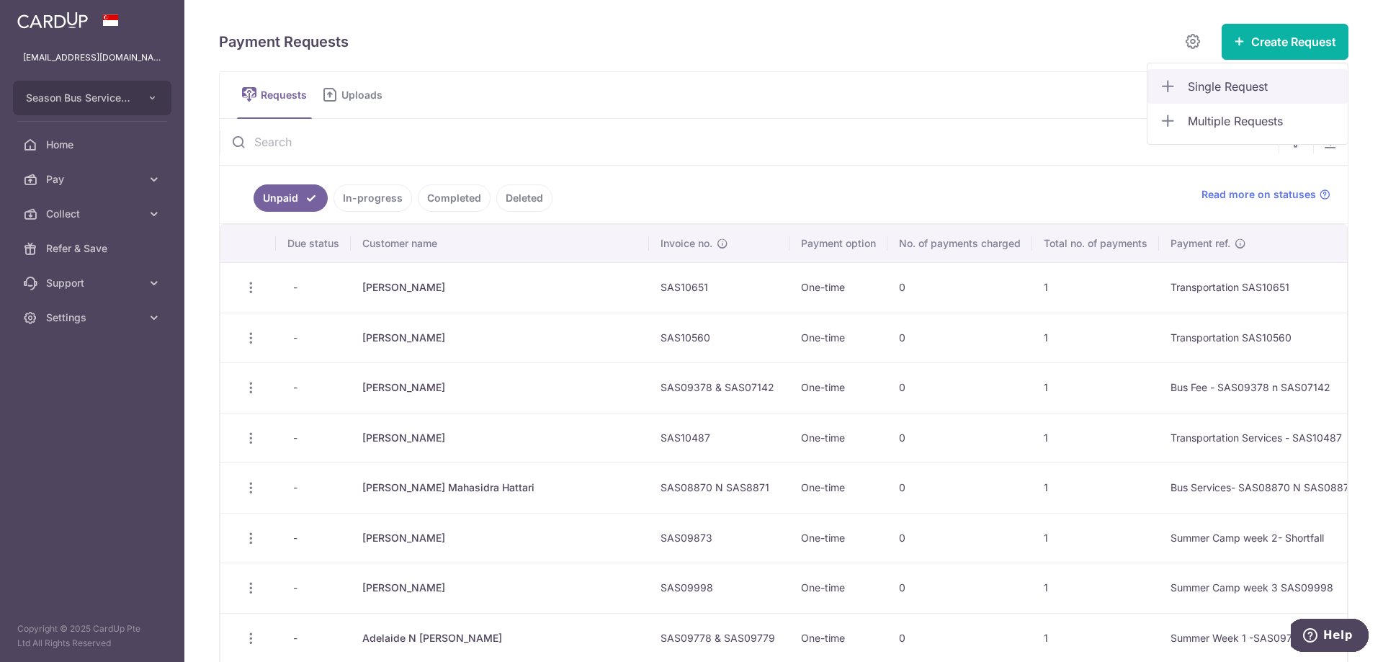
click at [1218, 87] on span "Single Request" at bounding box center [1262, 86] width 148 height 17
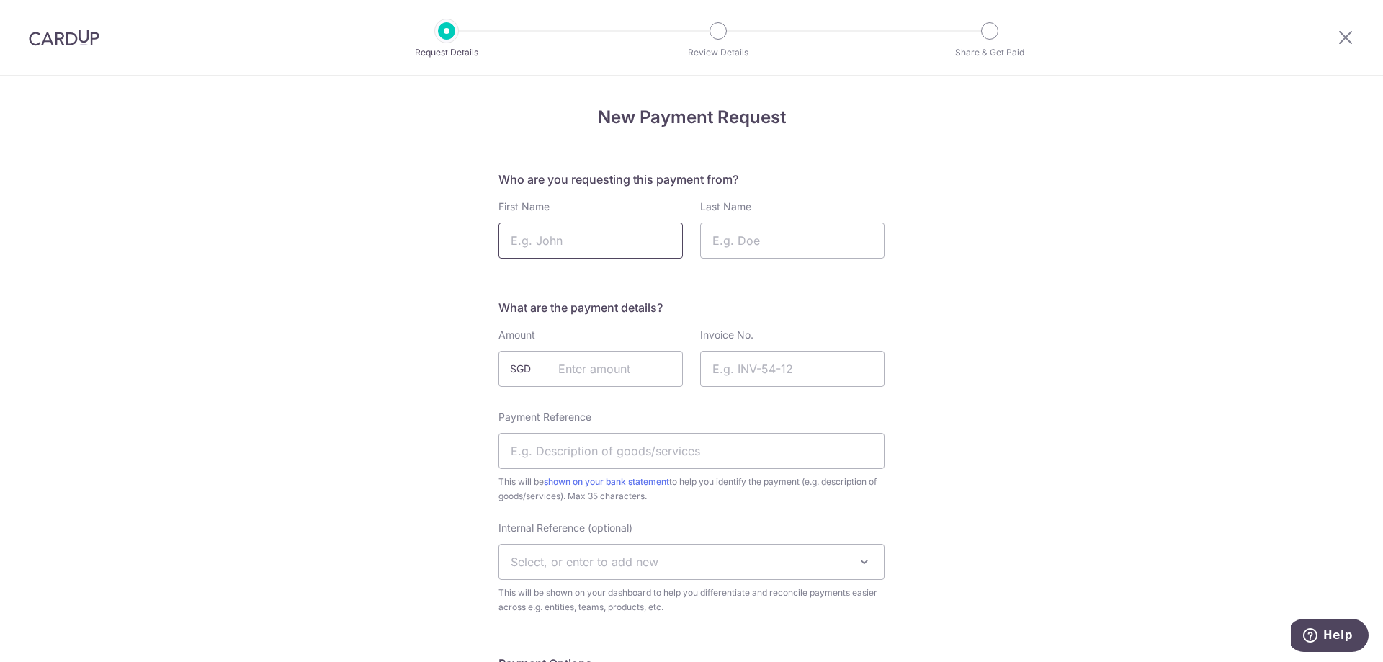
click at [572, 250] on input "First Name" at bounding box center [590, 241] width 184 height 36
click at [540, 449] on input "Payment Reference" at bounding box center [691, 451] width 386 height 36
click at [575, 238] on input "First Name" at bounding box center [590, 241] width 184 height 36
click at [586, 236] on input "First Name" at bounding box center [590, 241] width 184 height 36
paste input "[PERSON_NAME] N Ellora"
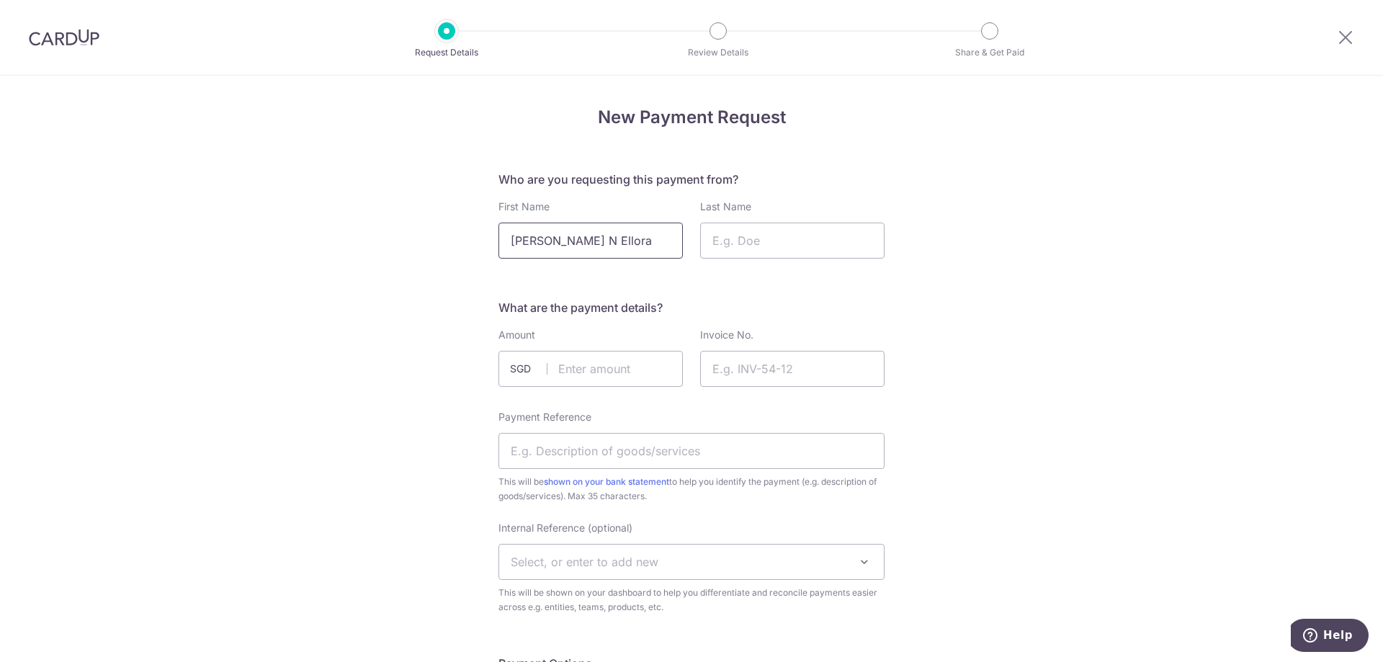
drag, startPoint x: 647, startPoint y: 242, endPoint x: 591, endPoint y: 238, distance: 55.6
click at [591, 238] on input "[PERSON_NAME] N Ellora" at bounding box center [590, 241] width 184 height 36
drag, startPoint x: 558, startPoint y: 240, endPoint x: 457, endPoint y: 236, distance: 100.9
type input "[PERSON_NAME] N Ellora"
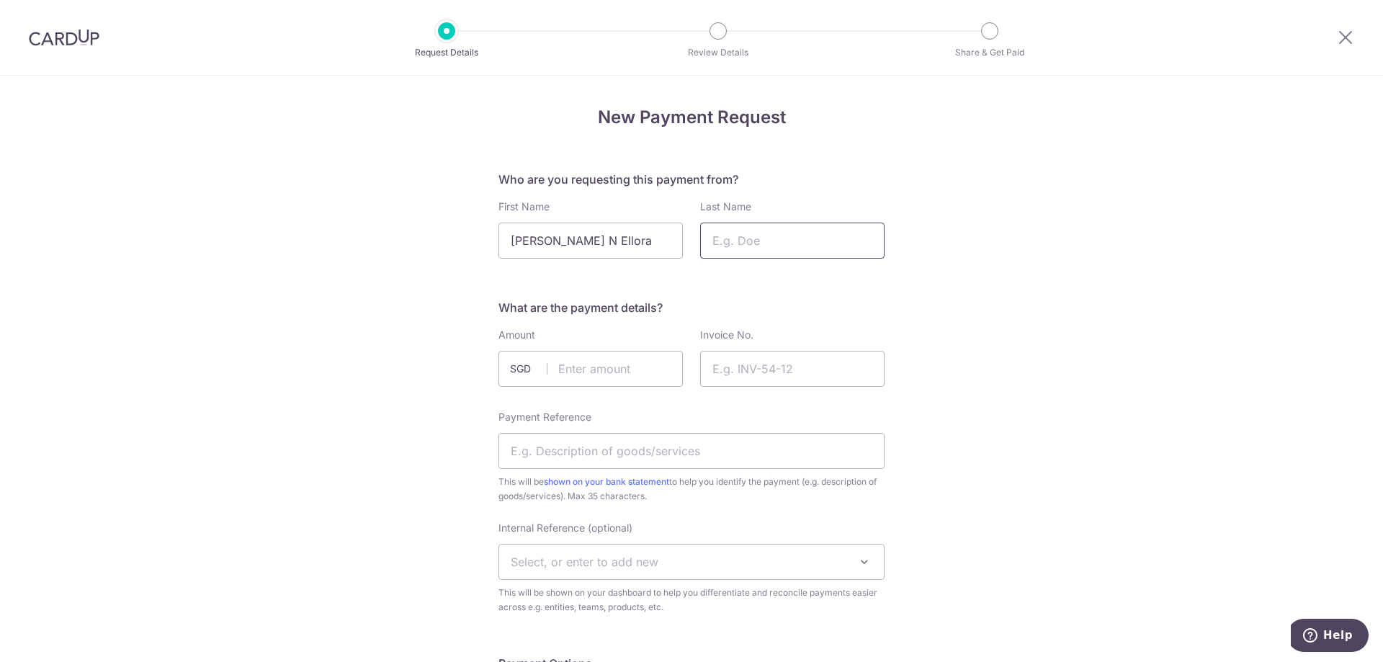
click at [740, 251] on input "Last Name" at bounding box center [792, 241] width 184 height 36
paste input "[PERSON_NAME]"
type input "[PERSON_NAME]"
drag, startPoint x: 563, startPoint y: 243, endPoint x: 426, endPoint y: 223, distance: 138.4
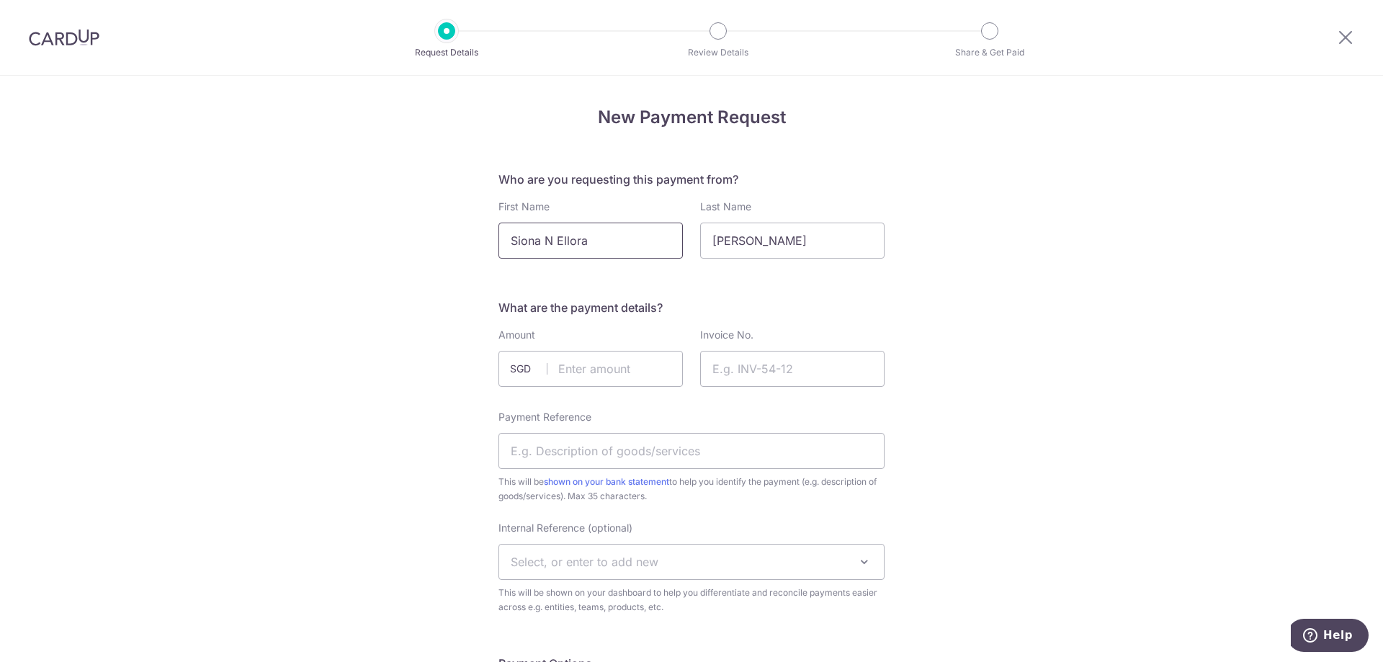
type input "Siona N Ellora"
click at [615, 346] on div "Amount SGD" at bounding box center [590, 357] width 184 height 59
click at [605, 362] on input "text" at bounding box center [590, 369] width 184 height 36
click at [568, 385] on input "text" at bounding box center [590, 369] width 184 height 36
click at [577, 370] on input "text" at bounding box center [590, 369] width 184 height 36
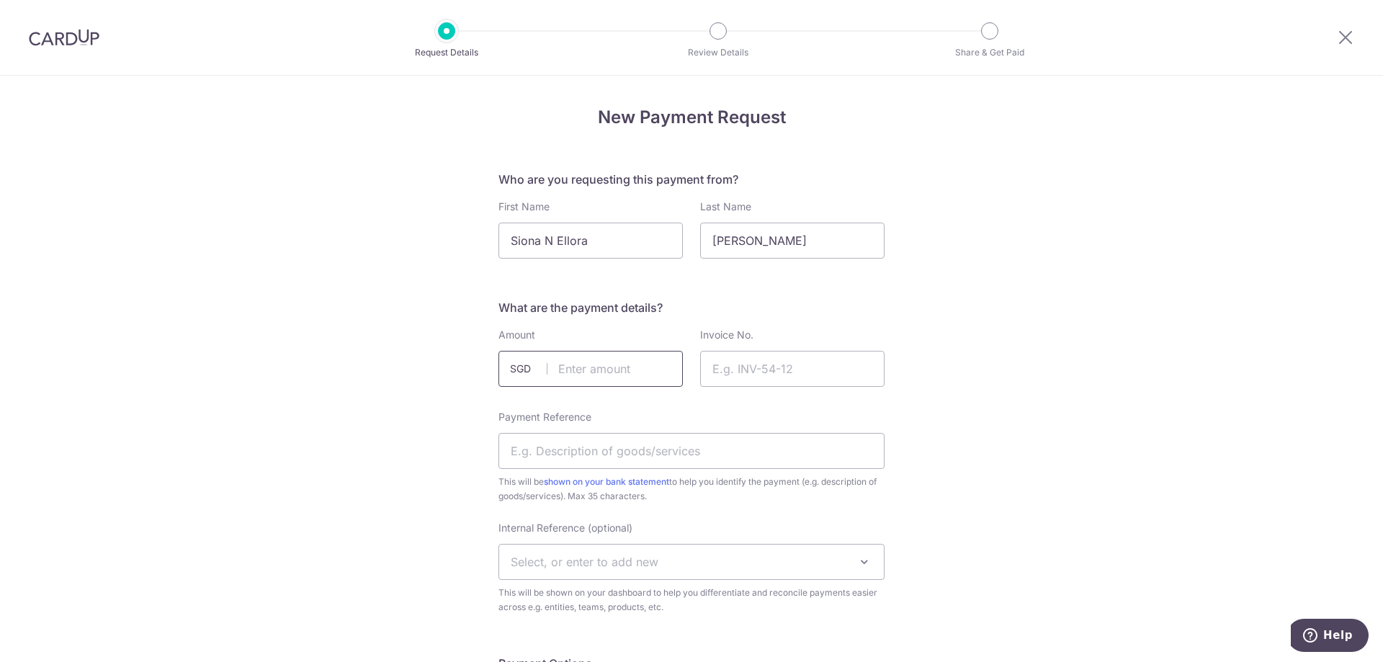
paste input "4861.40"
type input "4861.40"
click at [766, 370] on input "Invoice No." at bounding box center [792, 369] width 184 height 36
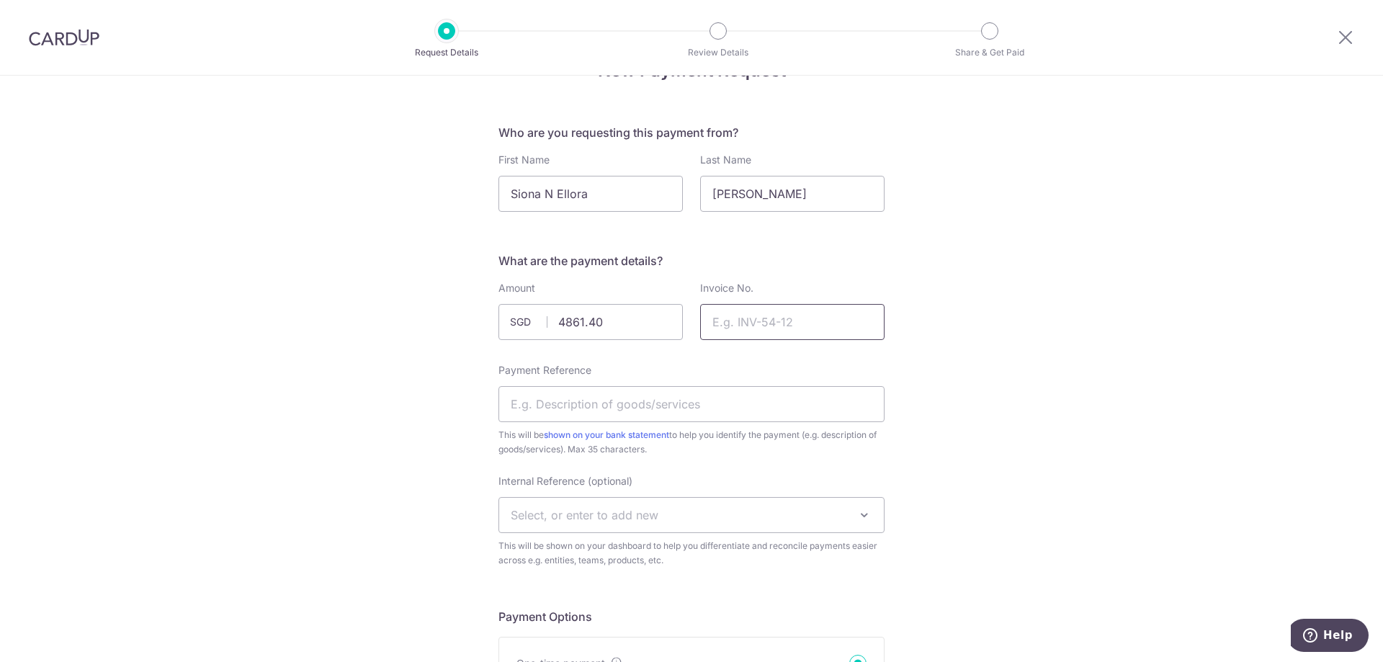
scroll to position [72, 0]
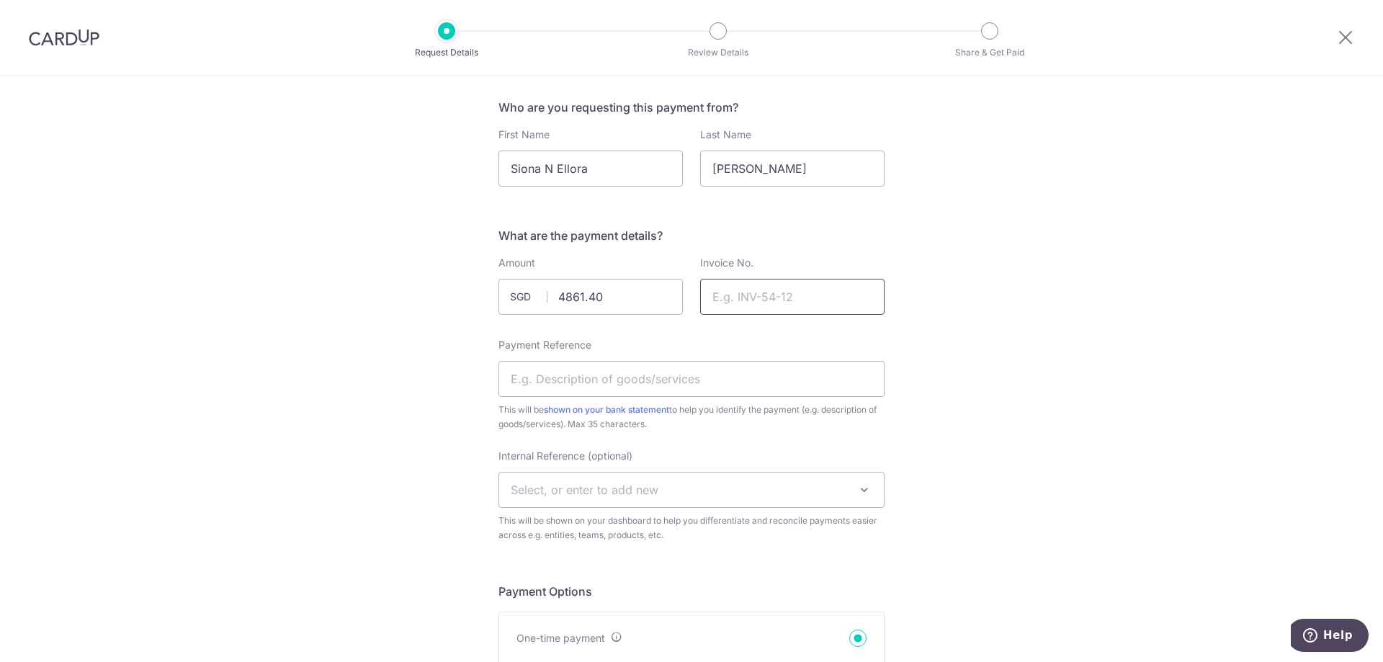
click at [769, 288] on input "Invoice No." at bounding box center [792, 297] width 184 height 36
paste input "SAS10503 & SAS10504"
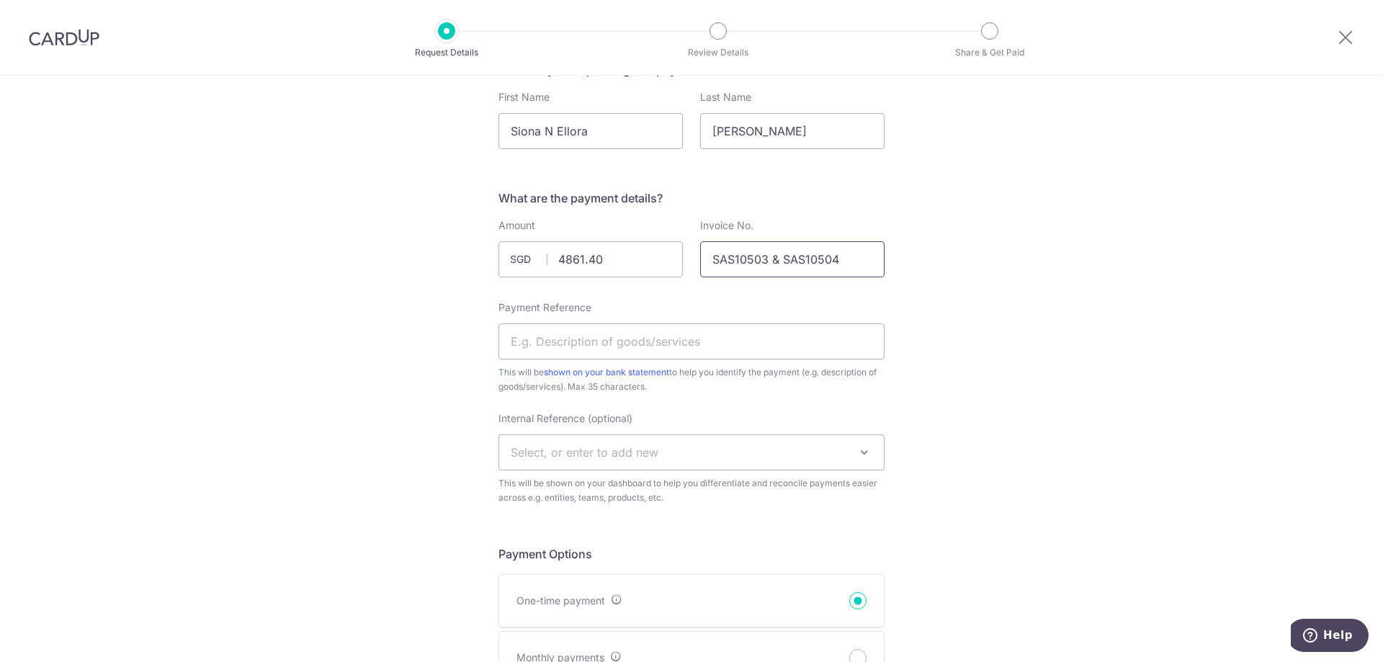
scroll to position [144, 0]
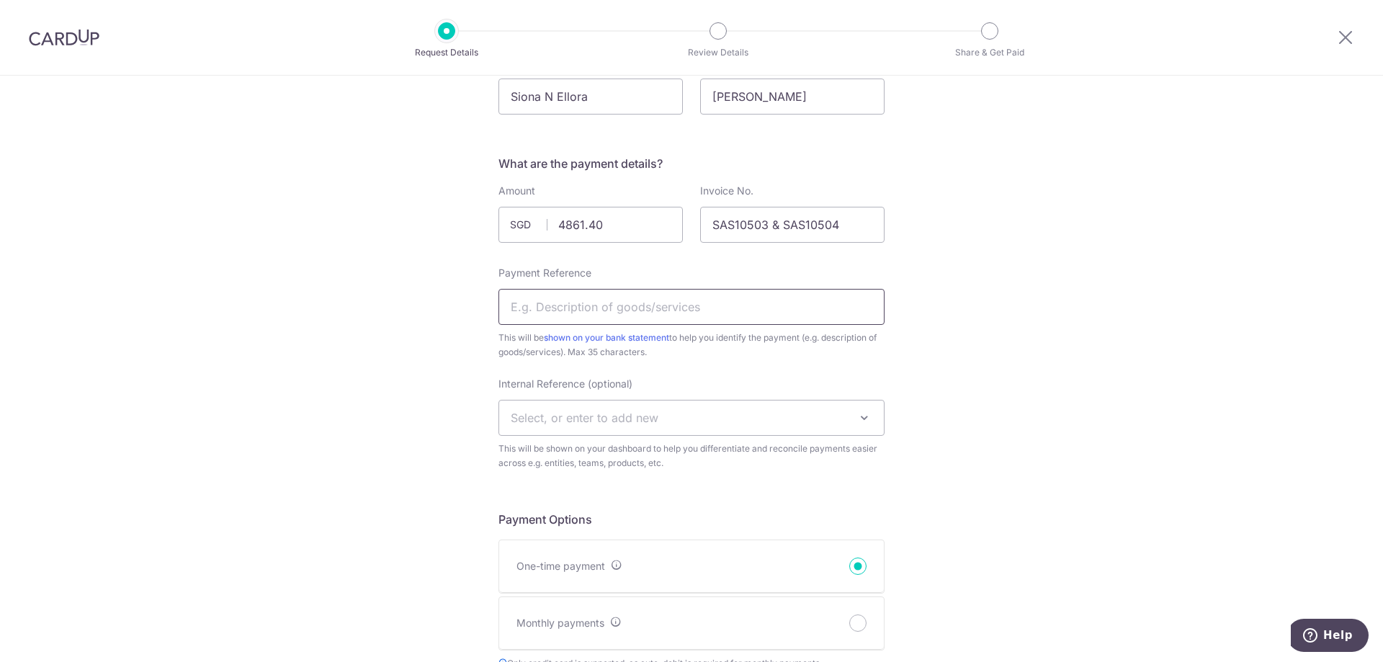
click at [634, 304] on input "Payment Reference" at bounding box center [691, 307] width 386 height 36
click at [773, 221] on input "SAS10503 & SAS10504" at bounding box center [792, 225] width 184 height 36
type input "SAS10503 N SAS10504"
click at [746, 307] on input "Payment Reference" at bounding box center [691, 307] width 386 height 36
paste input "SAS10503 & SAS10504"
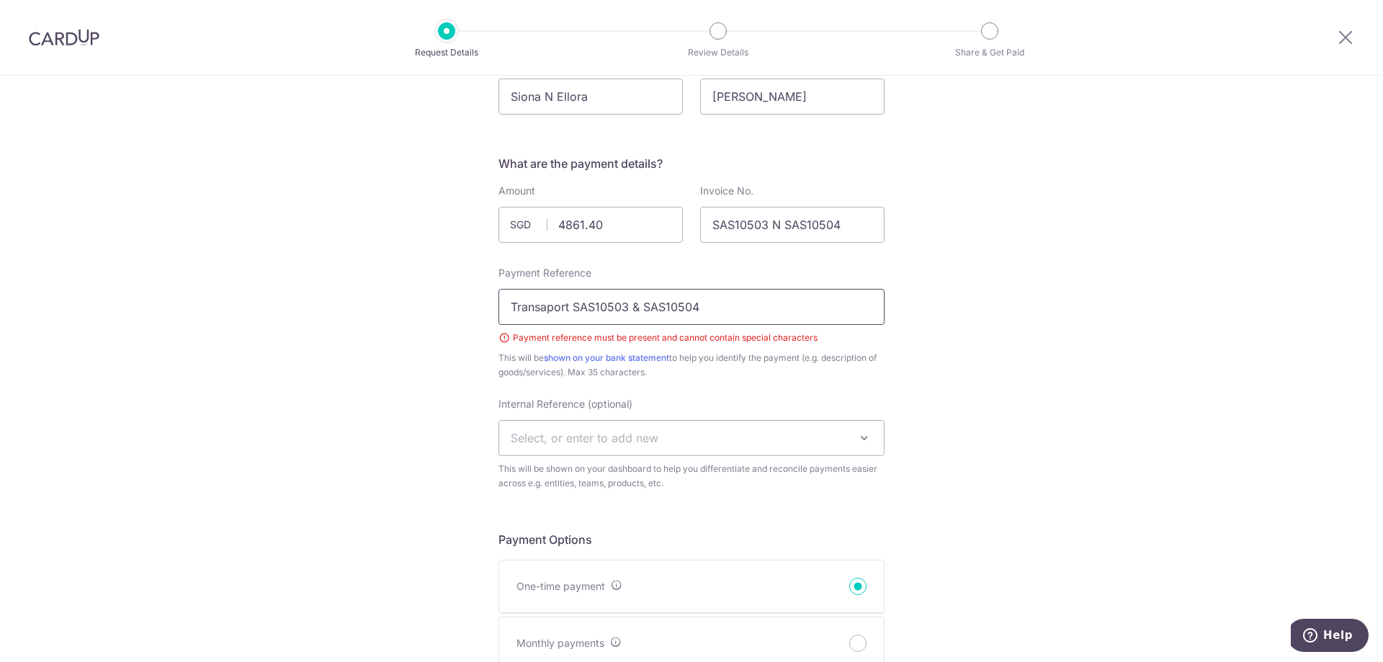
click at [562, 303] on input "Transaport SAS10503 & SAS10504" at bounding box center [691, 307] width 386 height 36
click at [541, 304] on input "Transaport SAS10503 & SAS10504" at bounding box center [691, 307] width 386 height 36
click at [630, 303] on input "Transport SAS10503 & SAS10504" at bounding box center [691, 307] width 386 height 36
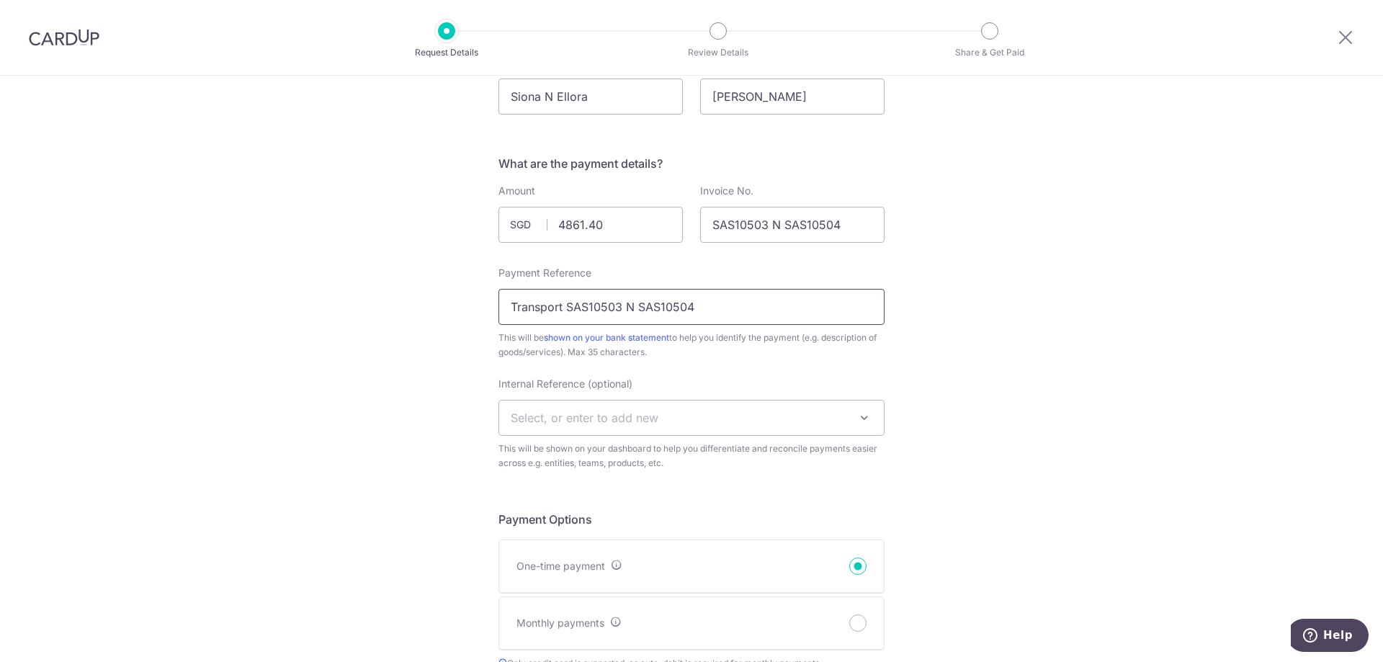
type input "Transport SAS10503 N SAS10504"
click at [596, 414] on span "Select, or enter to add new" at bounding box center [585, 418] width 148 height 14
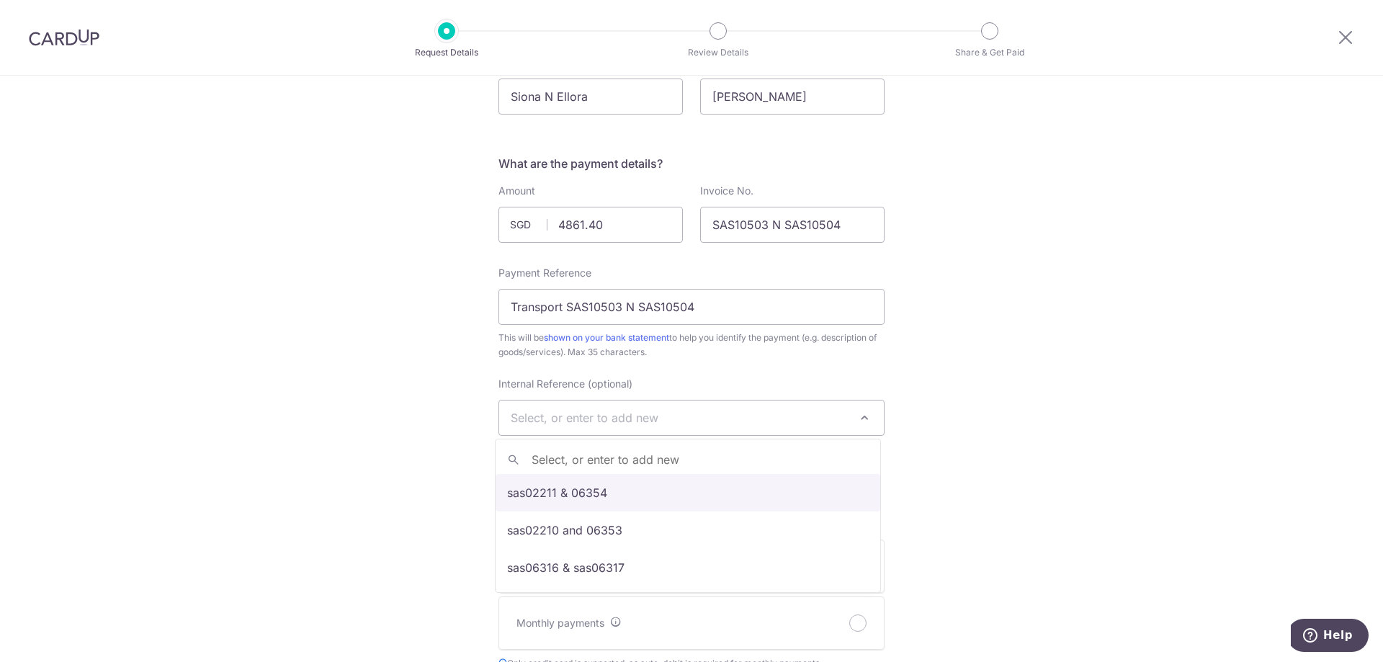
click at [923, 398] on div "New Payment Request Who are you requesting this payment from? First Name [PERSO…" at bounding box center [691, 652] width 1383 height 1441
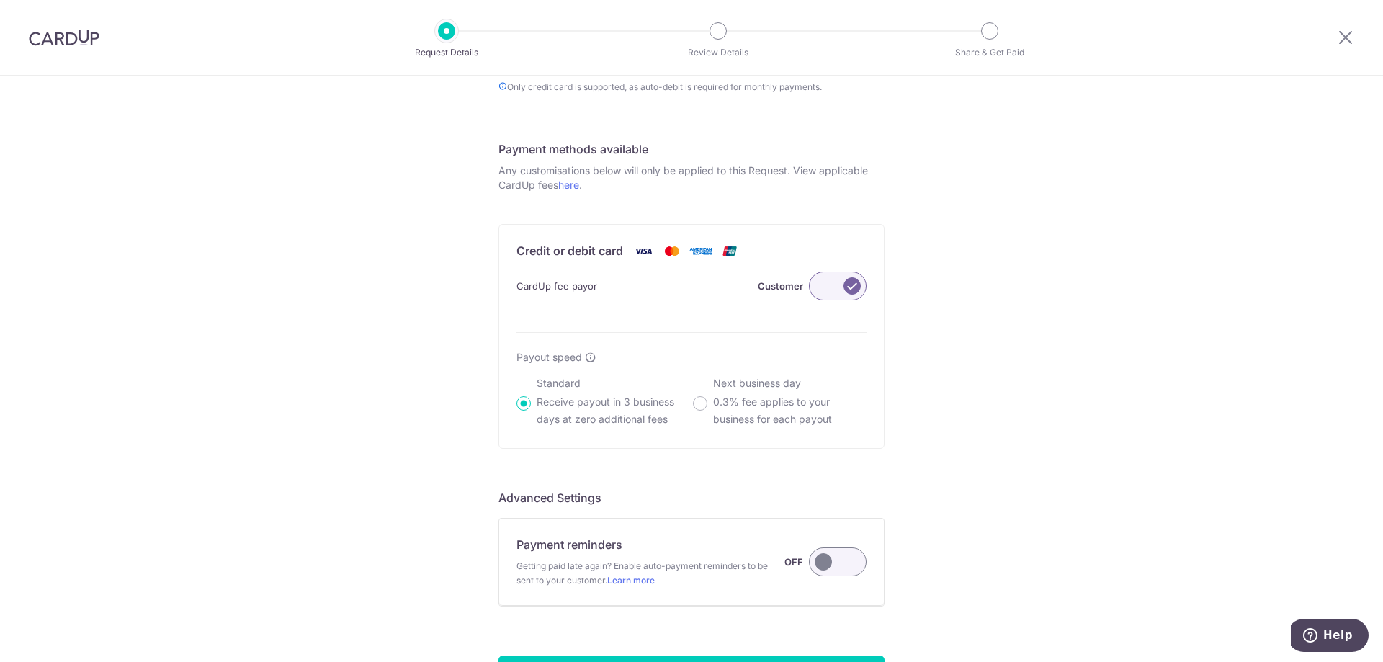
scroll to position [855, 0]
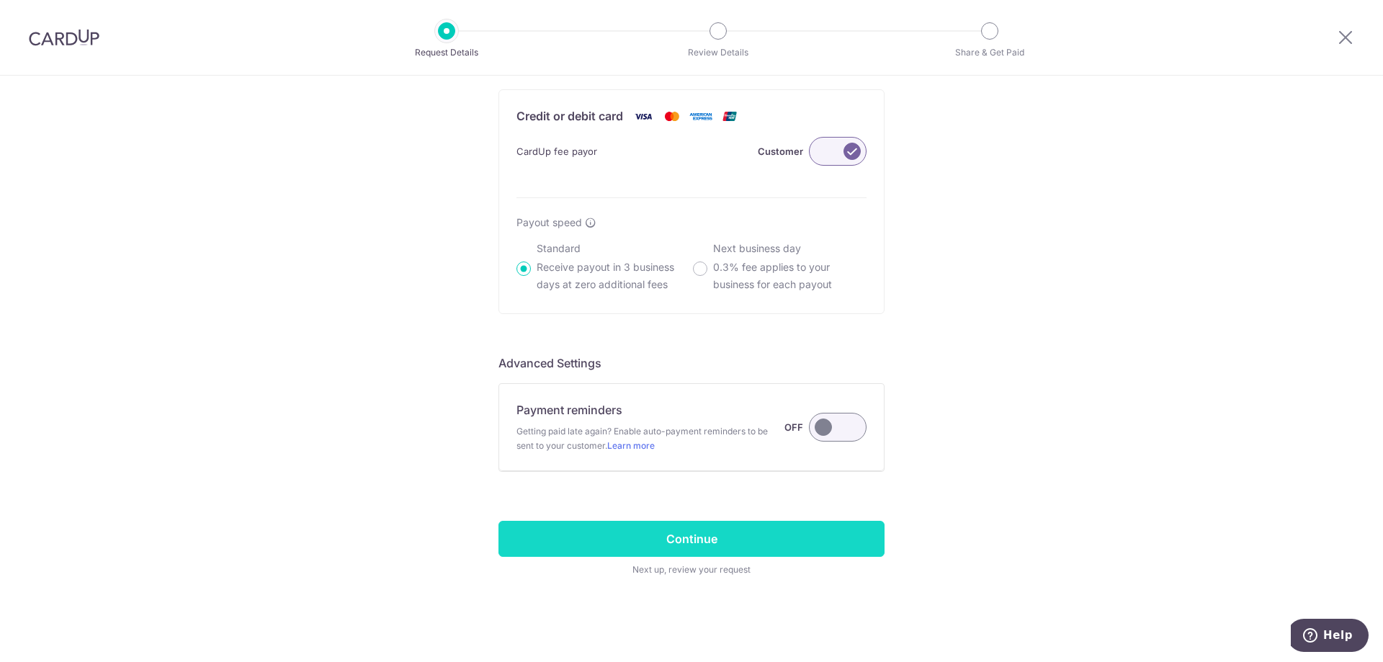
click at [694, 529] on input "Continue" at bounding box center [691, 539] width 386 height 36
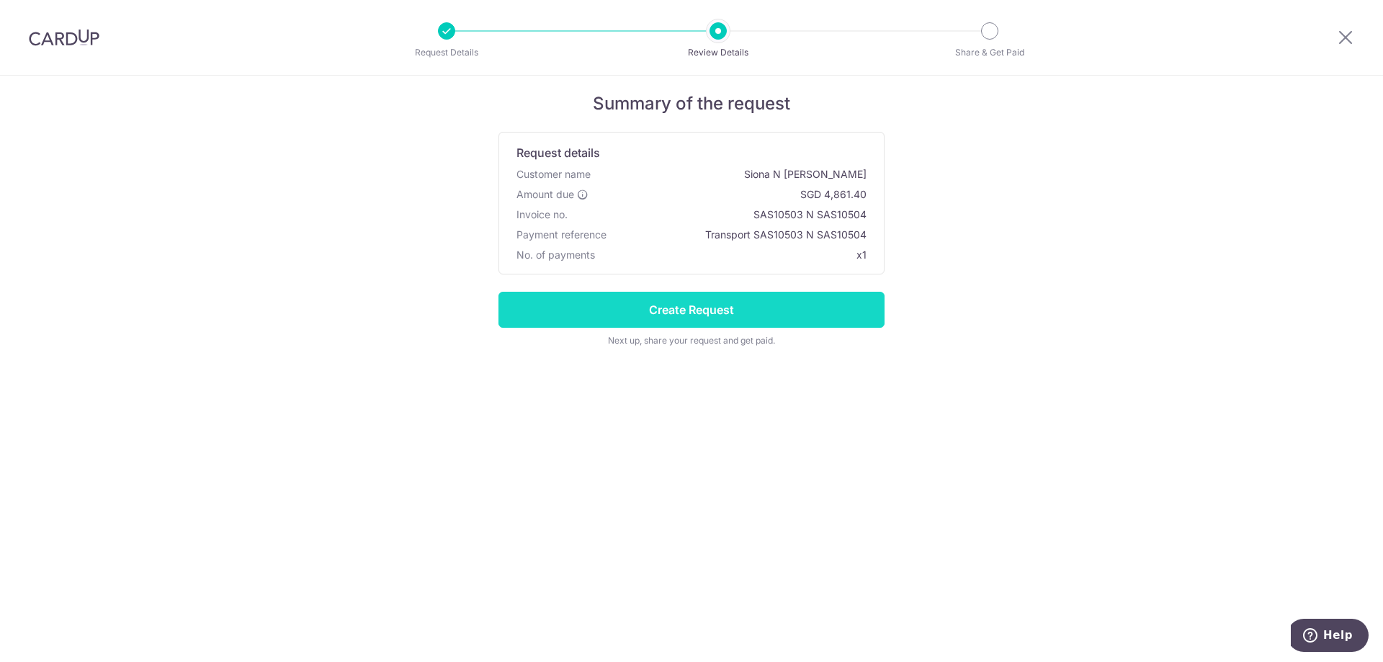
click at [806, 314] on input "Create Request" at bounding box center [691, 310] width 386 height 36
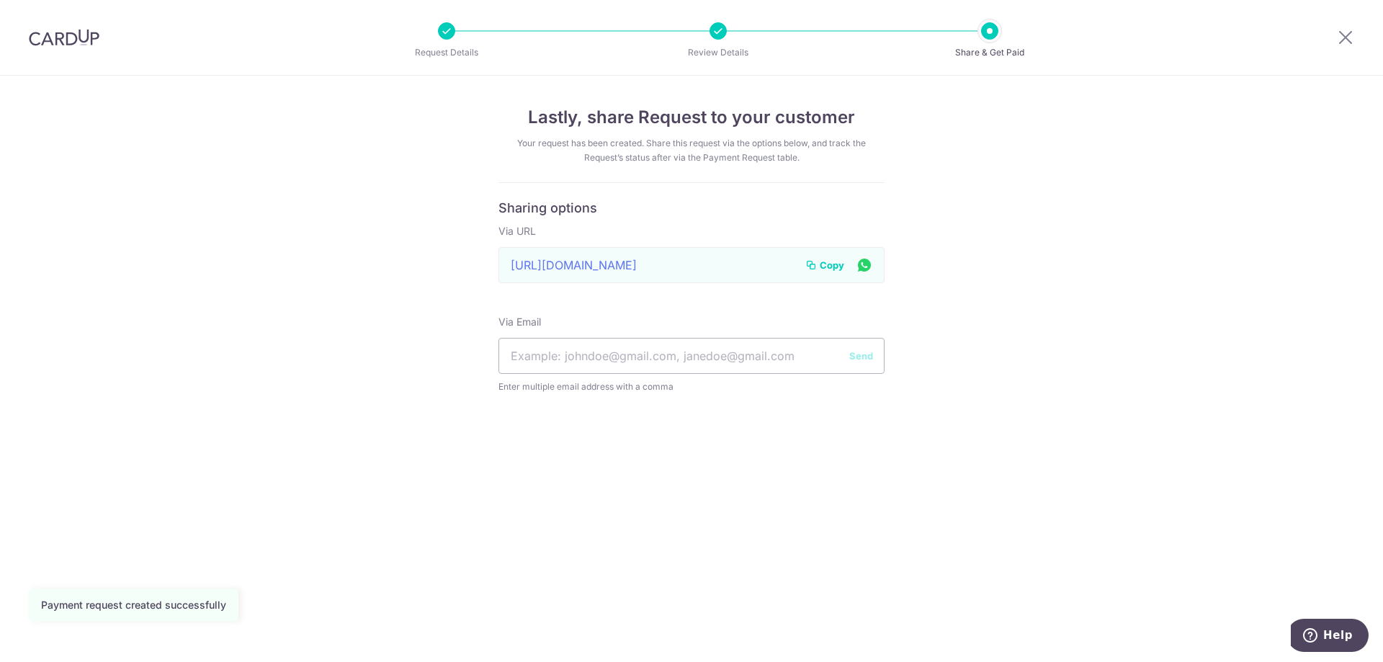
click at [825, 261] on span "Copy" at bounding box center [832, 265] width 24 height 14
click at [1349, 37] on icon at bounding box center [1345, 37] width 17 height 18
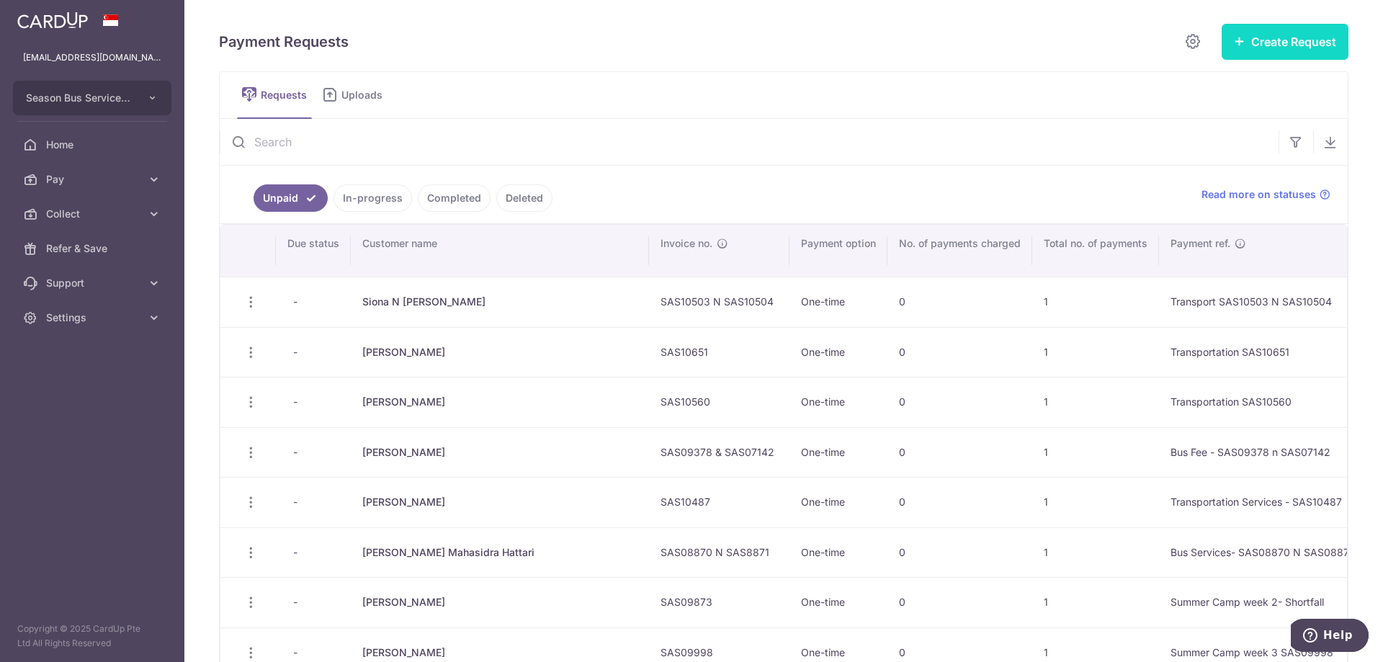
click at [1266, 54] on button "Create Request" at bounding box center [1285, 42] width 127 height 36
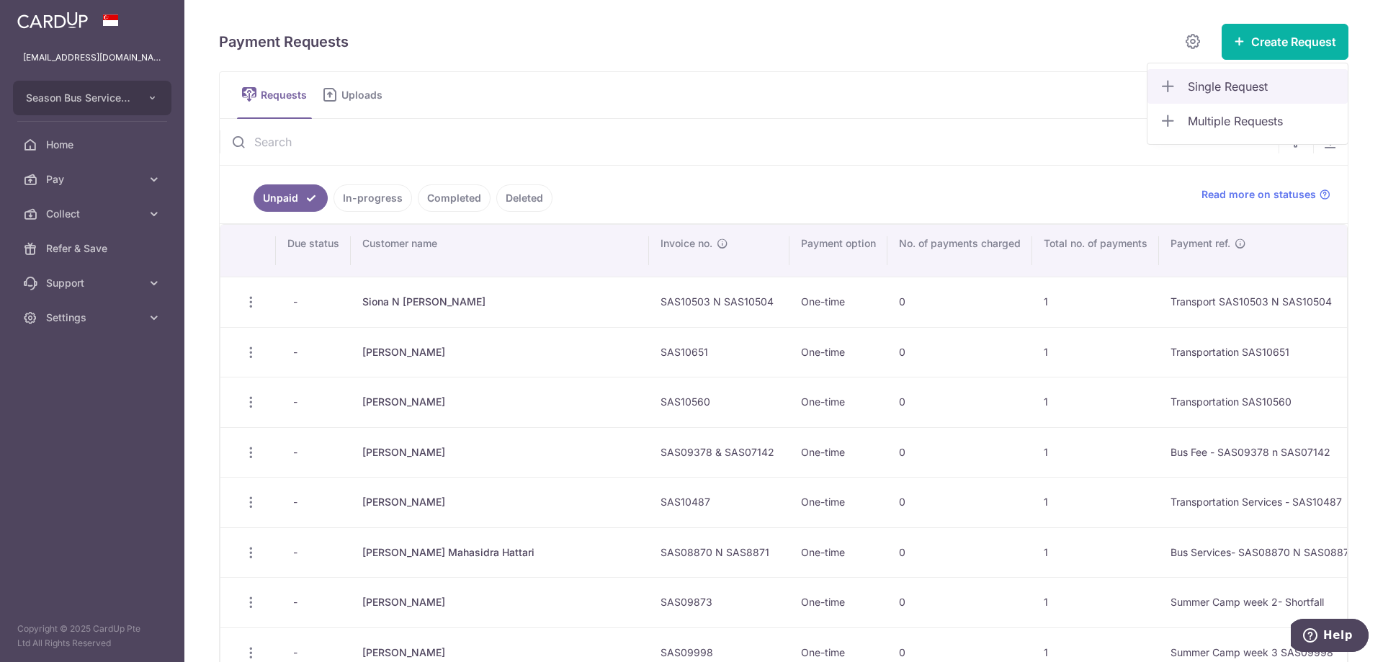
click at [1234, 82] on span "Single Request" at bounding box center [1262, 86] width 148 height 17
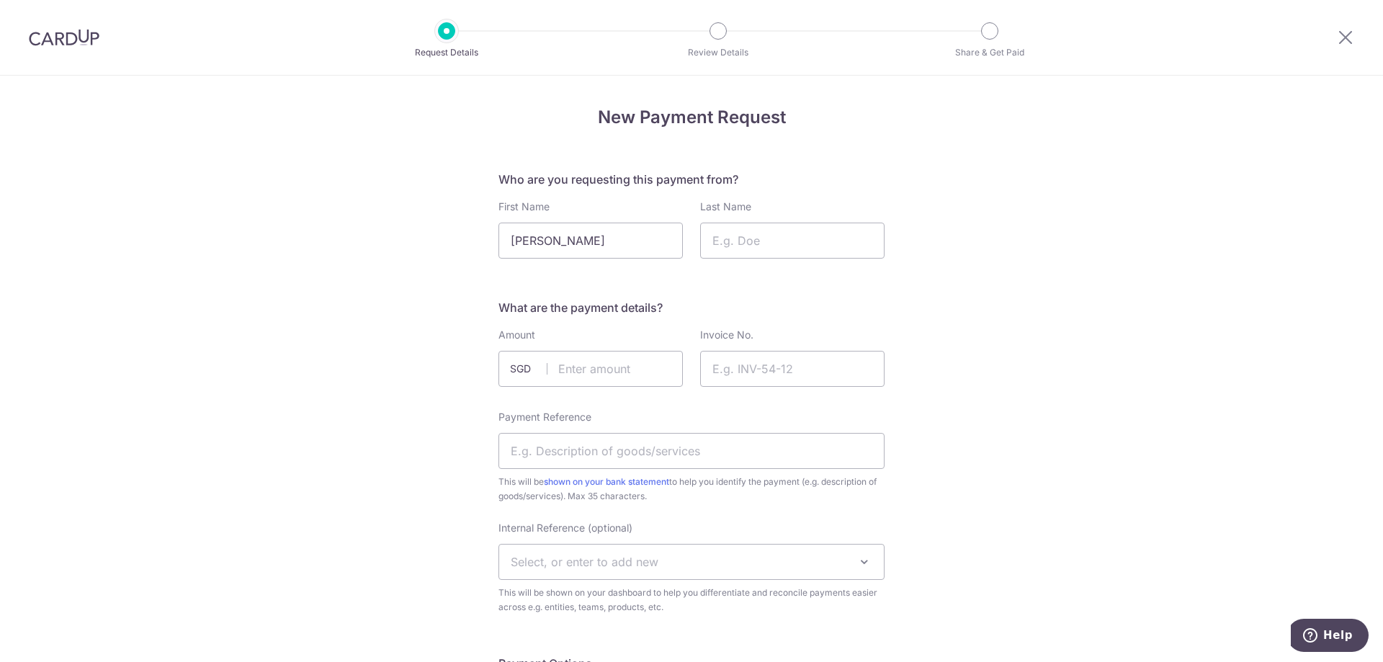
drag, startPoint x: 560, startPoint y: 240, endPoint x: 452, endPoint y: 240, distance: 107.3
type input "[PERSON_NAME]"
click at [738, 245] on input "Last Name" at bounding box center [792, 241] width 184 height 36
paste input "[PERSON_NAME]"
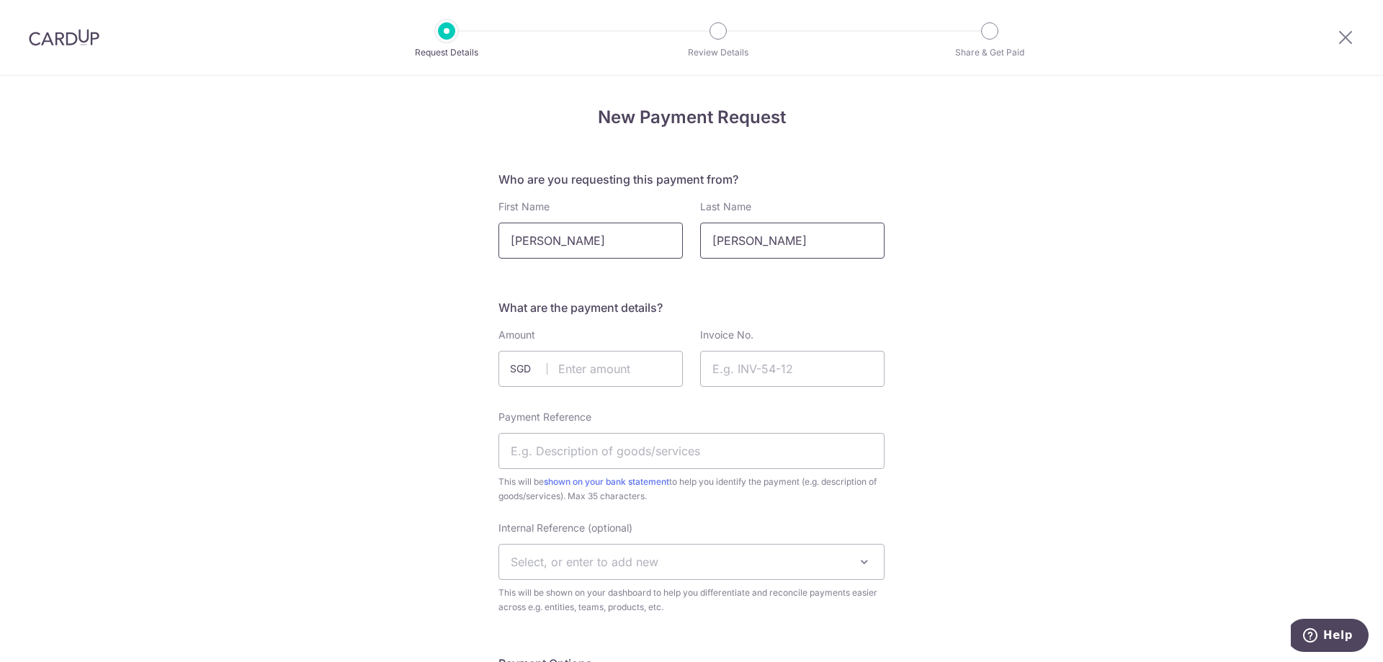
type input "[PERSON_NAME]"
drag, startPoint x: 565, startPoint y: 244, endPoint x: 378, endPoint y: 245, distance: 187.3
type input "[PERSON_NAME]"
click at [592, 370] on input "text" at bounding box center [590, 369] width 184 height 36
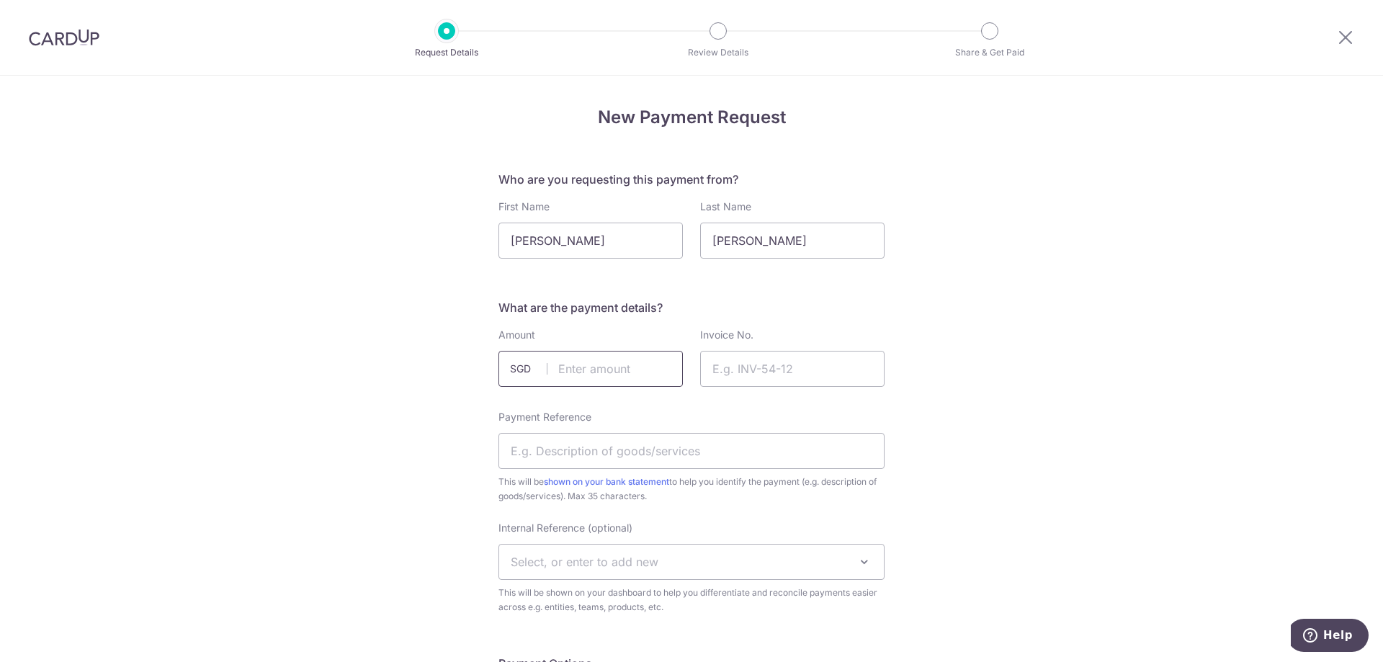
paste input "2430.70"
type input "2430.70"
click at [741, 378] on input "Invoice No." at bounding box center [792, 369] width 184 height 36
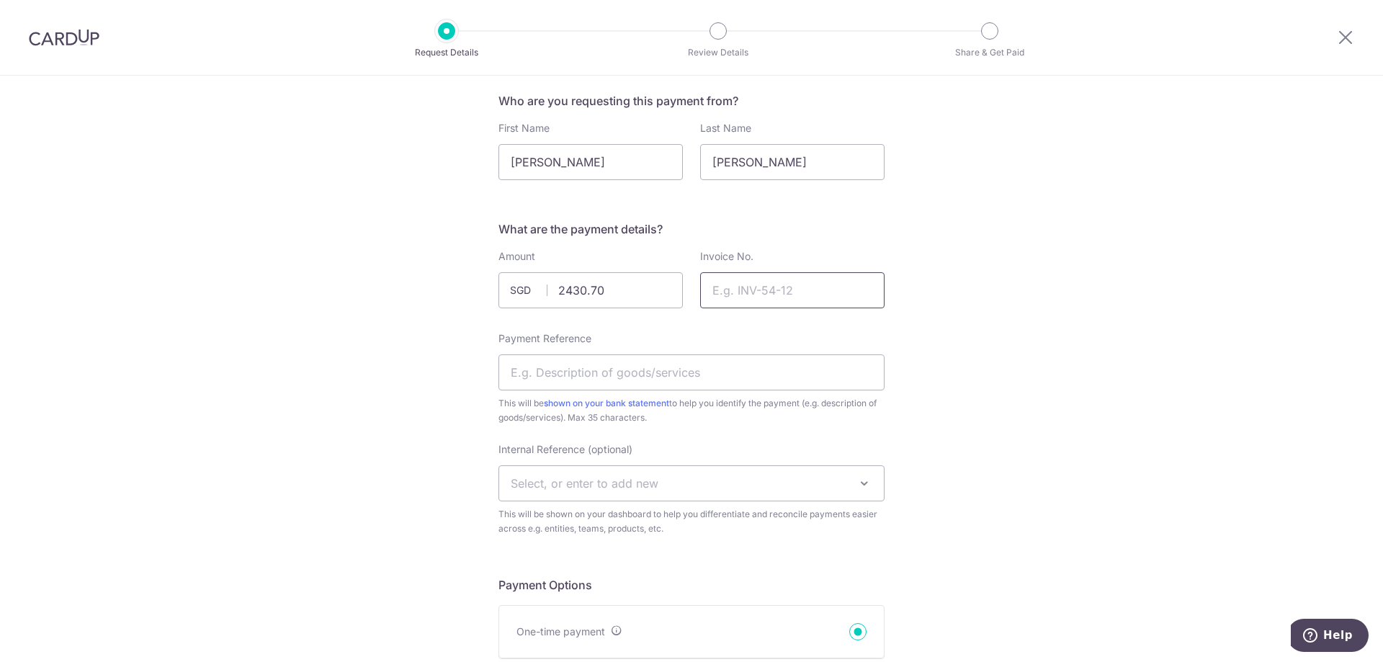
scroll to position [144, 0]
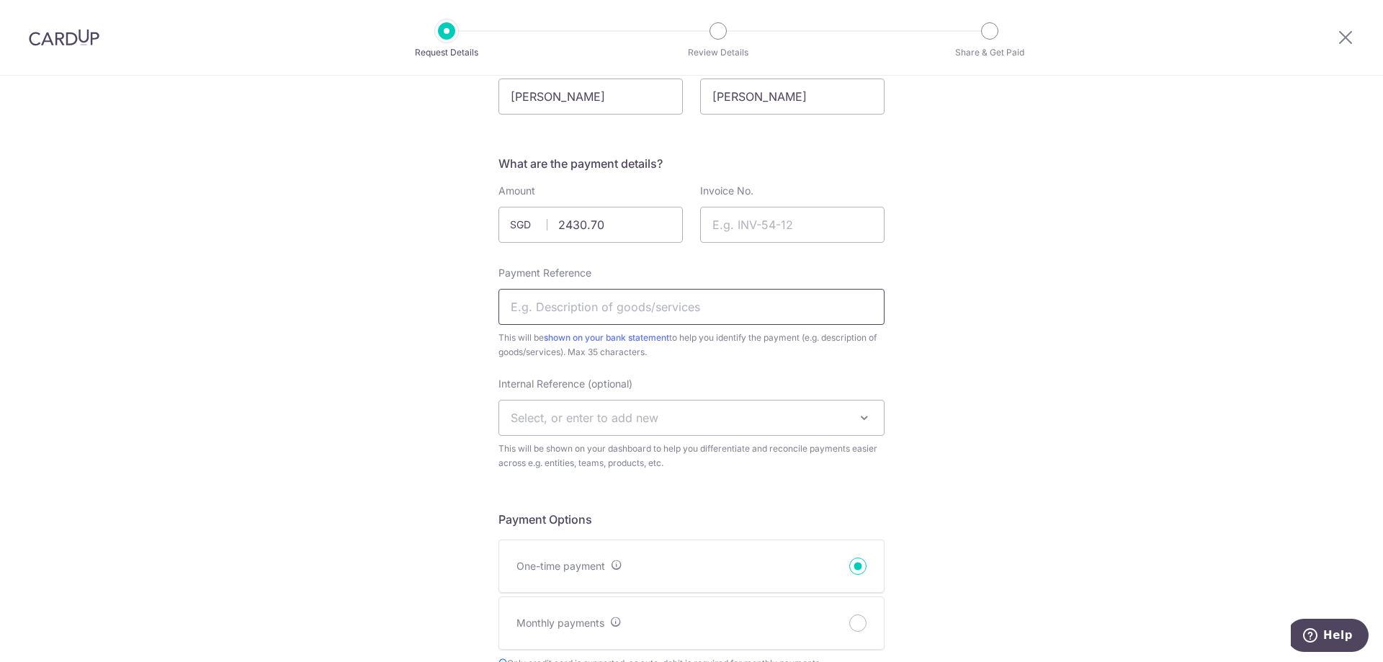
click at [594, 311] on input "Payment Reference" at bounding box center [691, 307] width 386 height 36
click at [758, 229] on input "Invoice No." at bounding box center [792, 225] width 184 height 36
click at [678, 314] on input "Payment Reference" at bounding box center [691, 307] width 386 height 36
click at [722, 220] on input "Invoice No." at bounding box center [792, 225] width 184 height 36
paste input "SAS10463"
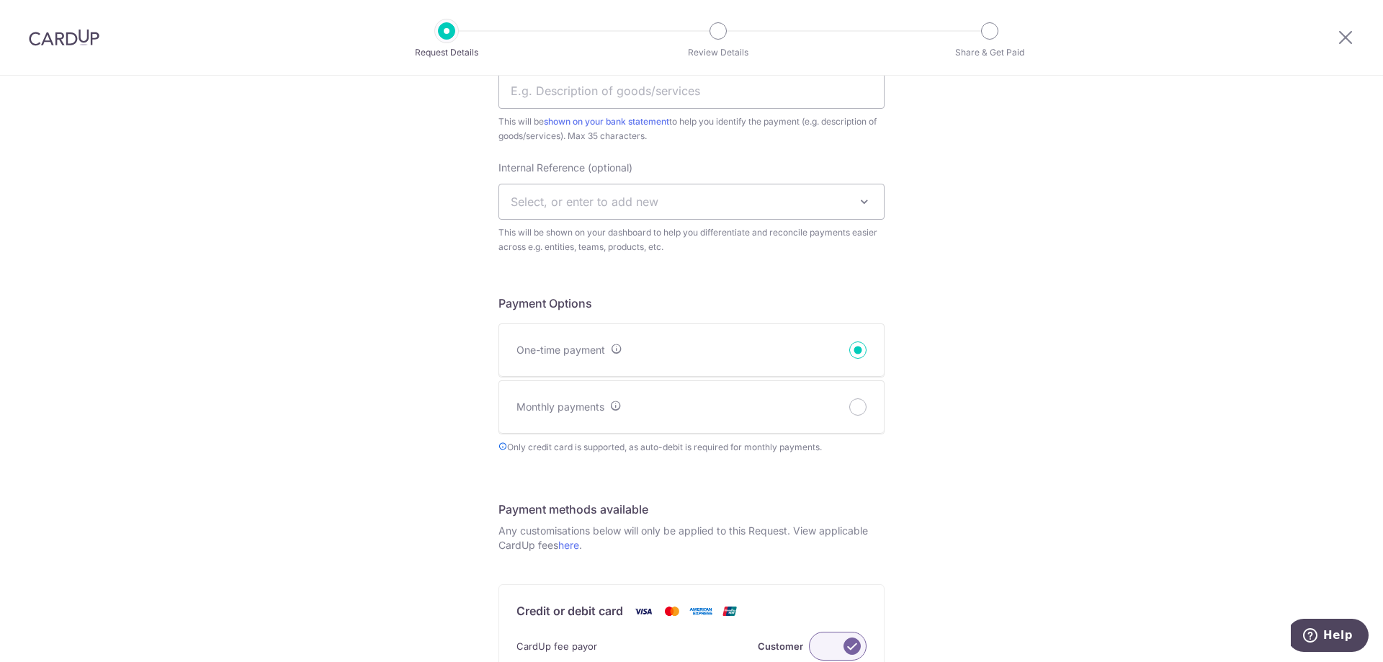
scroll to position [288, 0]
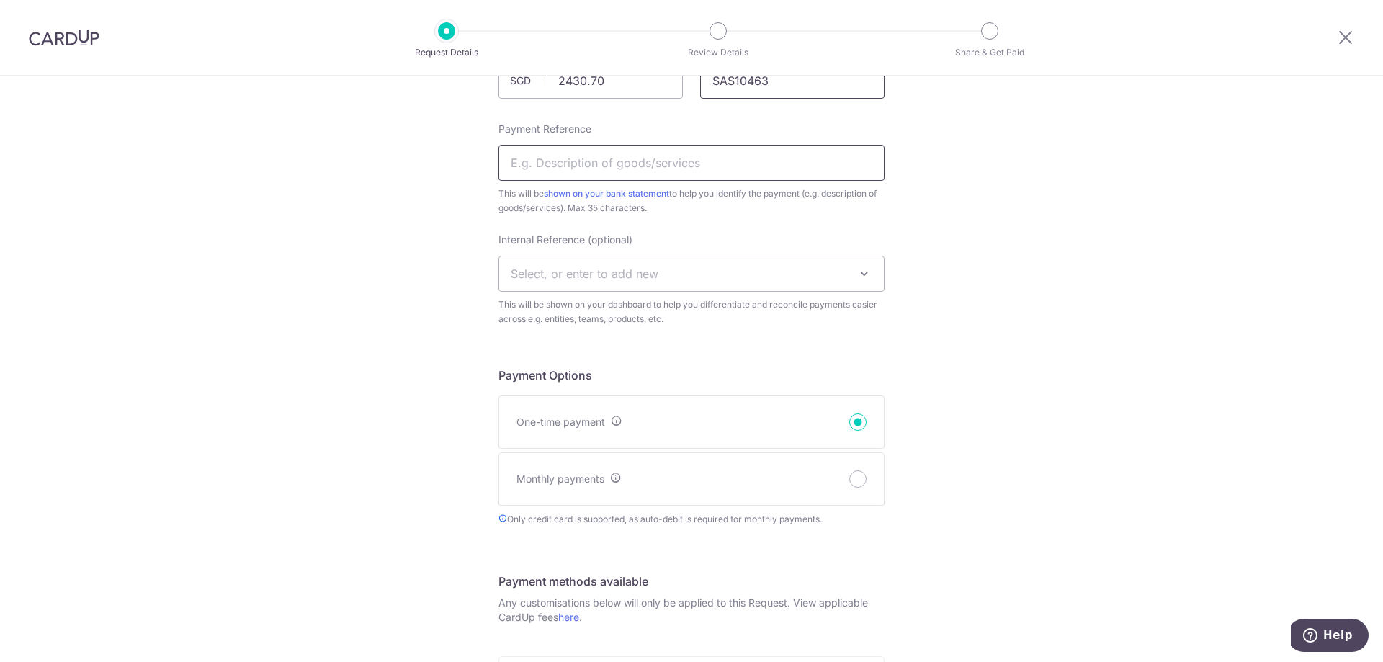
type input "SAS10463"
click at [617, 171] on input "Payment Reference" at bounding box center [691, 163] width 386 height 36
paste input "SAS10463"
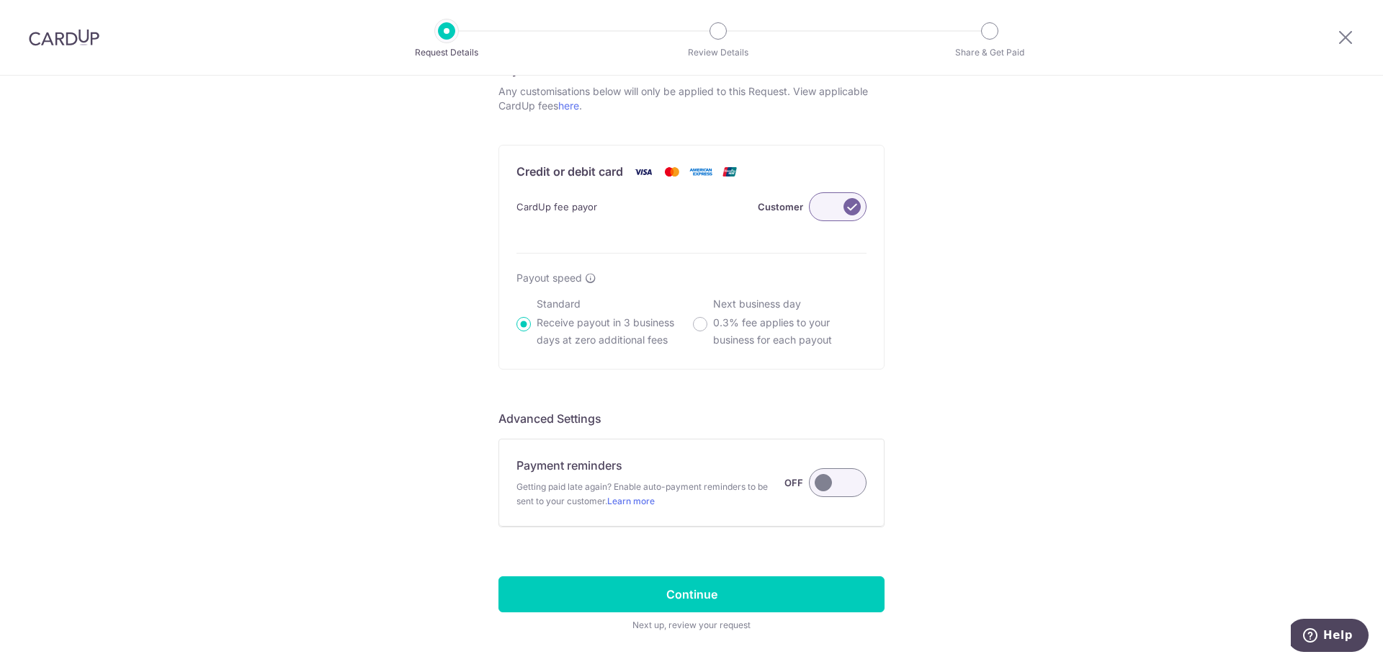
scroll to position [855, 0]
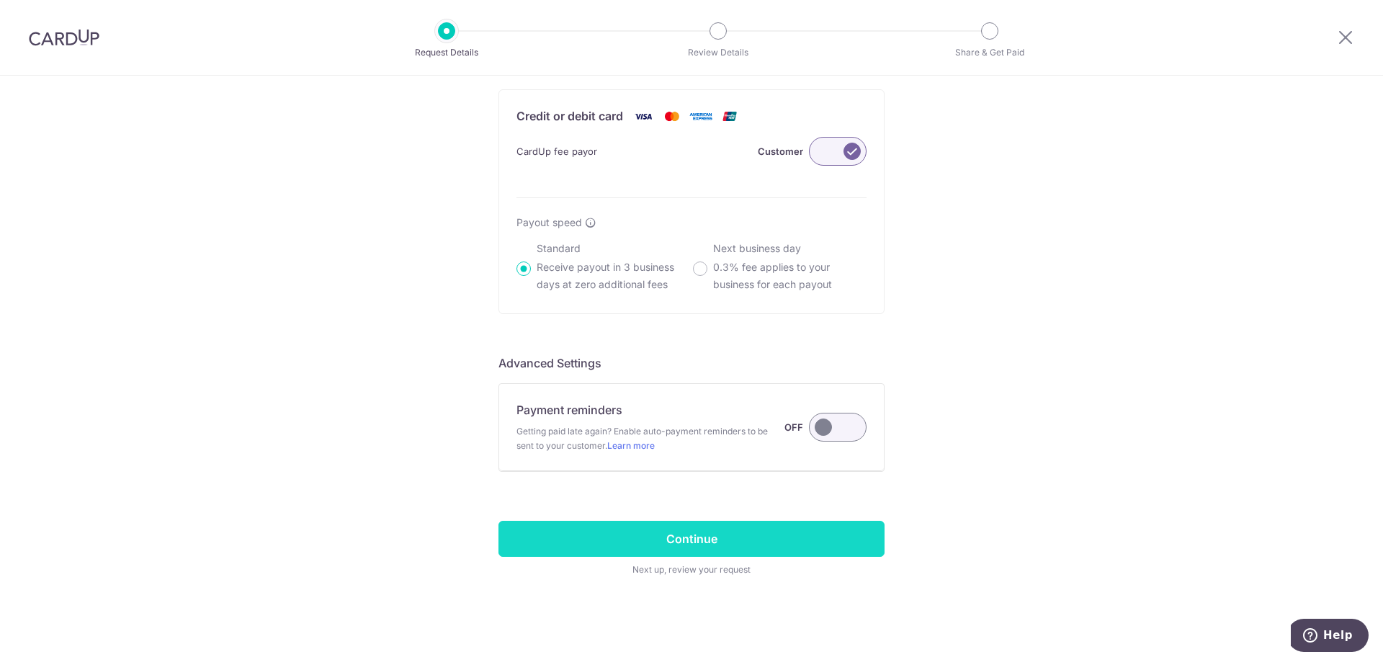
type input "Transport SAS10463"
click at [686, 555] on input "Continue" at bounding box center [691, 539] width 386 height 36
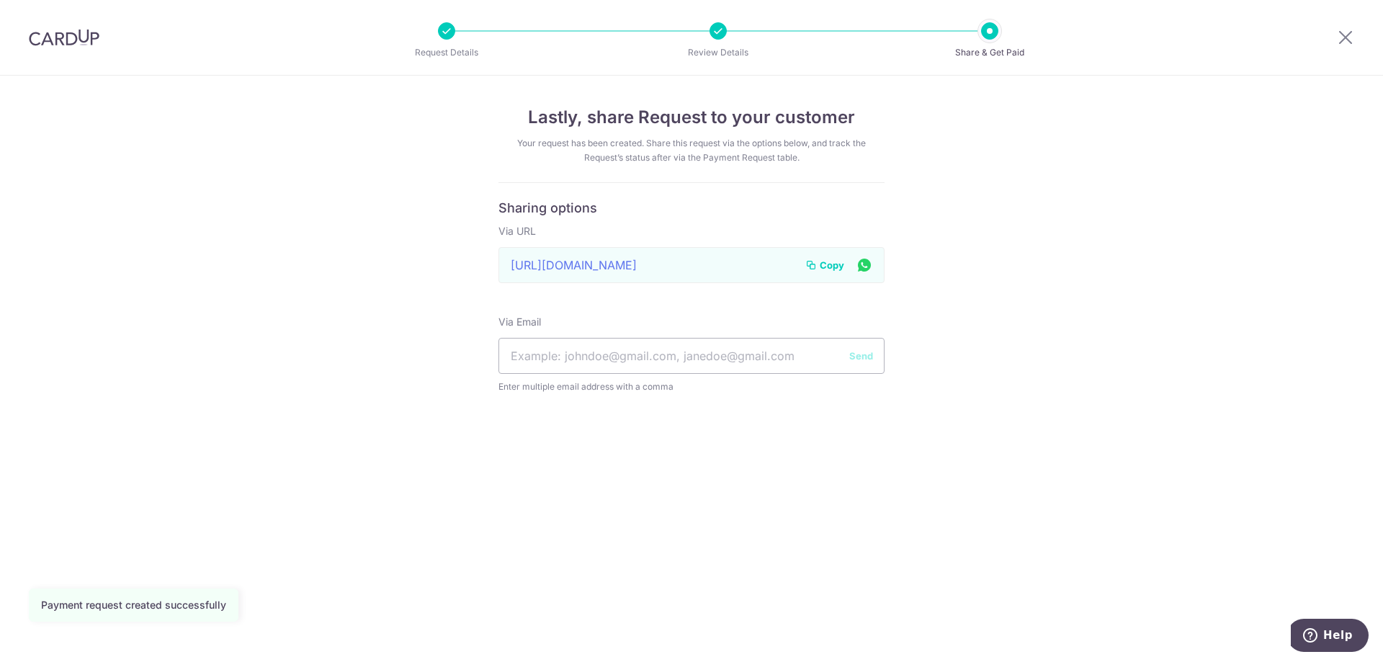
click at [832, 262] on span "Copy" at bounding box center [832, 265] width 24 height 14
click at [829, 270] on span "Copy" at bounding box center [832, 265] width 24 height 14
